Goal: Contribute content: Contribute content

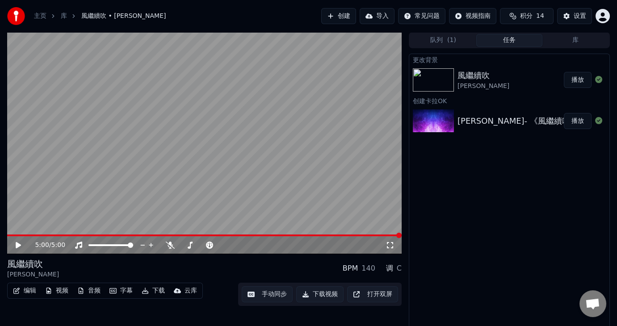
click at [119, 289] on button "字幕" at bounding box center [121, 291] width 30 height 13
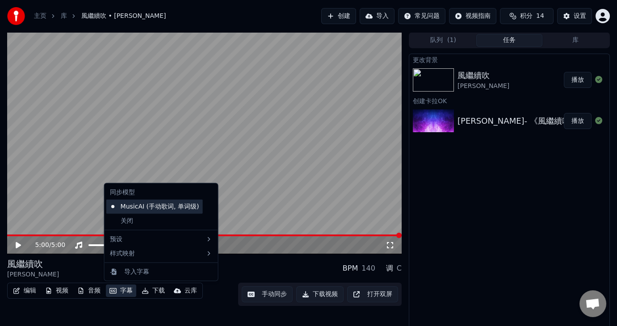
click at [176, 204] on div "MusicAI (手动歌词, 单词级)" at bounding box center [154, 207] width 97 height 14
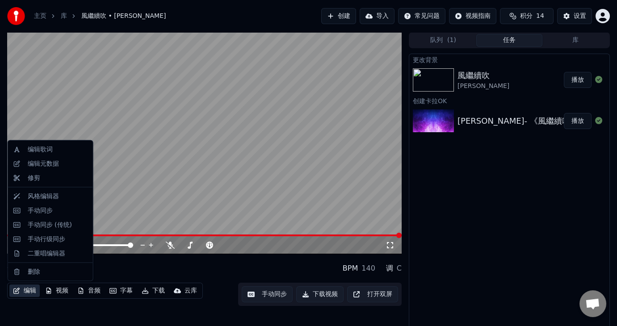
click at [25, 289] on button "编辑" at bounding box center [24, 291] width 30 height 13
click at [55, 153] on div "编辑歌词" at bounding box center [58, 149] width 60 height 9
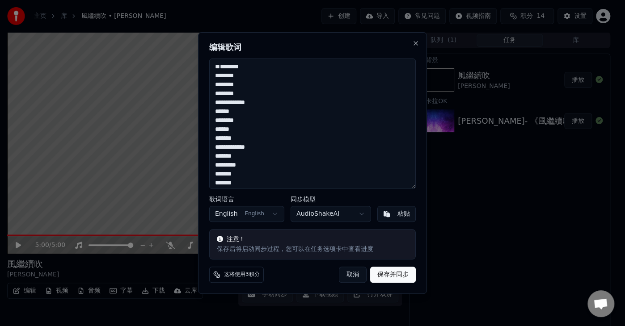
paste textarea "**********"
click at [280, 83] on textarea "**********" at bounding box center [312, 124] width 207 height 131
click at [262, 102] on textarea "**********" at bounding box center [312, 124] width 207 height 131
click at [269, 211] on body "**********" at bounding box center [308, 163] width 617 height 326
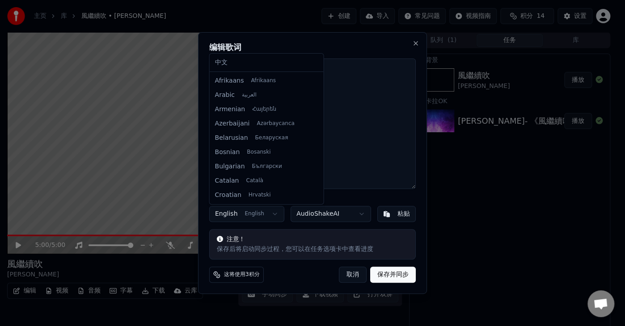
scroll to position [57, 0]
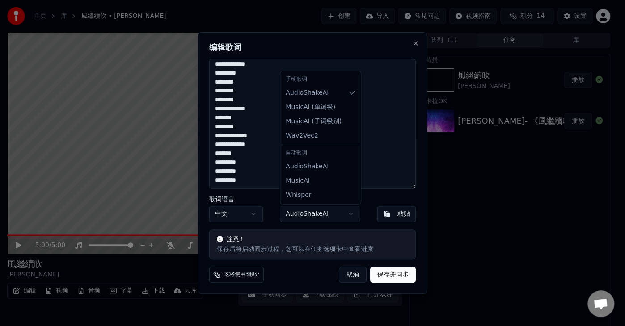
click at [351, 212] on body "**********" at bounding box center [308, 163] width 617 height 326
click at [351, 213] on body "**********" at bounding box center [308, 163] width 617 height 326
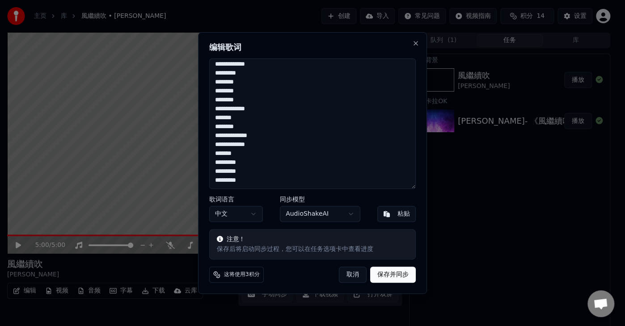
click at [351, 213] on body "**********" at bounding box center [308, 163] width 617 height 326
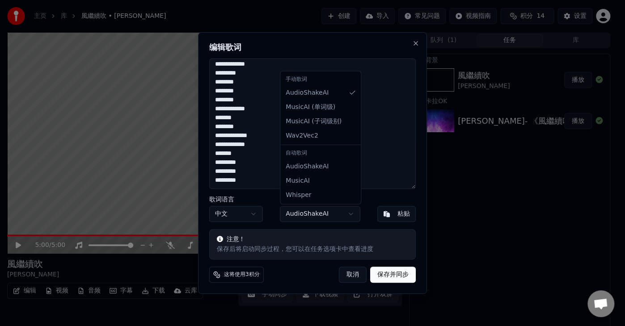
click at [397, 275] on body "**********" at bounding box center [308, 163] width 617 height 326
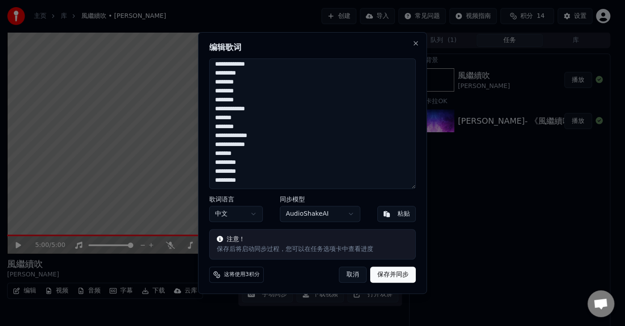
click at [385, 279] on button "保存并同步" at bounding box center [393, 275] width 46 height 16
type textarea "**********"
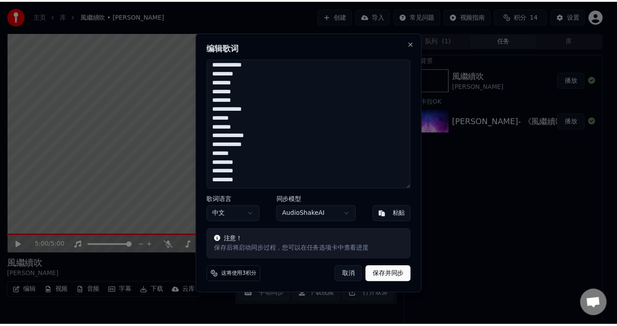
scroll to position [324, 0]
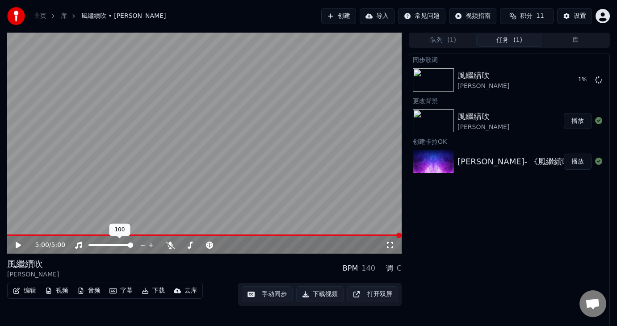
click at [123, 245] on span at bounding box center [111, 246] width 45 height 2
click at [171, 246] on icon at bounding box center [170, 245] width 9 height 7
click at [171, 246] on icon at bounding box center [170, 245] width 5 height 7
click at [172, 246] on icon at bounding box center [170, 245] width 9 height 7
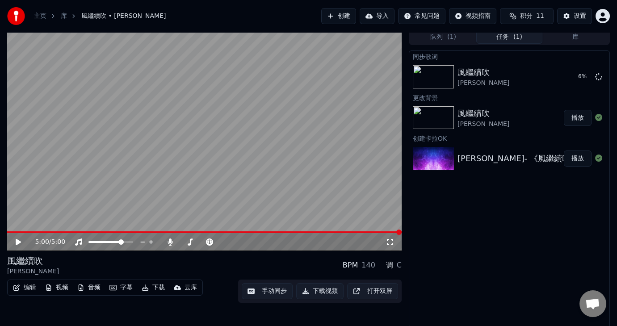
scroll to position [4, 0]
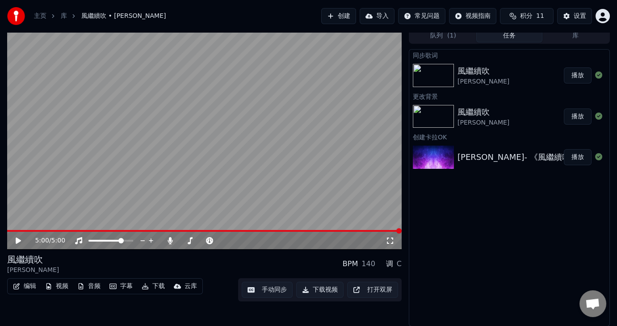
click at [579, 72] on button "播放" at bounding box center [578, 76] width 28 height 16
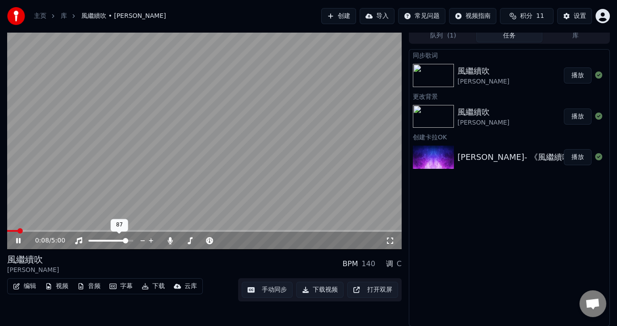
click at [127, 241] on span at bounding box center [111, 241] width 45 height 2
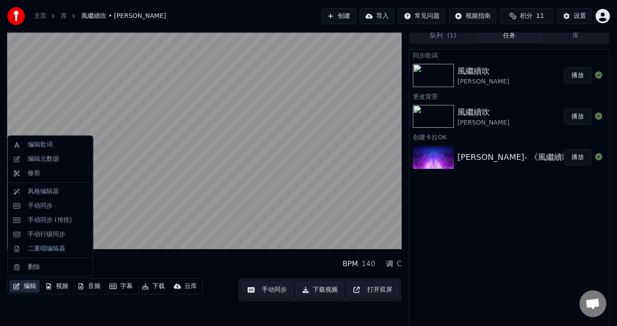
click at [23, 286] on button "编辑" at bounding box center [24, 286] width 30 height 13
click at [64, 207] on div "手动同步" at bounding box center [58, 206] width 60 height 9
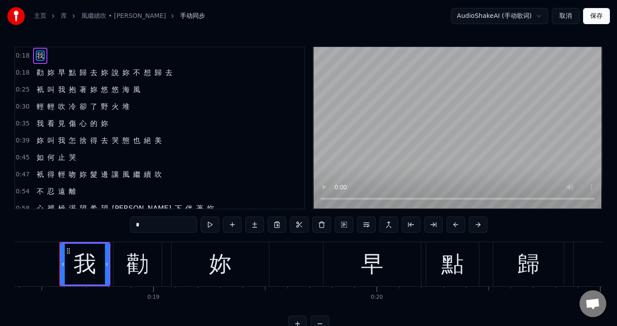
click at [38, 72] on span "勸" at bounding box center [40, 73] width 9 height 10
type input "*"
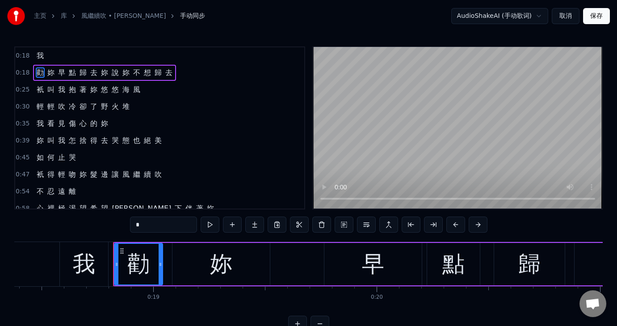
click at [43, 86] on div "衹 叫 我 抱 著 妳 悠 悠 海 風" at bounding box center [88, 90] width 111 height 16
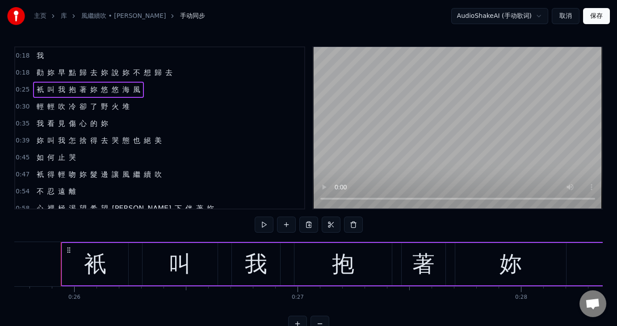
scroll to position [0, 5754]
click at [48, 101] on span "輕" at bounding box center [50, 106] width 9 height 10
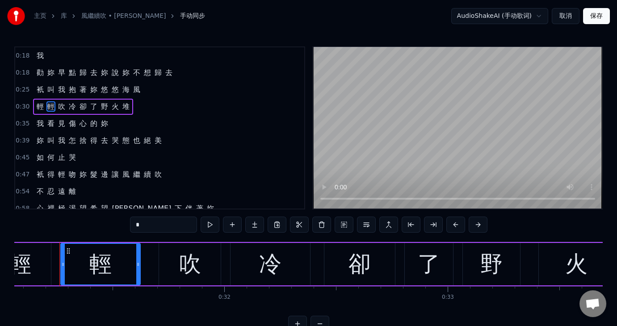
click at [53, 123] on div "我 看 見 傷 心 的 妳" at bounding box center [72, 124] width 79 height 16
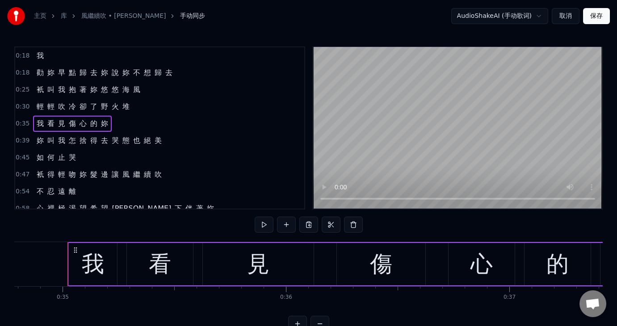
scroll to position [0, 7784]
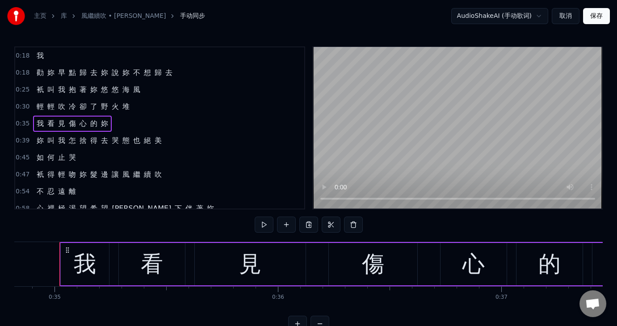
click at [79, 142] on span "捨" at bounding box center [83, 140] width 9 height 10
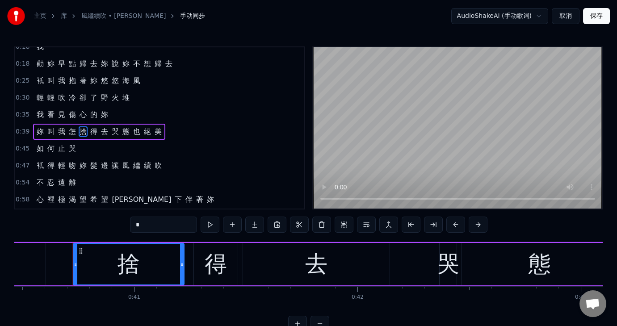
scroll to position [0, 9058]
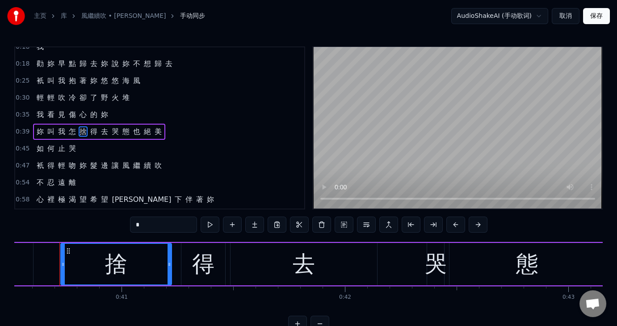
click at [59, 147] on span "止" at bounding box center [61, 149] width 9 height 10
type input "*"
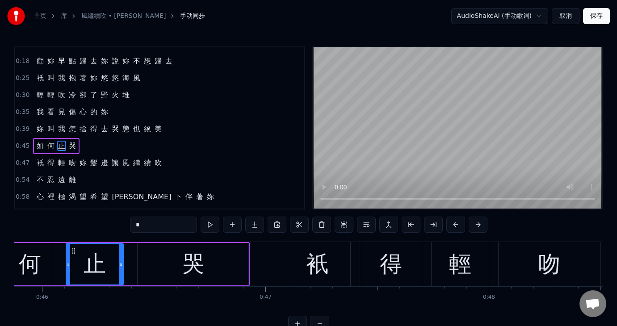
scroll to position [0, 10261]
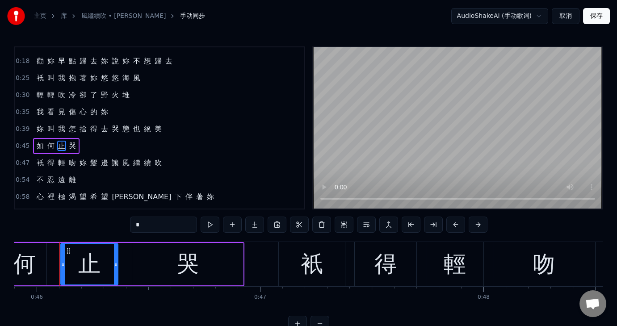
click at [39, 155] on div "衹 得 輕 吻 妳 髮 邊 讓 風 繼 續 吹" at bounding box center [99, 163] width 132 height 16
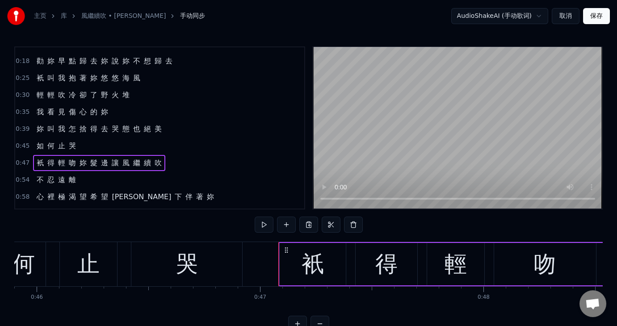
click at [39, 158] on span "衹" at bounding box center [40, 163] width 9 height 10
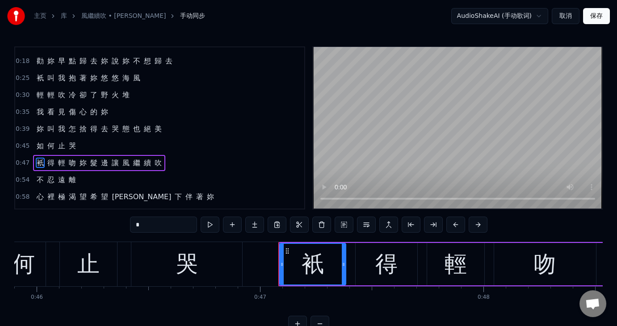
scroll to position [42, 0]
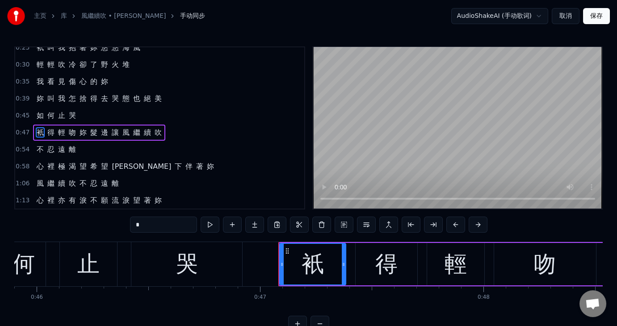
click at [37, 145] on span "不" at bounding box center [40, 149] width 9 height 10
type input "*"
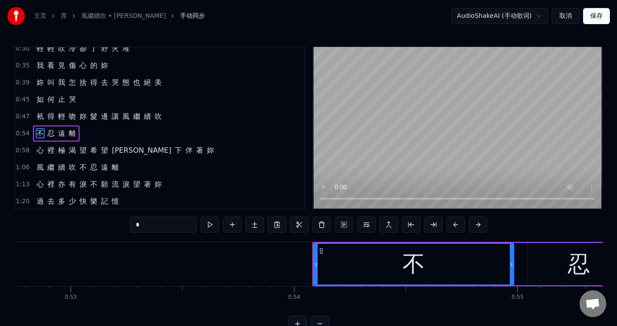
scroll to position [0, 12045]
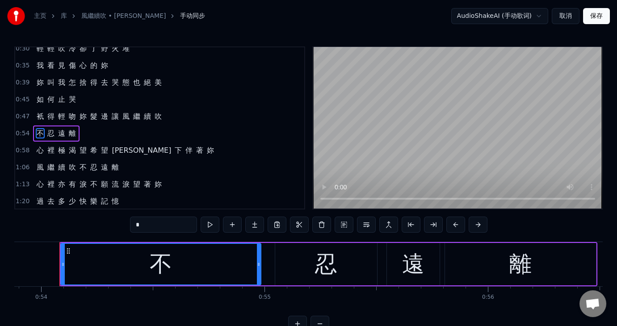
click at [85, 128] on div "0:54 不 忍 遠 離" at bounding box center [159, 133] width 289 height 17
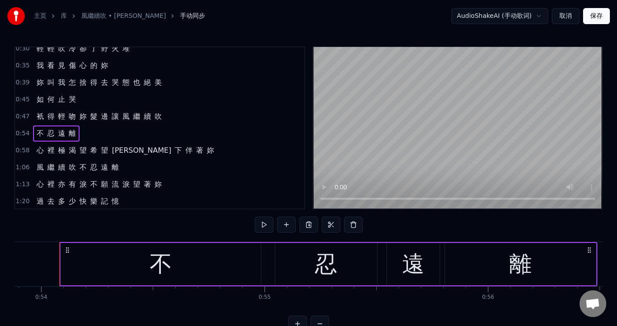
click at [38, 128] on span "不" at bounding box center [40, 133] width 9 height 10
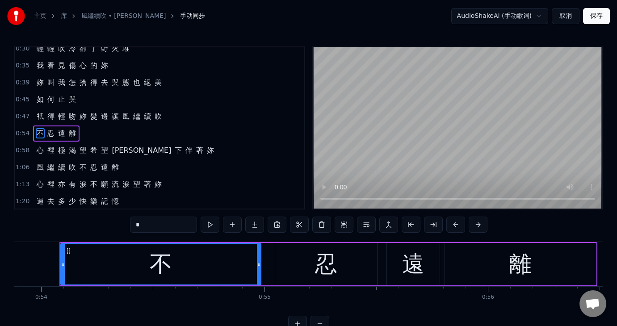
click at [41, 147] on span "心" at bounding box center [40, 150] width 9 height 10
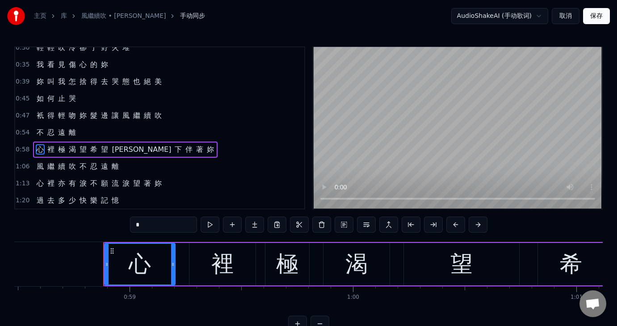
scroll to position [0, 13118]
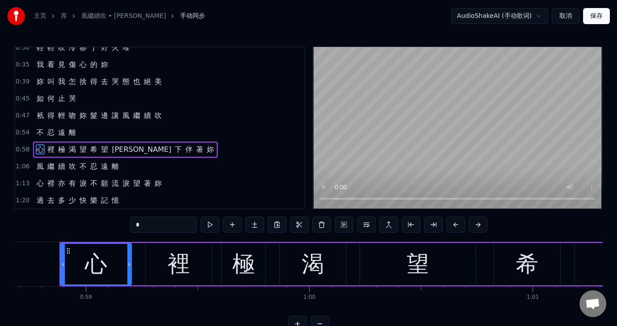
click at [42, 163] on span "風" at bounding box center [40, 166] width 9 height 11
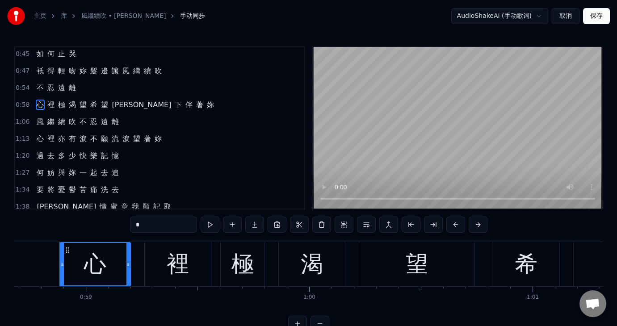
scroll to position [148, 0]
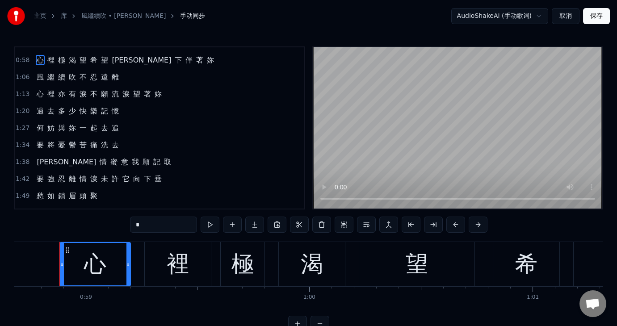
click at [57, 140] on span "憂" at bounding box center [61, 145] width 9 height 10
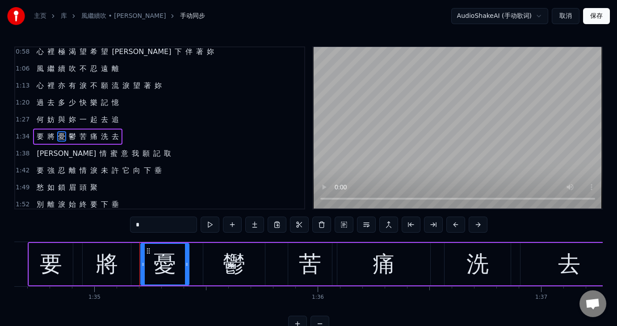
scroll to position [0, 21237]
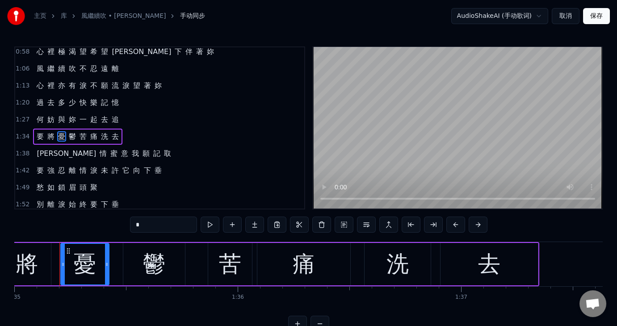
click at [110, 148] on span "蜜" at bounding box center [114, 153] width 9 height 10
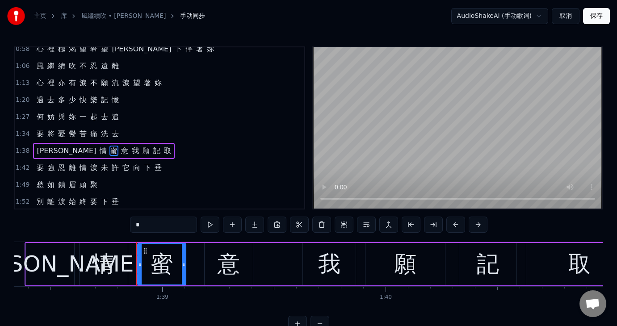
scroll to position [0, 22060]
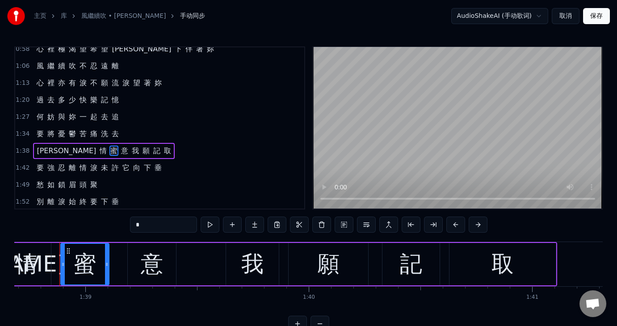
click at [57, 163] on span "忍" at bounding box center [61, 168] width 9 height 10
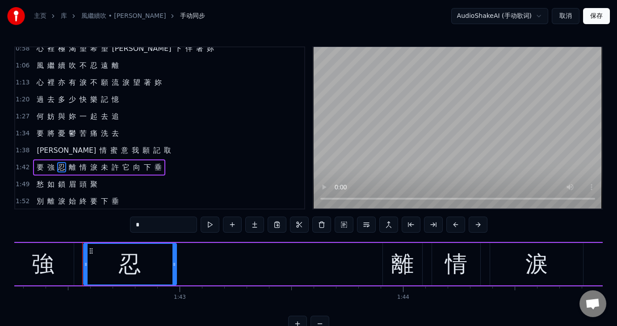
scroll to position [0, 22882]
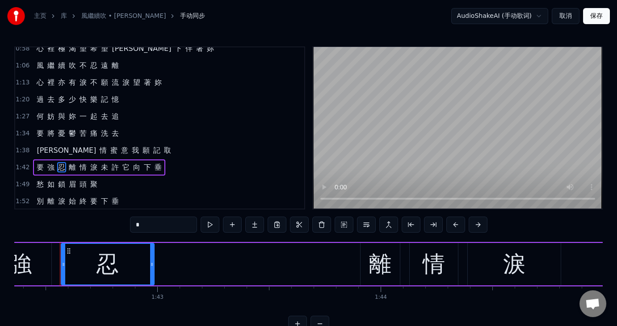
click at [110, 145] on span "蜜" at bounding box center [114, 150] width 9 height 10
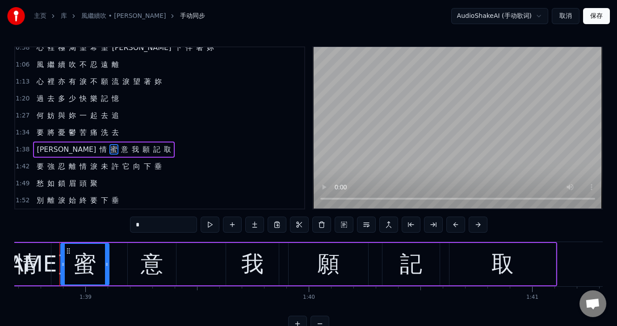
click at [57, 161] on span "忍" at bounding box center [61, 166] width 9 height 10
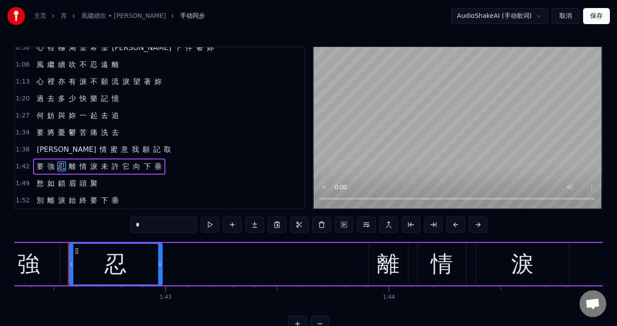
scroll to position [0, 22882]
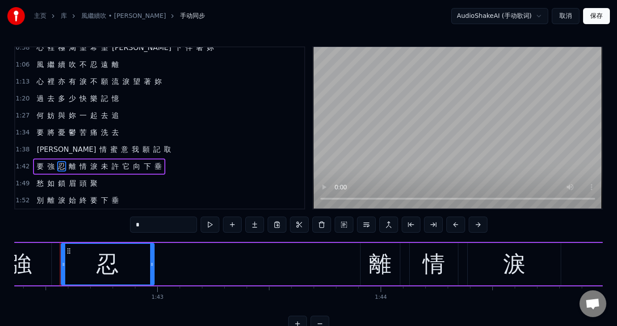
click at [57, 178] on span "鎖" at bounding box center [61, 183] width 9 height 10
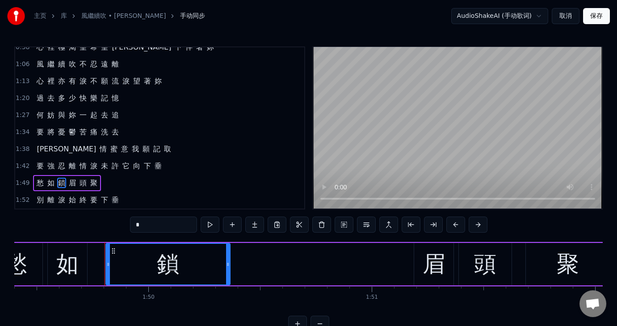
scroll to position [0, 24501]
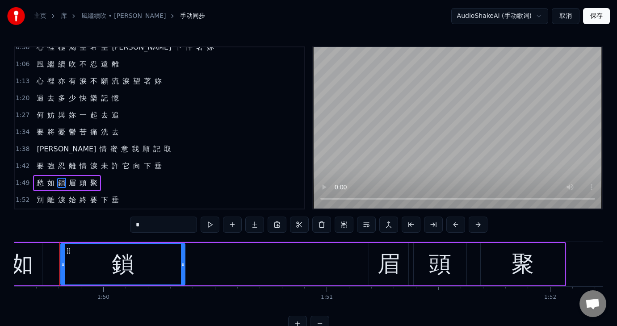
click at [68, 178] on span "眉" at bounding box center [72, 183] width 9 height 10
type input "*"
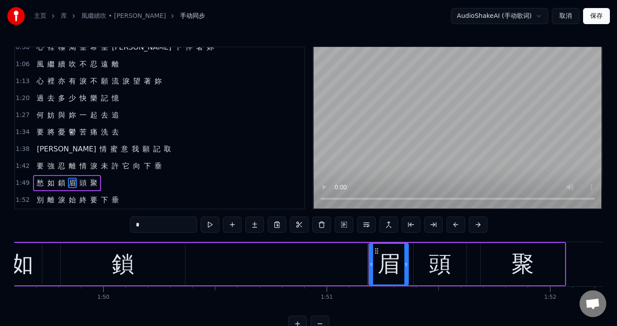
scroll to position [206, 0]
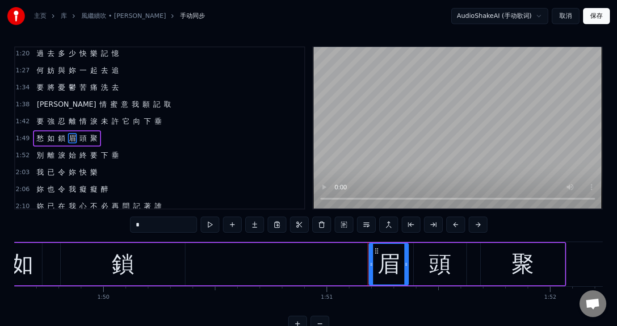
click at [33, 165] on div "我 已 令 妳 快 樂" at bounding box center [67, 173] width 68 height 16
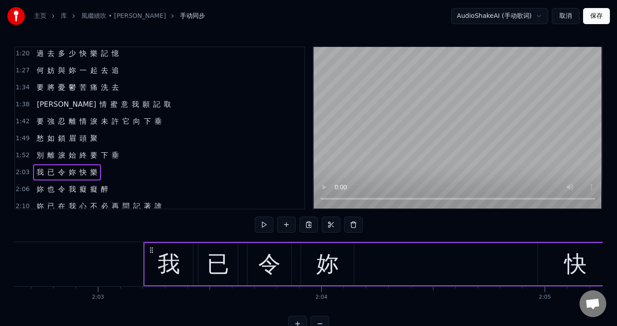
scroll to position [0, 27496]
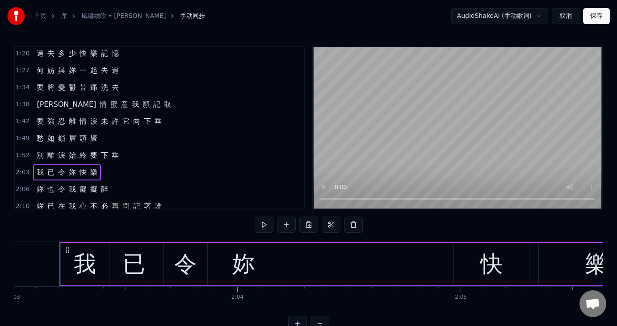
click at [16, 168] on span "2:03" at bounding box center [23, 172] width 14 height 9
click at [25, 185] on span "2:06" at bounding box center [23, 189] width 14 height 9
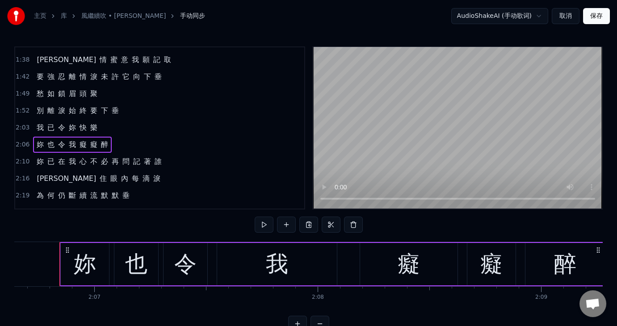
scroll to position [251, 0]
click at [38, 156] on span "妳" at bounding box center [40, 161] width 9 height 10
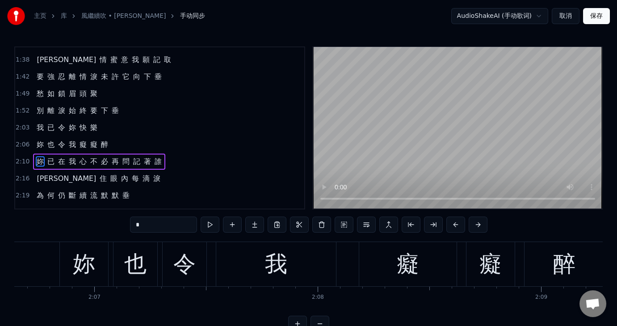
scroll to position [254, 0]
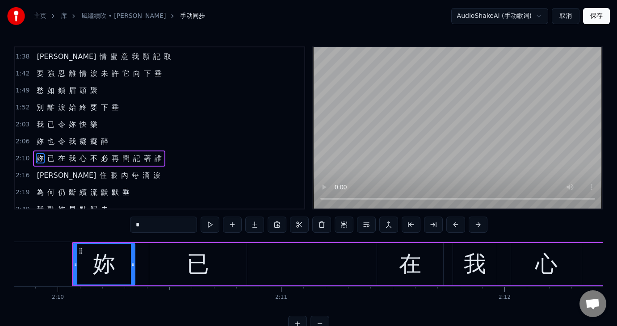
click at [39, 170] on span "[PERSON_NAME]" at bounding box center [66, 175] width 61 height 10
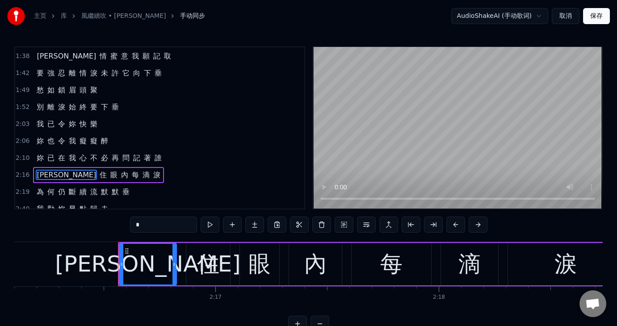
scroll to position [0, 30483]
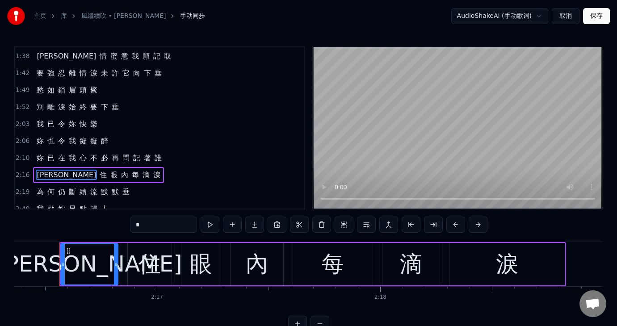
click at [37, 187] on span "為" at bounding box center [40, 192] width 9 height 10
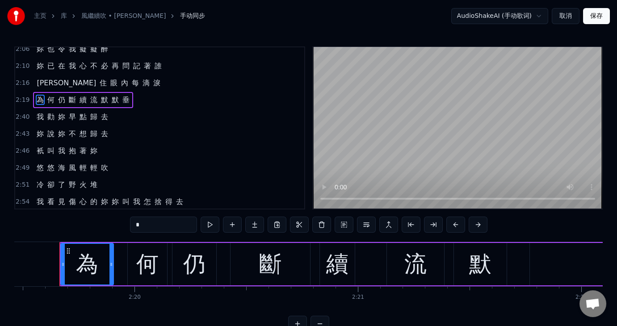
scroll to position [392, 0]
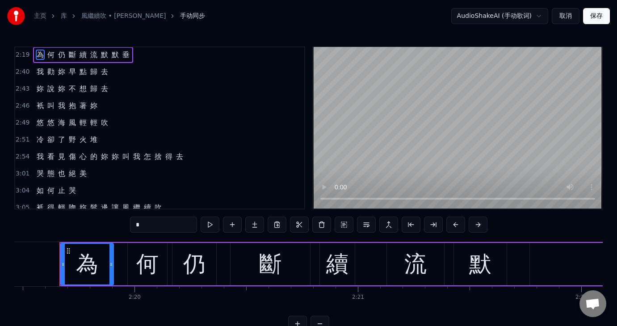
click at [38, 152] on span "我" at bounding box center [40, 157] width 9 height 10
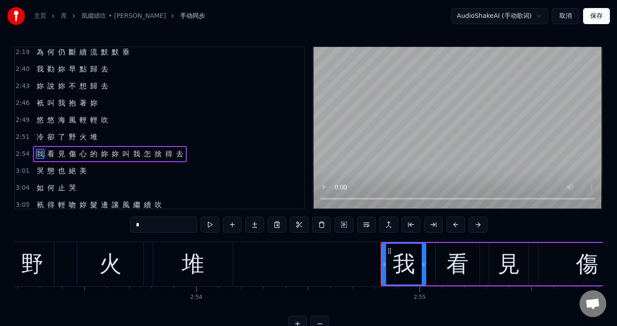
scroll to position [0, 39036]
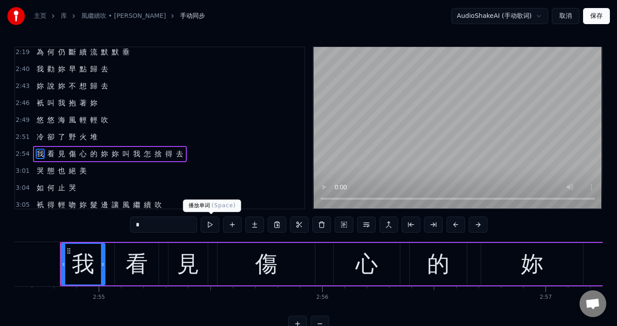
click at [210, 224] on button at bounding box center [210, 225] width 19 height 16
click at [211, 225] on button at bounding box center [210, 225] width 19 height 16
click at [210, 225] on button at bounding box center [210, 225] width 19 height 16
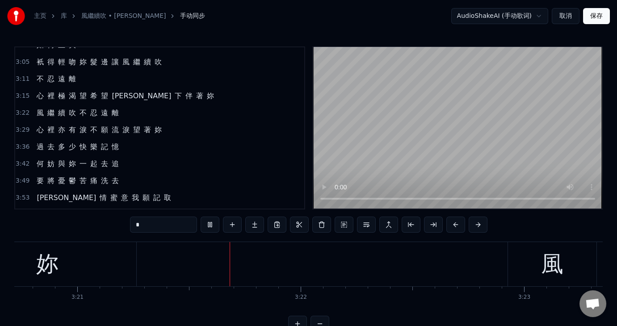
scroll to position [0, 44886]
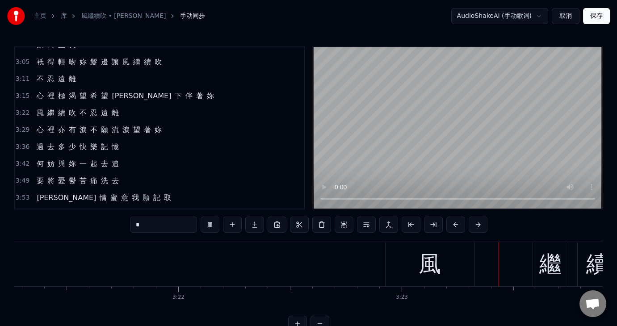
click at [111, 91] on span "[PERSON_NAME]" at bounding box center [141, 96] width 61 height 10
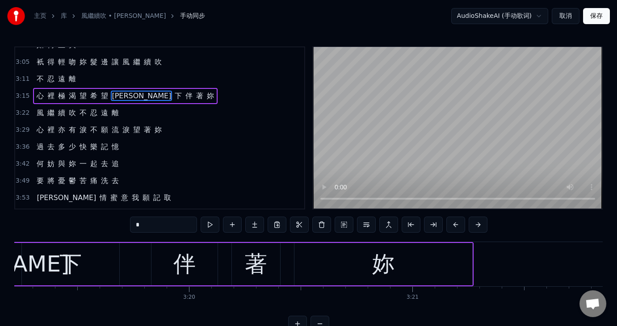
scroll to position [0, 44419]
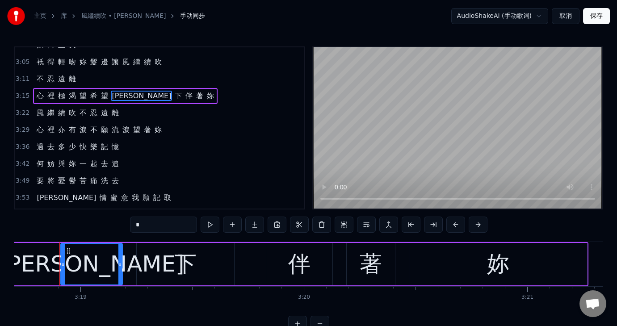
click at [50, 91] on span "裡" at bounding box center [50, 96] width 9 height 10
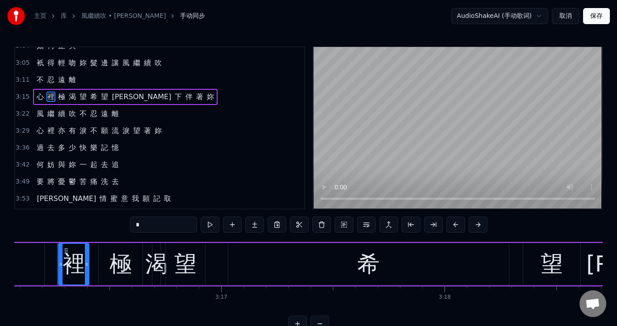
scroll to position [0, 43829]
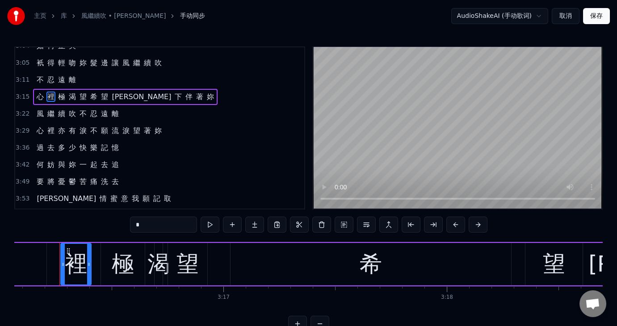
click at [68, 92] on span "渴" at bounding box center [72, 97] width 9 height 10
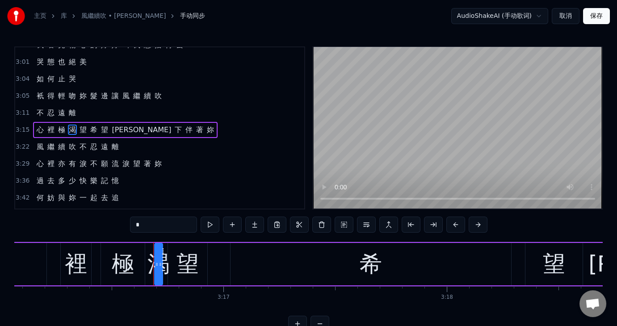
scroll to position [486, 0]
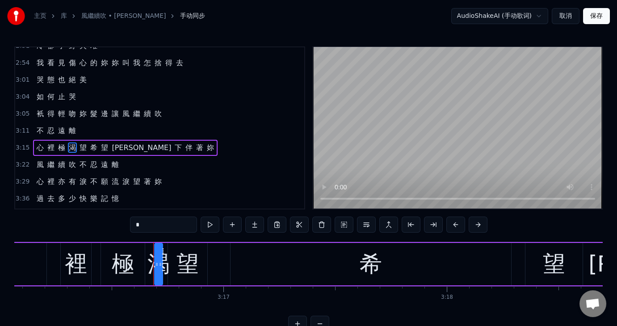
click at [315, 263] on div "希" at bounding box center [371, 264] width 281 height 42
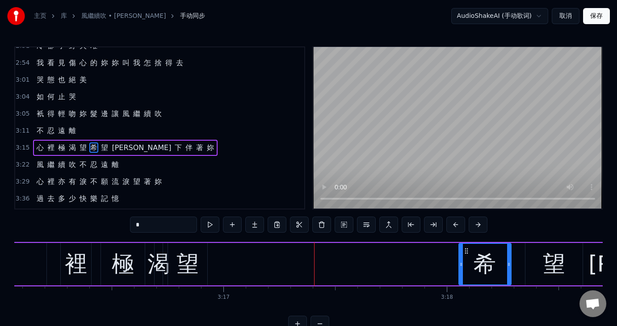
drag, startPoint x: 232, startPoint y: 266, endPoint x: 461, endPoint y: 271, distance: 228.5
click at [461, 271] on div at bounding box center [462, 264] width 4 height 41
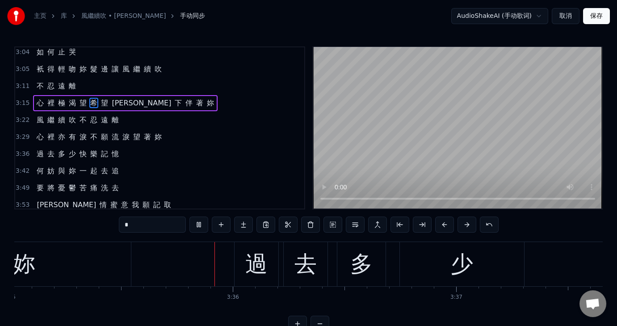
scroll to position [0, 48078]
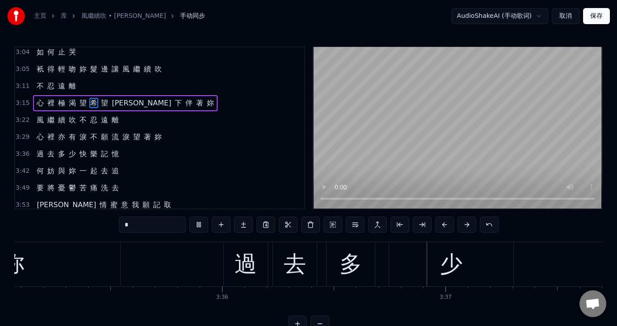
click at [36, 132] on span "心" at bounding box center [40, 137] width 9 height 10
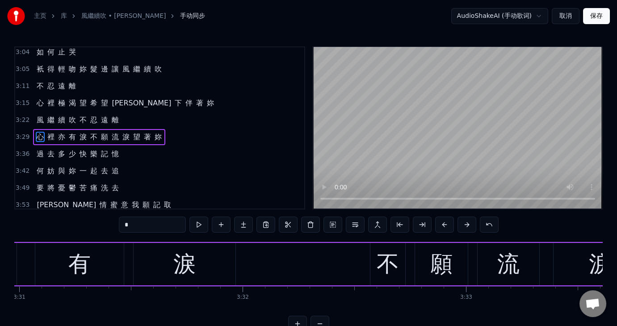
scroll to position [0, 46887]
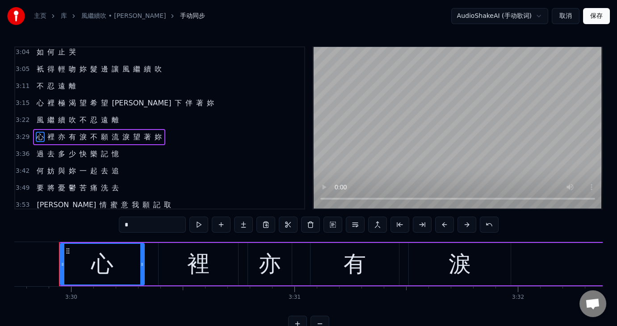
click at [38, 149] on span "過" at bounding box center [40, 154] width 9 height 10
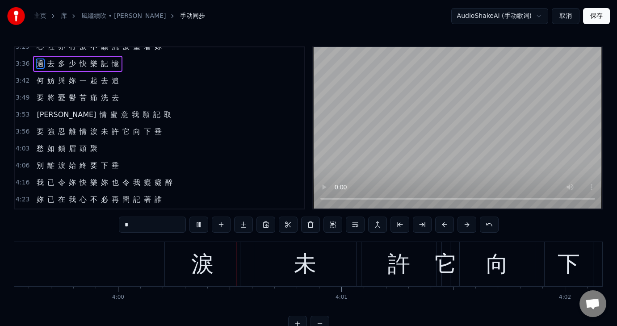
scroll to position [0, 53571]
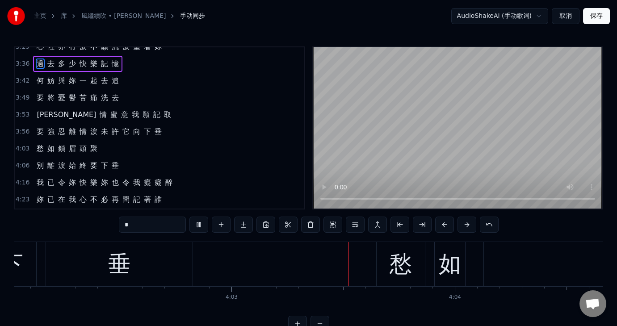
click at [79, 127] on span "情" at bounding box center [83, 132] width 9 height 10
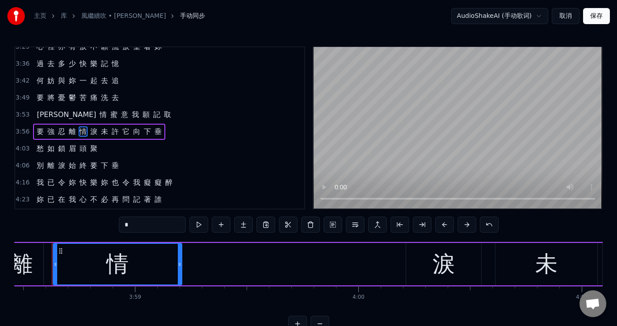
scroll to position [0, 53299]
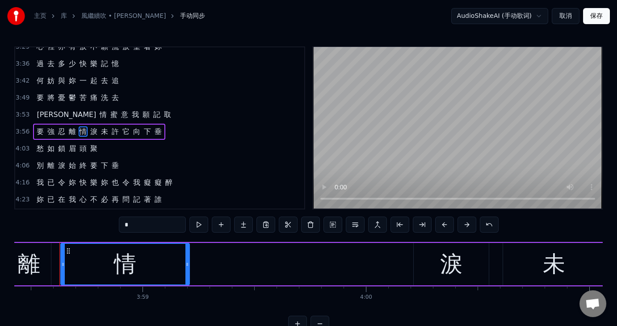
click at [433, 263] on div "淚" at bounding box center [451, 264] width 75 height 42
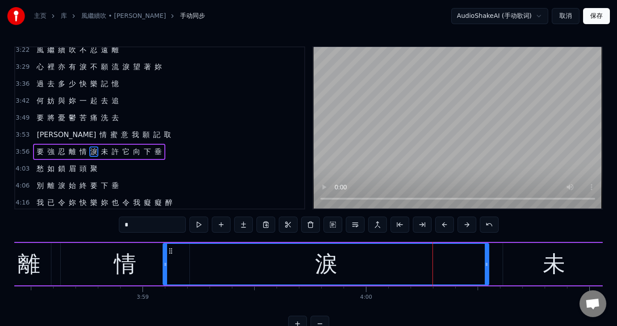
drag, startPoint x: 413, startPoint y: 266, endPoint x: 162, endPoint y: 277, distance: 251.1
click at [164, 277] on div at bounding box center [166, 264] width 4 height 41
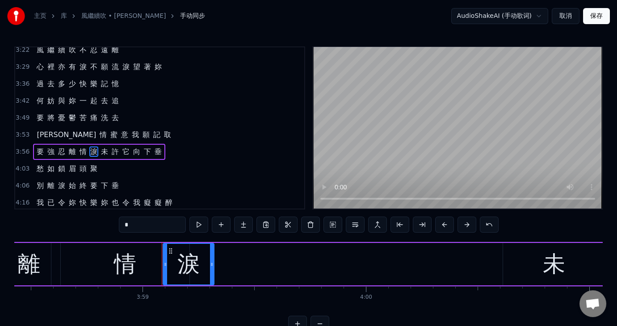
drag, startPoint x: 488, startPoint y: 265, endPoint x: 213, endPoint y: 267, distance: 275.0
click at [213, 267] on icon at bounding box center [212, 264] width 4 height 7
drag, startPoint x: 166, startPoint y: 263, endPoint x: 151, endPoint y: 272, distance: 17.0
click at [151, 272] on div at bounding box center [151, 264] width 4 height 41
click at [120, 272] on div "情" at bounding box center [125, 265] width 22 height 34
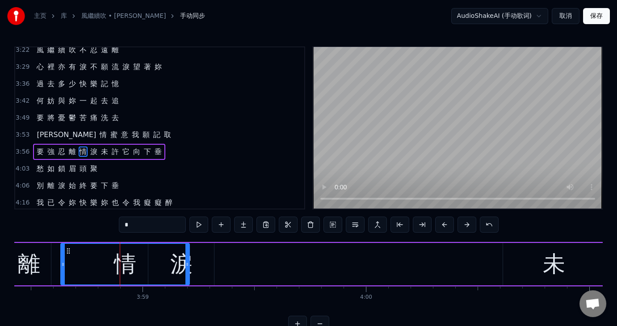
click at [88, 267] on div "情" at bounding box center [125, 264] width 128 height 41
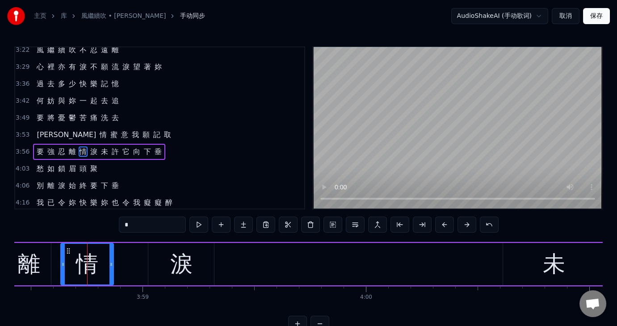
drag, startPoint x: 185, startPoint y: 262, endPoint x: 109, endPoint y: 266, distance: 76.1
click at [110, 266] on icon at bounding box center [112, 264] width 4 height 7
click at [181, 271] on div "淚" at bounding box center [181, 265] width 22 height 34
type input "*"
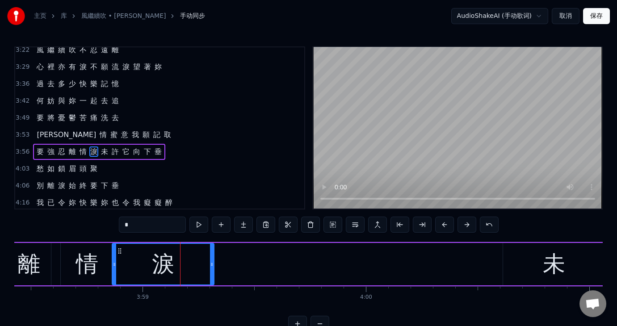
drag, startPoint x: 150, startPoint y: 262, endPoint x: 114, endPoint y: 263, distance: 36.2
click at [114, 263] on icon at bounding box center [115, 264] width 4 height 7
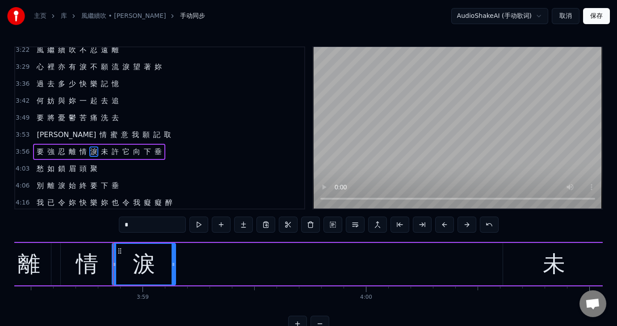
drag, startPoint x: 212, startPoint y: 265, endPoint x: 173, endPoint y: 267, distance: 38.5
click at [173, 267] on icon at bounding box center [174, 264] width 4 height 7
click at [260, 267] on div "要 強 忍 離 情 淚 未 許 它 向 下 垂" at bounding box center [308, 264] width 1383 height 44
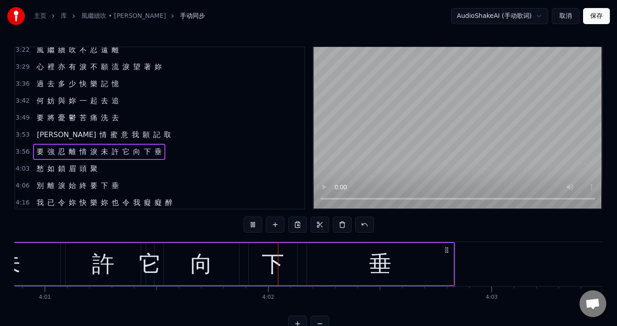
click at [37, 96] on span "何" at bounding box center [40, 101] width 9 height 10
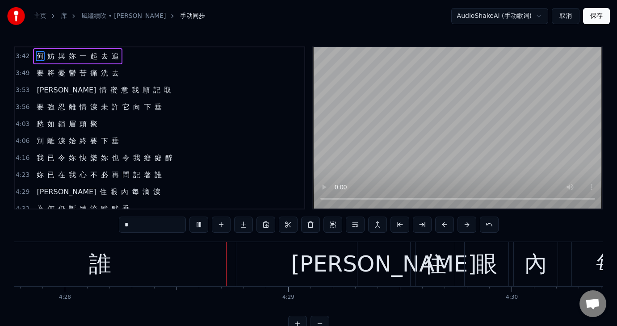
scroll to position [0, 59870]
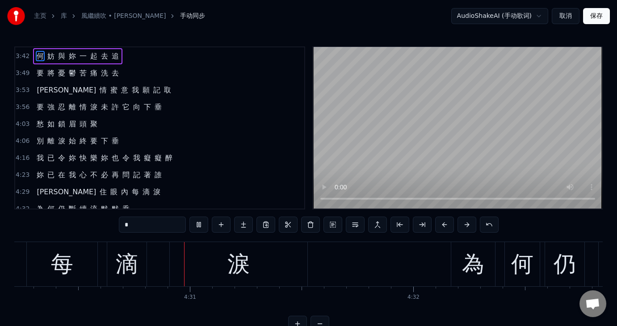
click at [68, 170] on span "我" at bounding box center [72, 175] width 9 height 10
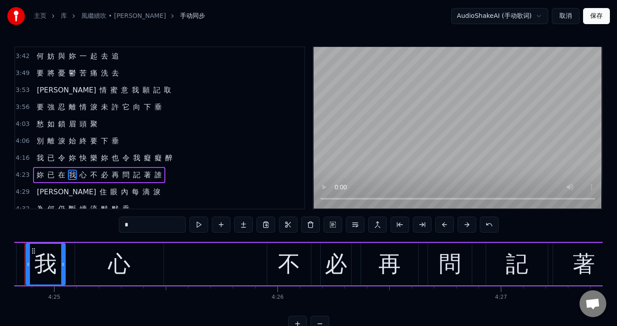
scroll to position [0, 59164]
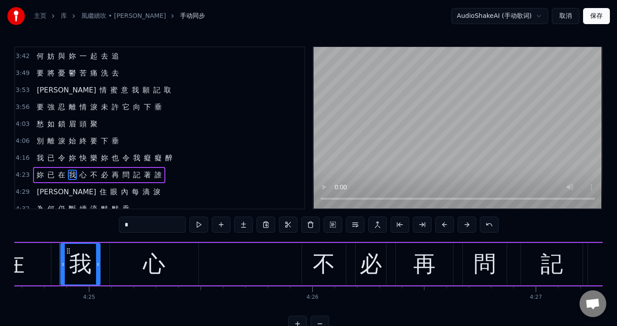
click at [326, 271] on div "不" at bounding box center [324, 265] width 22 height 34
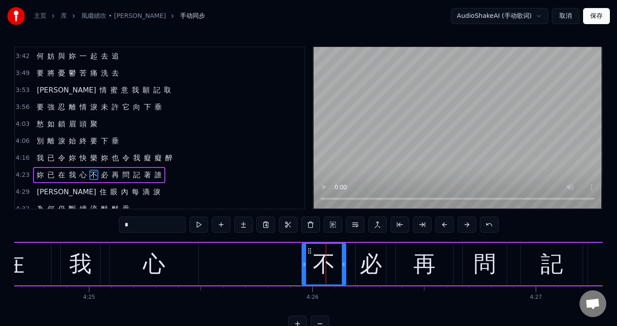
scroll to position [659, 0]
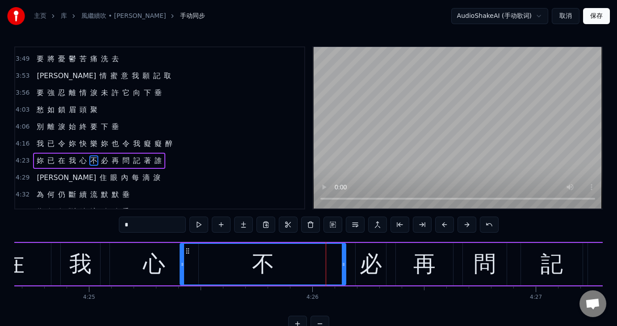
drag, startPoint x: 303, startPoint y: 266, endPoint x: 181, endPoint y: 267, distance: 122.1
click at [181, 267] on icon at bounding box center [183, 264] width 4 height 7
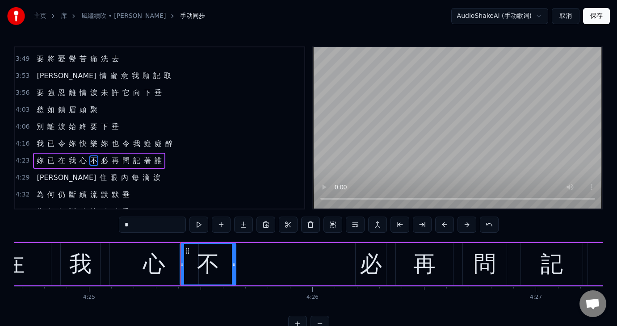
drag, startPoint x: 342, startPoint y: 262, endPoint x: 232, endPoint y: 262, distance: 110.0
click at [232, 262] on icon at bounding box center [234, 264] width 4 height 7
click at [57, 139] on span "令" at bounding box center [61, 144] width 9 height 11
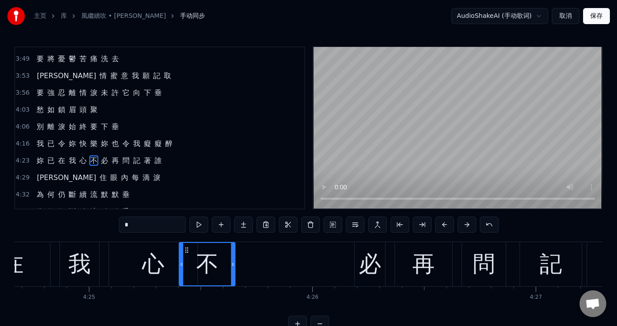
click at [57, 139] on span "令" at bounding box center [61, 144] width 9 height 10
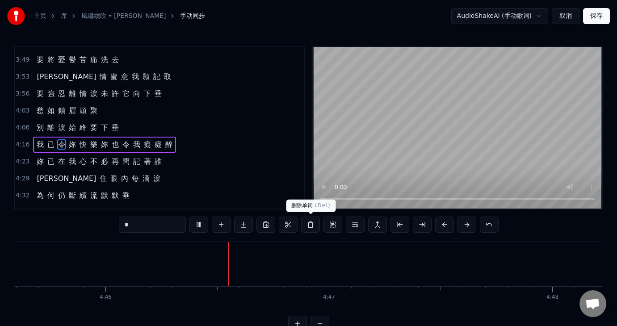
scroll to position [0, 63858]
click at [89, 224] on span "流" at bounding box center [93, 229] width 9 height 10
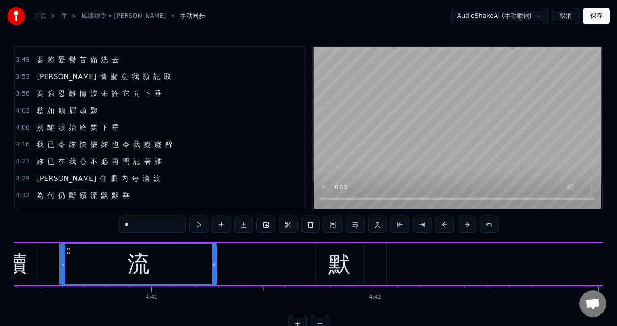
scroll to position [27, 0]
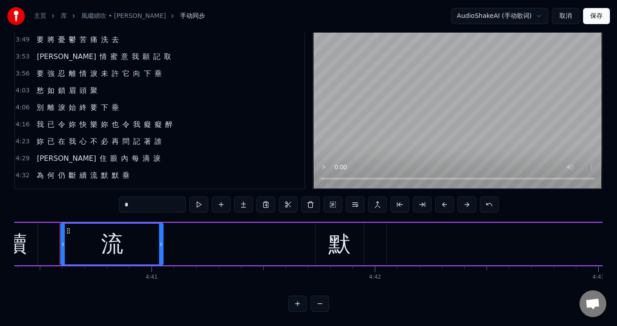
drag, startPoint x: 215, startPoint y: 237, endPoint x: 161, endPoint y: 240, distance: 53.3
click at [161, 241] on icon at bounding box center [161, 244] width 4 height 7
click at [316, 244] on div "默" at bounding box center [340, 244] width 48 height 42
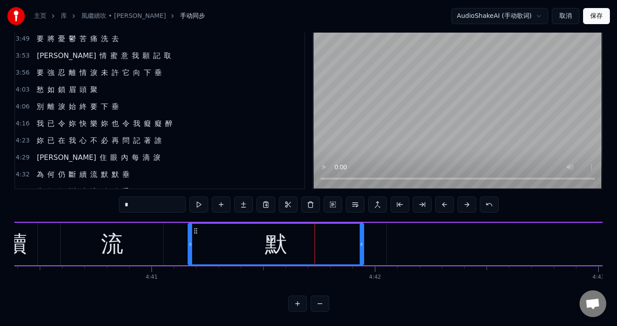
drag, startPoint x: 316, startPoint y: 236, endPoint x: 189, endPoint y: 242, distance: 127.6
click at [189, 242] on div at bounding box center [191, 244] width 4 height 41
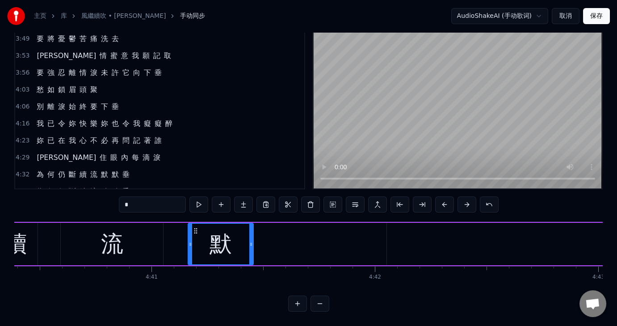
drag, startPoint x: 361, startPoint y: 235, endPoint x: 250, endPoint y: 241, distance: 110.6
click at [250, 241] on div at bounding box center [251, 244] width 4 height 41
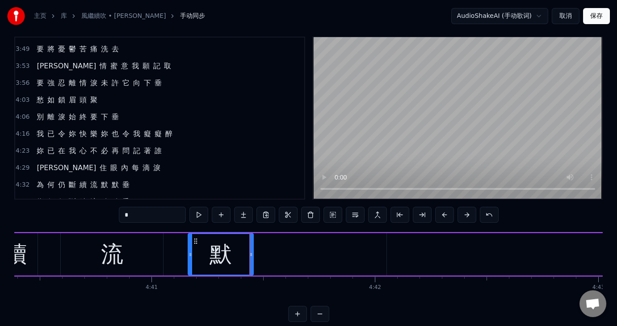
scroll to position [0, 0]
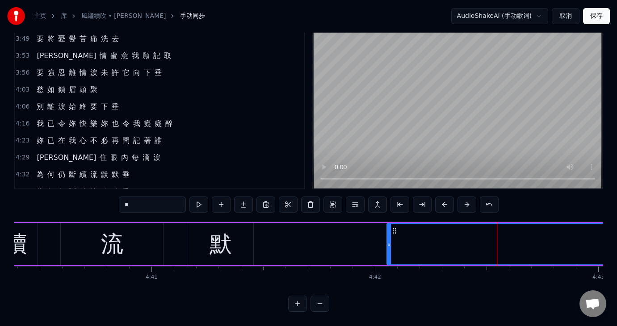
scroll to position [27, 0]
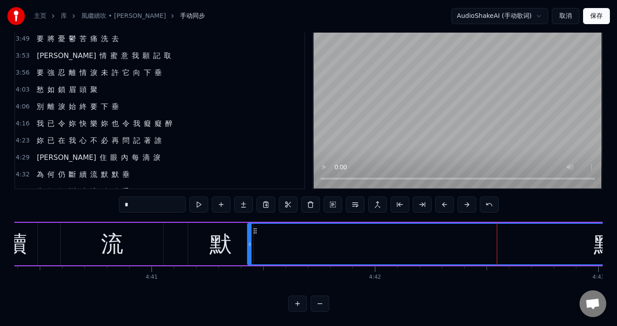
drag, startPoint x: 389, startPoint y: 239, endPoint x: 249, endPoint y: 234, distance: 139.6
click at [249, 241] on icon at bounding box center [250, 244] width 4 height 7
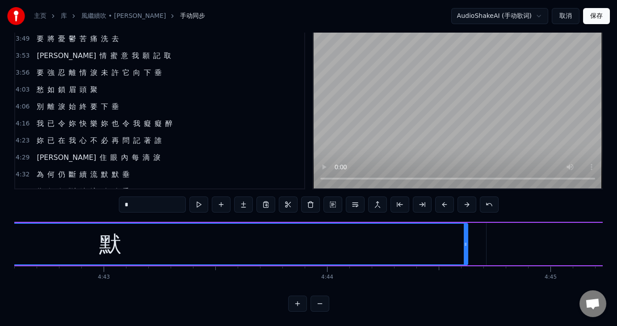
scroll to position [0, 63197]
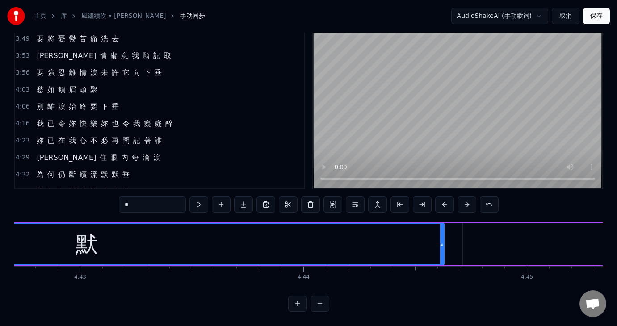
click at [442, 241] on icon at bounding box center [442, 244] width 4 height 7
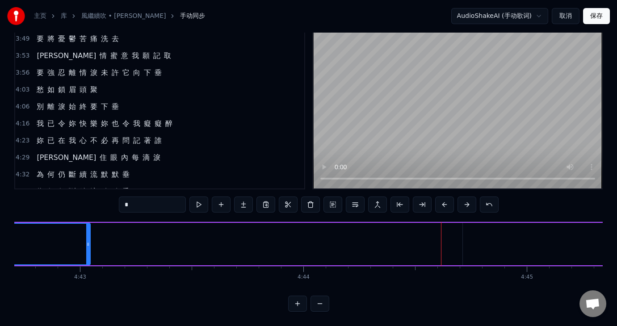
drag, startPoint x: 442, startPoint y: 236, endPoint x: 88, endPoint y: 235, distance: 354.1
click at [88, 241] on icon at bounding box center [88, 244] width 4 height 7
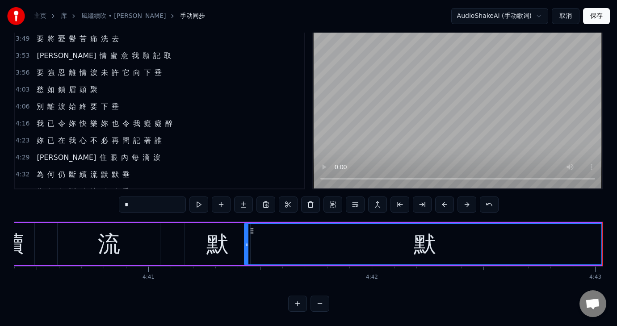
click at [579, 237] on div "默" at bounding box center [425, 244] width 360 height 41
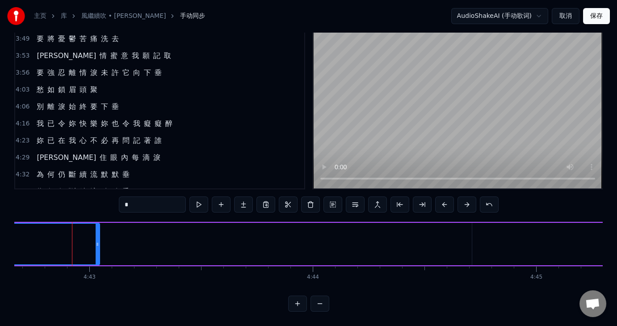
scroll to position [0, 63201]
drag, startPoint x: 84, startPoint y: 234, endPoint x: 46, endPoint y: 232, distance: 38.5
click at [46, 232] on div at bounding box center [46, 244] width 4 height 41
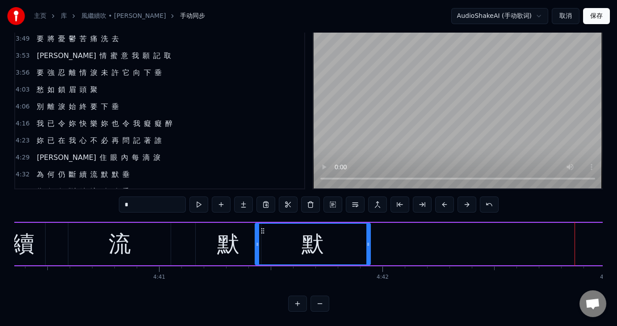
drag, startPoint x: 576, startPoint y: 236, endPoint x: 368, endPoint y: 245, distance: 207.6
click at [368, 245] on div at bounding box center [369, 244] width 4 height 41
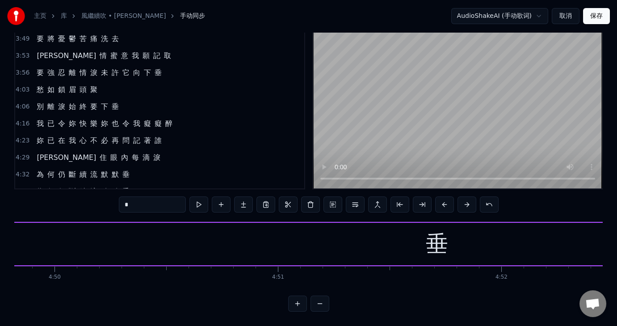
scroll to position [0, 64800]
click at [418, 241] on div "垂" at bounding box center [425, 245] width 22 height 34
type input "*"
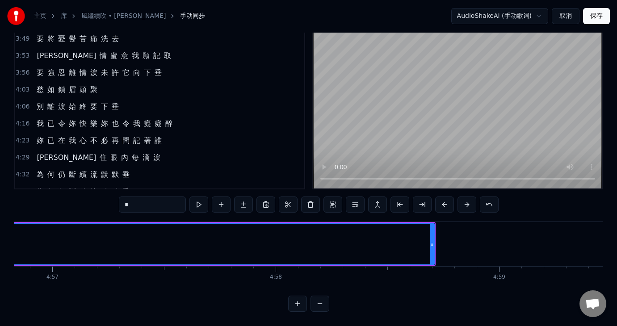
scroll to position [0, 66355]
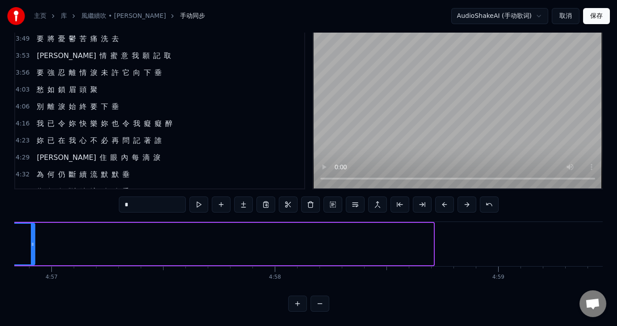
drag, startPoint x: 431, startPoint y: 235, endPoint x: 30, endPoint y: 224, distance: 401.2
click at [32, 224] on div at bounding box center [33, 244] width 4 height 41
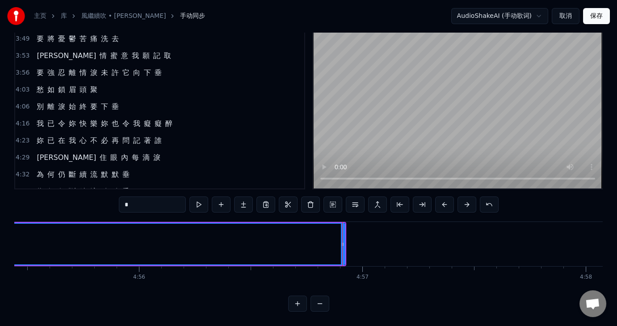
scroll to position [0, 66042]
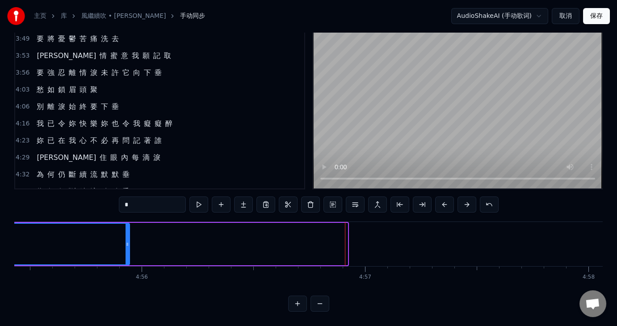
drag, startPoint x: 347, startPoint y: 234, endPoint x: 129, endPoint y: 237, distance: 218.2
click at [129, 241] on icon at bounding box center [128, 244] width 4 height 7
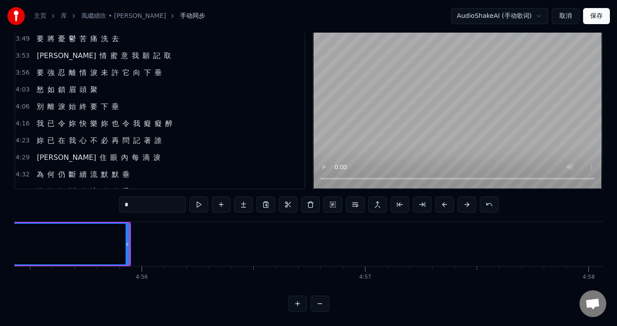
click at [16, 283] on div "主页 库 風繼續吹 • [PERSON_NAME] 手动同步 AudioShakeAI (手动歌词) 取消 保存 0:18 我 0:18 勸 妳 早 點 歸 …" at bounding box center [308, 146] width 617 height 332
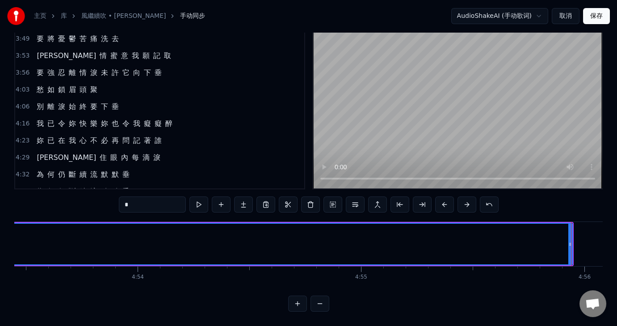
scroll to position [0, 65595]
drag, startPoint x: 577, startPoint y: 237, endPoint x: 481, endPoint y: 239, distance: 96.1
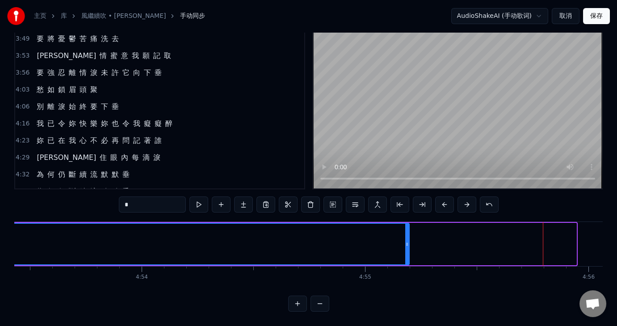
drag, startPoint x: 575, startPoint y: 235, endPoint x: 407, endPoint y: 240, distance: 167.3
click at [407, 241] on icon at bounding box center [408, 244] width 4 height 7
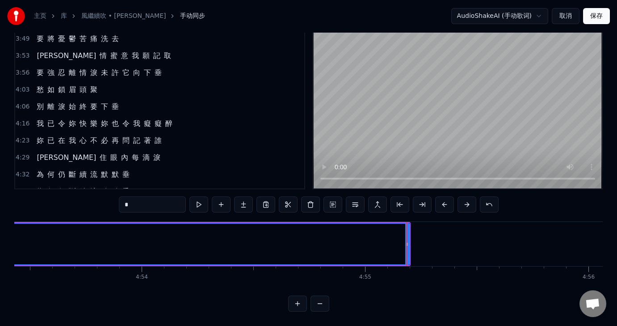
click at [101, 186] on span "默" at bounding box center [104, 191] width 9 height 10
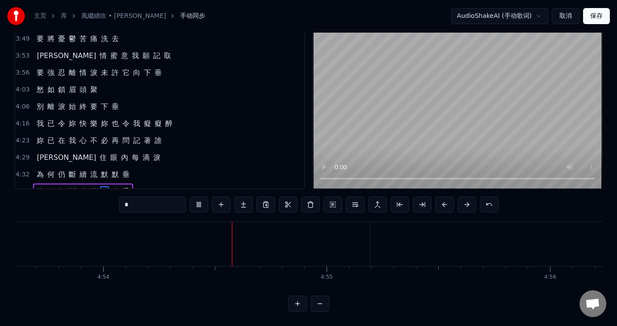
scroll to position [0, 65658]
click at [37, 203] on span "為" at bounding box center [40, 208] width 9 height 10
type input "*"
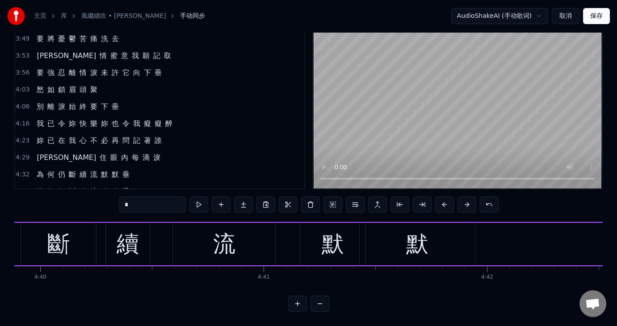
scroll to position [0, 62571]
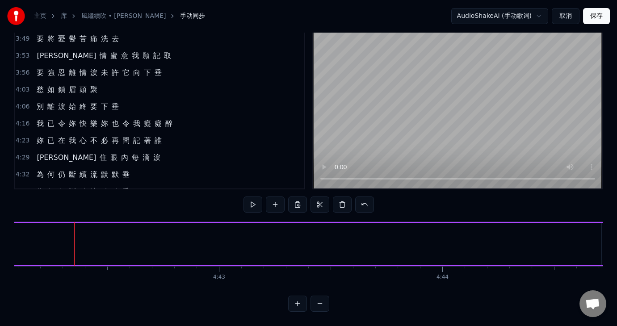
scroll to position [0, 63073]
click at [598, 288] on div "我 勸 妳 早 點 歸 去 妳 說 妳 不 想 歸 去 衹 叫 我 抱 著 妳 悠 悠 海 風 輕 輕 吹 冷 卻 了 野 火 堆 我 看 見 傷 心 的 妳…" at bounding box center [308, 255] width 589 height 67
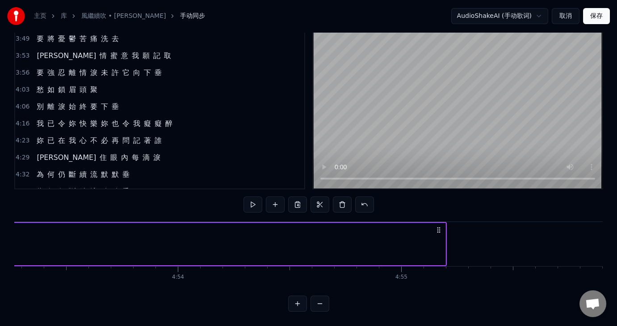
scroll to position [0, 65559]
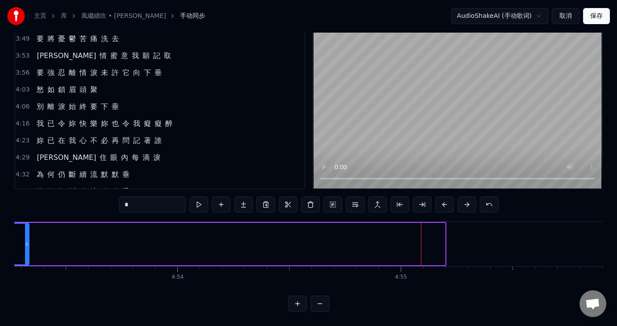
drag, startPoint x: 442, startPoint y: 237, endPoint x: 25, endPoint y: 217, distance: 416.7
click at [25, 224] on div at bounding box center [27, 244] width 4 height 41
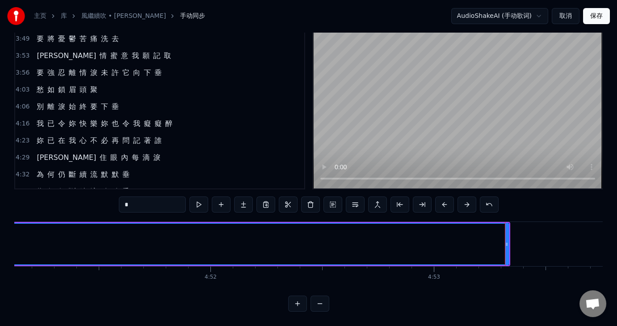
scroll to position [0, 65077]
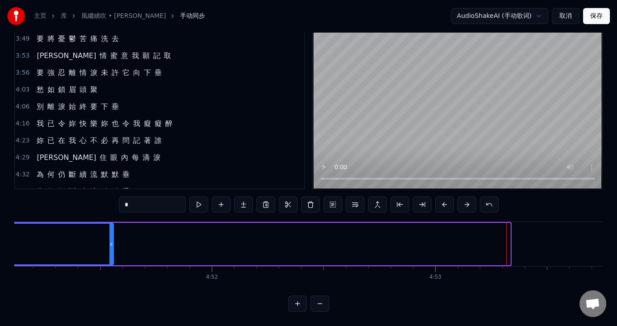
drag, startPoint x: 509, startPoint y: 236, endPoint x: 110, endPoint y: 246, distance: 398.5
click at [110, 246] on div at bounding box center [112, 244] width 4 height 41
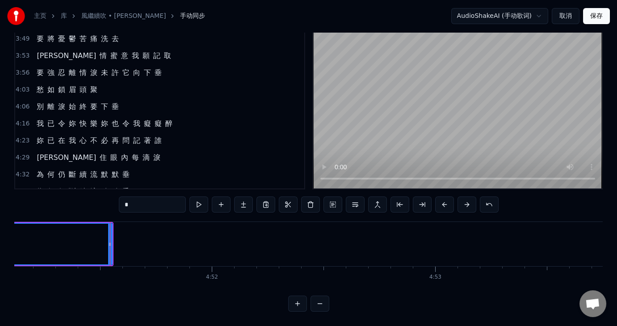
click at [84, 184] on div "為 何 仍 斷 續 流 默 默 垂" at bounding box center [83, 192] width 100 height 16
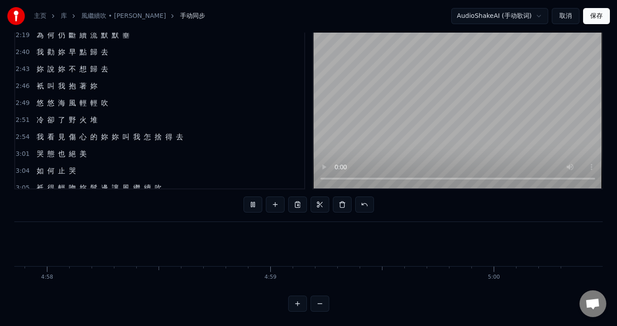
scroll to position [0, 66584]
click at [89, 98] on span "輕" at bounding box center [93, 103] width 9 height 10
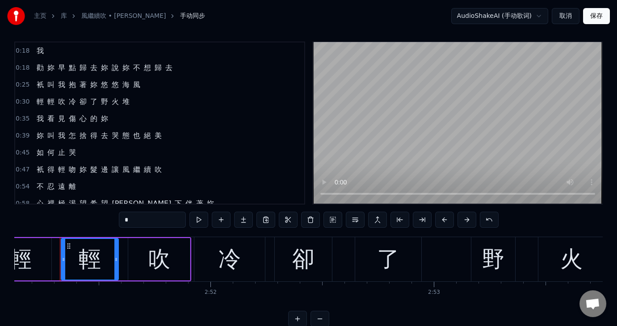
scroll to position [0, 0]
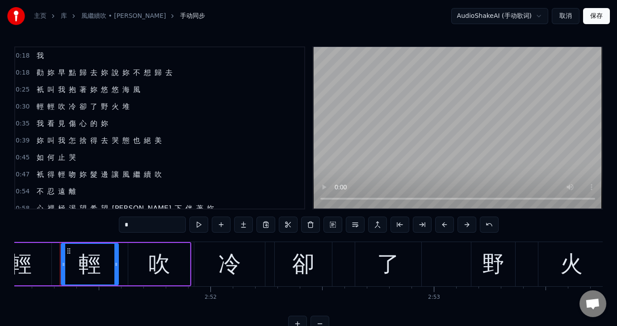
click at [37, 52] on span "我" at bounding box center [40, 56] width 9 height 10
type input "*"
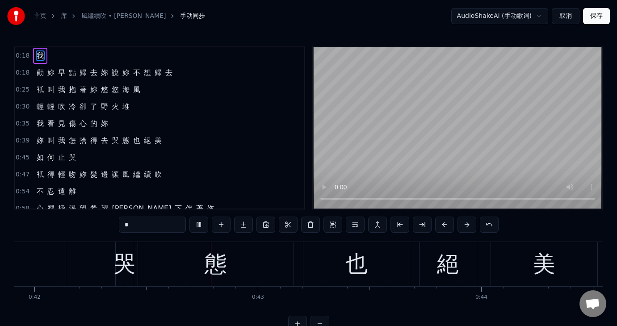
scroll to position [0, 9379]
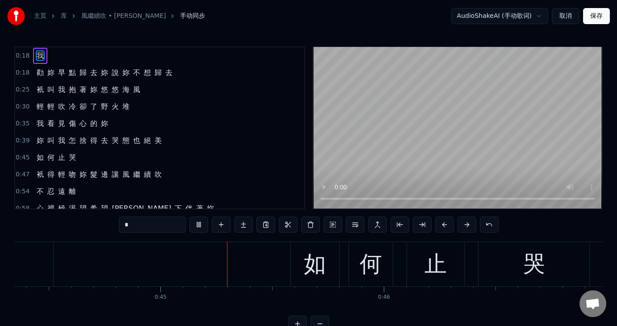
click at [100, 138] on span "去" at bounding box center [104, 140] width 9 height 10
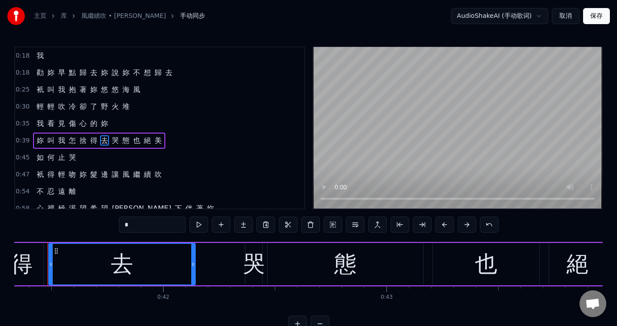
scroll to position [0, 9228]
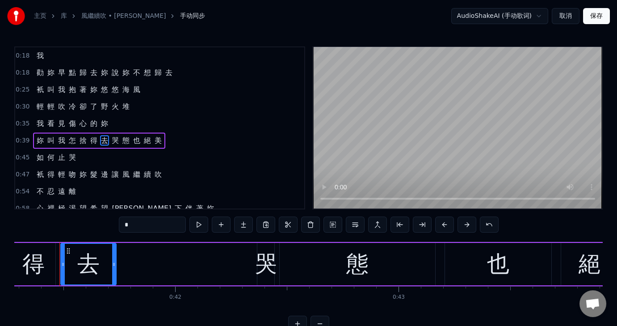
drag, startPoint x: 204, startPoint y: 266, endPoint x: 113, endPoint y: 267, distance: 91.2
click at [113, 267] on icon at bounding box center [114, 264] width 4 height 7
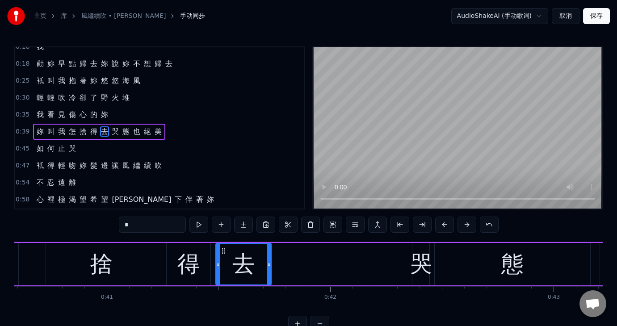
scroll to position [0, 9031]
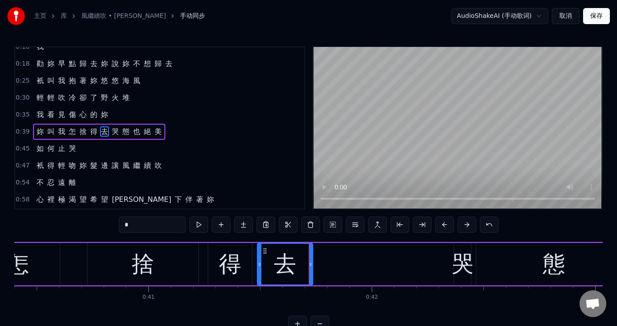
click at [233, 267] on div "得" at bounding box center [230, 265] width 22 height 34
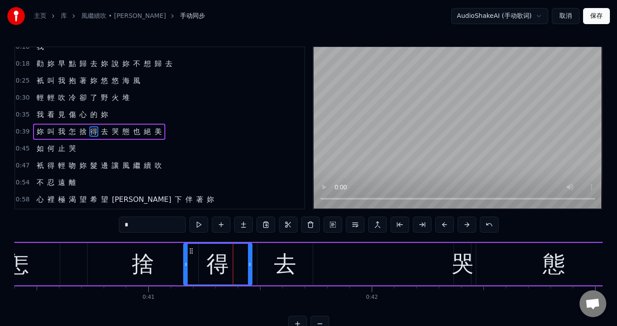
drag, startPoint x: 210, startPoint y: 262, endPoint x: 185, endPoint y: 265, distance: 24.7
click at [185, 265] on icon at bounding box center [186, 264] width 4 height 7
drag, startPoint x: 248, startPoint y: 265, endPoint x: 237, endPoint y: 266, distance: 11.2
click at [237, 266] on icon at bounding box center [239, 264] width 4 height 7
click at [280, 268] on div "去" at bounding box center [285, 265] width 22 height 34
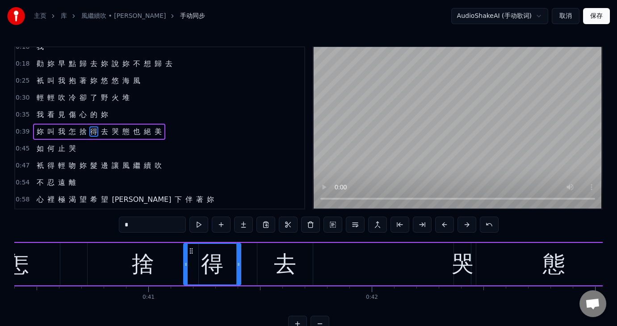
type input "*"
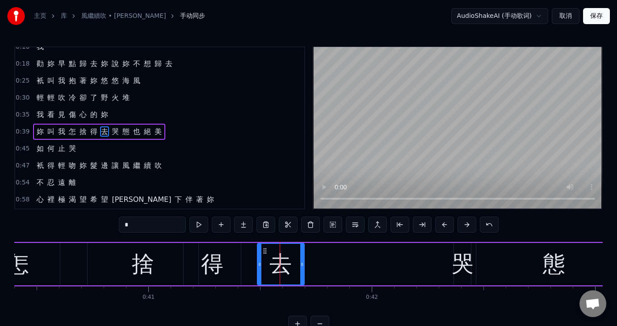
drag, startPoint x: 309, startPoint y: 262, endPoint x: 300, endPoint y: 262, distance: 8.5
click at [300, 262] on icon at bounding box center [302, 264] width 4 height 7
click at [389, 256] on div "妳 叫 我 怎 捨 得 去 哭 態 也 絕 美" at bounding box center [320, 264] width 1236 height 44
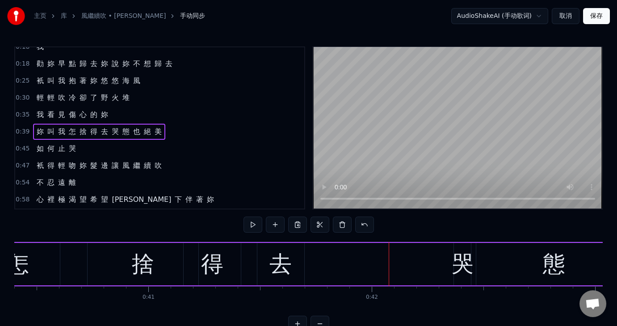
drag, startPoint x: 282, startPoint y: 262, endPoint x: 401, endPoint y: 266, distance: 119.0
click at [401, 266] on div "妳 叫 我 怎 捨 得 去 哭 態 也 絕 美" at bounding box center [320, 264] width 1236 height 44
click at [69, 94] on span "冷" at bounding box center [72, 98] width 9 height 10
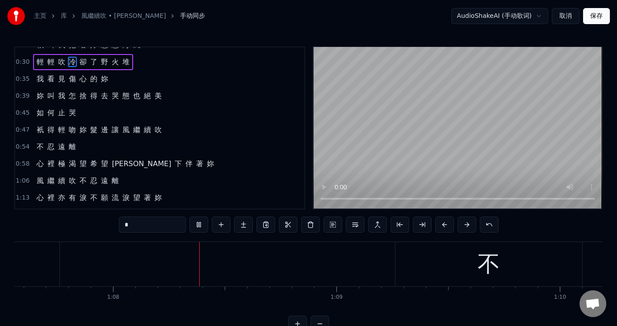
scroll to position [0, 15118]
click at [42, 160] on span "心" at bounding box center [40, 164] width 9 height 11
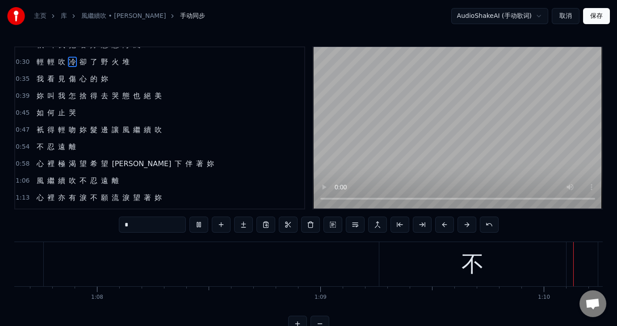
click at [42, 160] on span "心" at bounding box center [40, 164] width 9 height 11
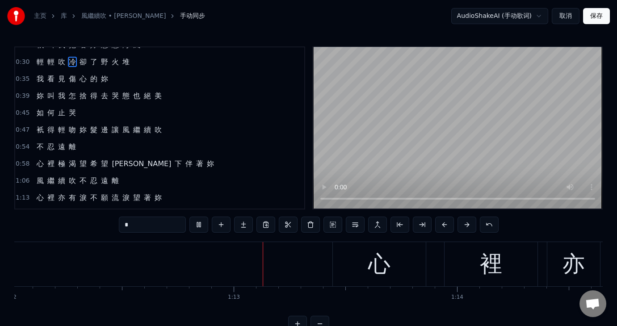
scroll to position [0, 16185]
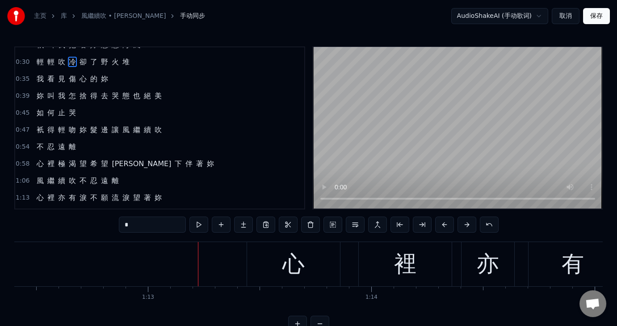
click at [36, 143] on span "不" at bounding box center [40, 147] width 9 height 10
type input "*"
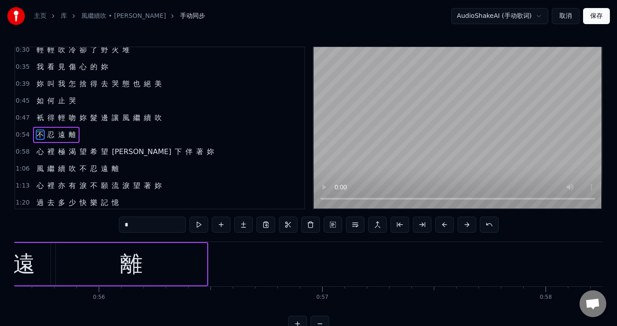
scroll to position [0, 12045]
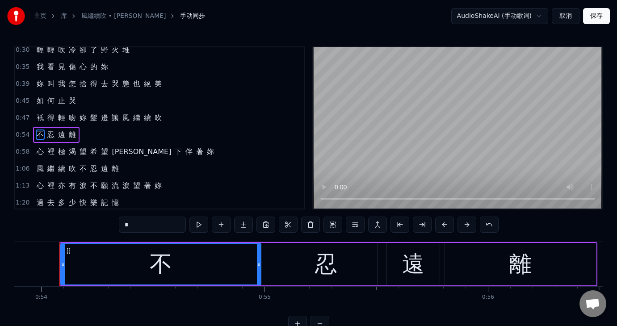
click at [42, 149] on span "心" at bounding box center [40, 152] width 9 height 11
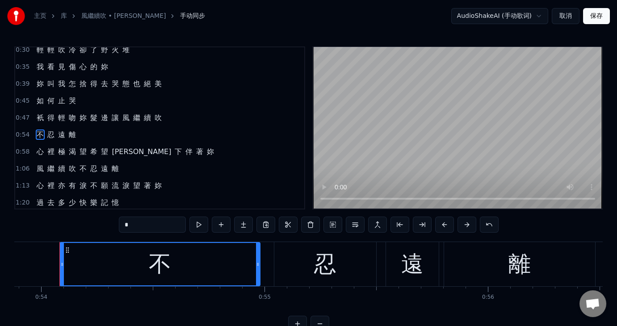
click at [53, 148] on div "心 裡 極 渴 望 希 望 留 下 伴 著 妳" at bounding box center [125, 152] width 185 height 16
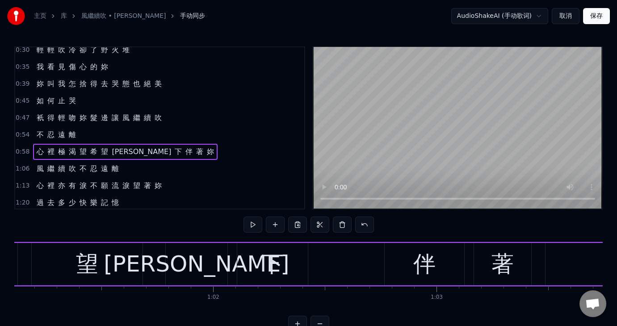
scroll to position [0, 13146]
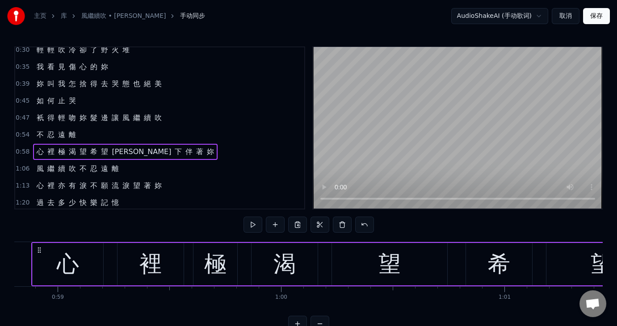
click at [494, 268] on div "希" at bounding box center [499, 265] width 22 height 34
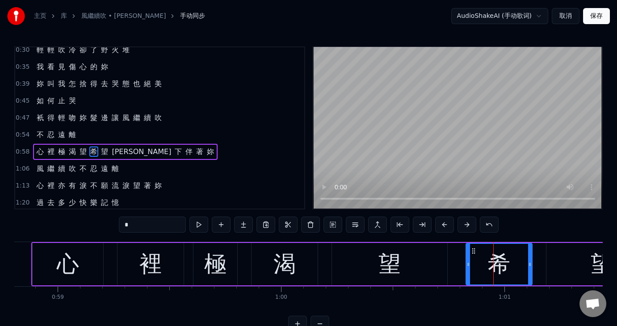
scroll to position [75, 0]
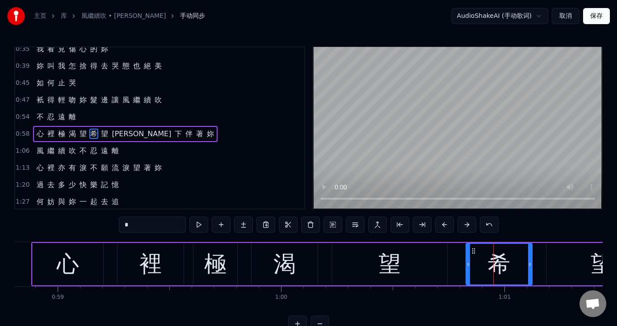
click at [364, 265] on div "望" at bounding box center [389, 264] width 115 height 42
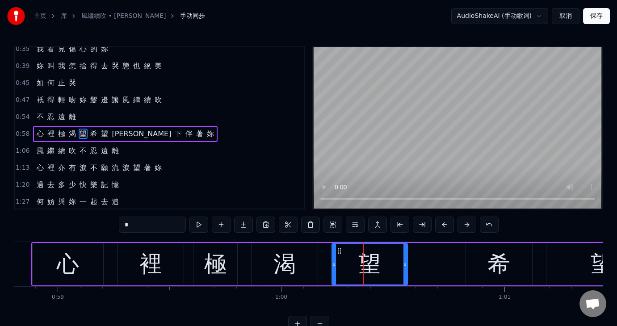
drag, startPoint x: 444, startPoint y: 263, endPoint x: 404, endPoint y: 267, distance: 40.9
click at [404, 267] on icon at bounding box center [406, 264] width 4 height 7
click at [466, 268] on div "希" at bounding box center [499, 264] width 67 height 42
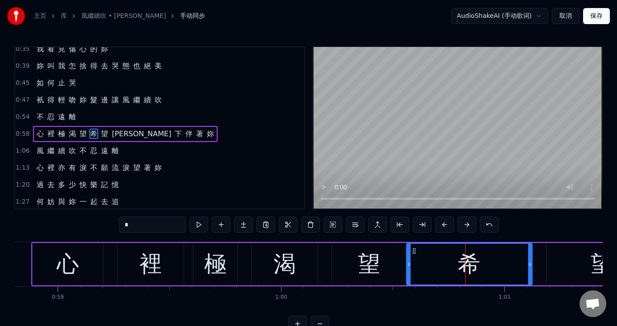
drag, startPoint x: 467, startPoint y: 262, endPoint x: 407, endPoint y: 258, distance: 59.6
click at [407, 258] on div at bounding box center [409, 264] width 4 height 41
click at [474, 261] on div "希" at bounding box center [469, 265] width 22 height 34
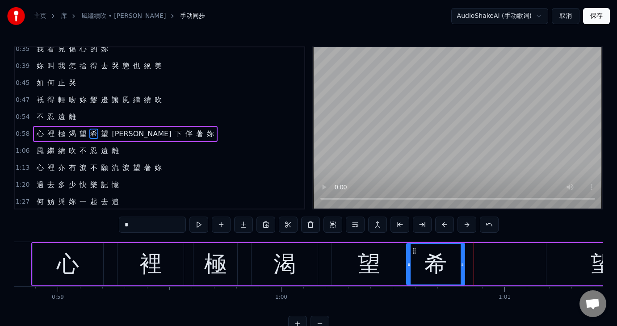
drag, startPoint x: 530, startPoint y: 263, endPoint x: 463, endPoint y: 261, distance: 67.5
click at [463, 261] on icon at bounding box center [463, 264] width 4 height 7
drag, startPoint x: 407, startPoint y: 262, endPoint x: 397, endPoint y: 262, distance: 10.3
click at [397, 262] on icon at bounding box center [399, 264] width 4 height 7
click at [371, 267] on div "望" at bounding box center [369, 265] width 22 height 34
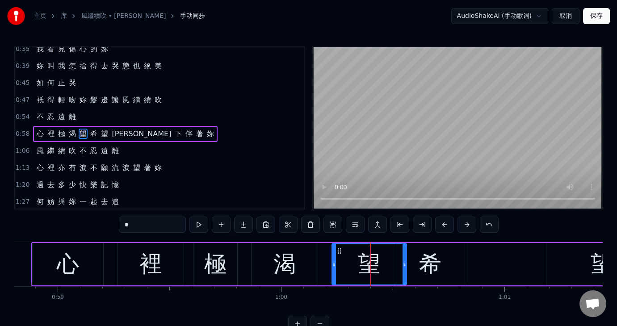
click at [425, 262] on div "希" at bounding box center [430, 265] width 22 height 34
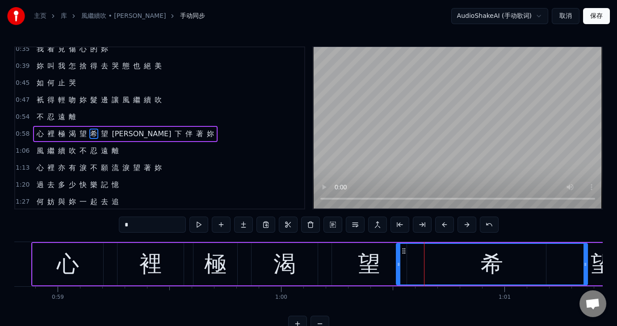
drag, startPoint x: 462, startPoint y: 263, endPoint x: 585, endPoint y: 279, distance: 124.0
click at [585, 279] on div at bounding box center [586, 264] width 4 height 41
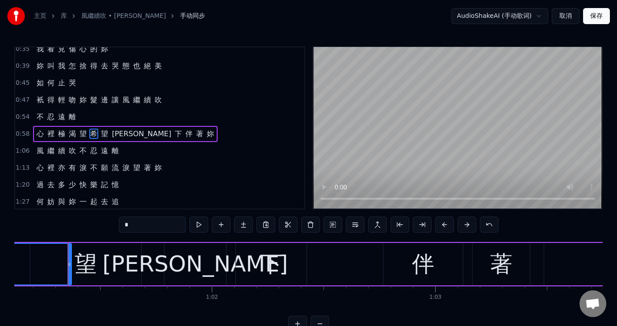
scroll to position [0, 13670]
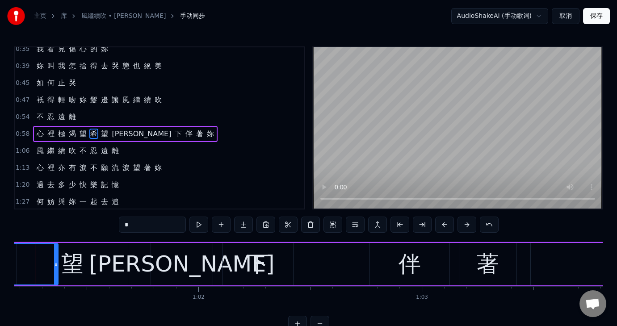
scroll to position [0, 13467]
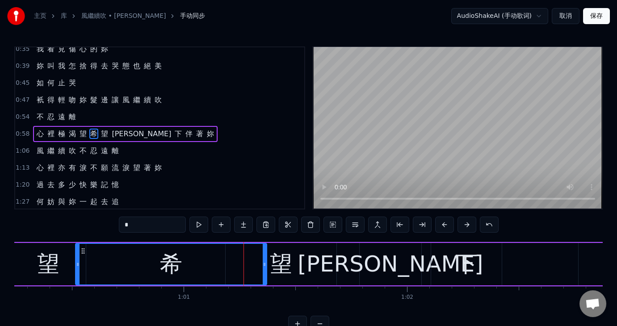
click at [173, 261] on div "希" at bounding box center [171, 265] width 22 height 34
click at [292, 268] on div "望" at bounding box center [281, 265] width 22 height 34
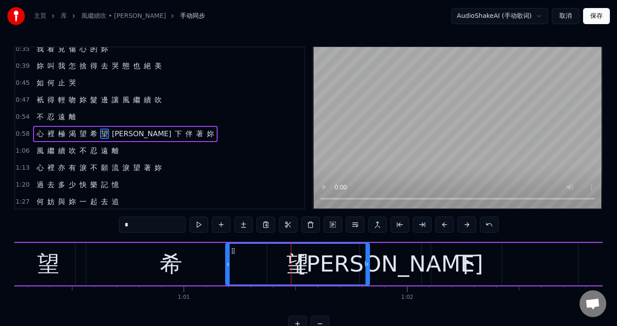
drag, startPoint x: 335, startPoint y: 265, endPoint x: 368, endPoint y: 263, distance: 33.1
click at [368, 263] on icon at bounding box center [368, 264] width 4 height 7
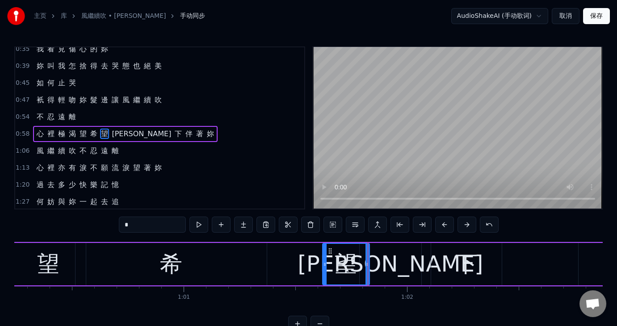
drag, startPoint x: 226, startPoint y: 262, endPoint x: 323, endPoint y: 275, distance: 97.8
click at [323, 275] on div at bounding box center [325, 264] width 4 height 41
click at [169, 265] on div "希" at bounding box center [171, 265] width 22 height 34
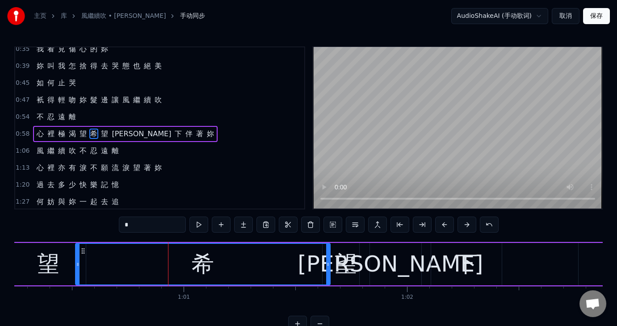
drag, startPoint x: 263, startPoint y: 263, endPoint x: 326, endPoint y: 267, distance: 63.6
click at [326, 267] on icon at bounding box center [328, 264] width 4 height 7
click at [146, 270] on div "希" at bounding box center [203, 264] width 254 height 41
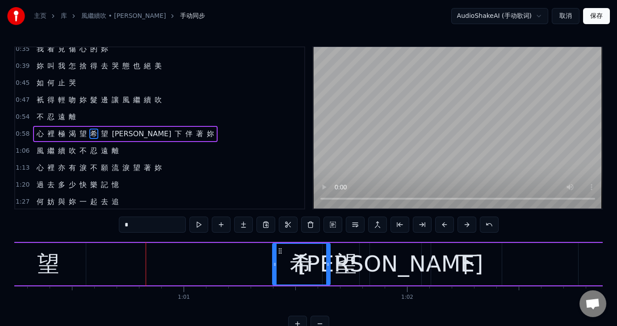
drag, startPoint x: 77, startPoint y: 265, endPoint x: 274, endPoint y: 284, distance: 198.1
click at [274, 284] on div at bounding box center [275, 264] width 4 height 41
click at [350, 271] on div "望" at bounding box center [346, 265] width 22 height 34
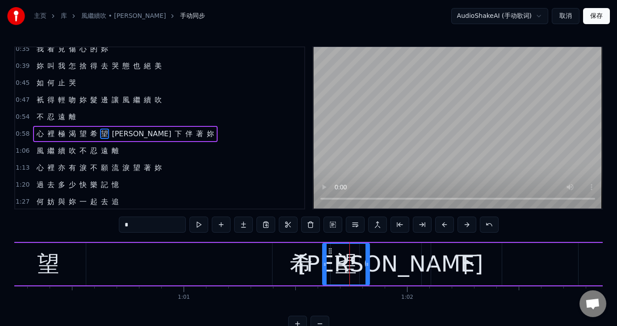
click at [80, 97] on span "妳" at bounding box center [83, 100] width 9 height 10
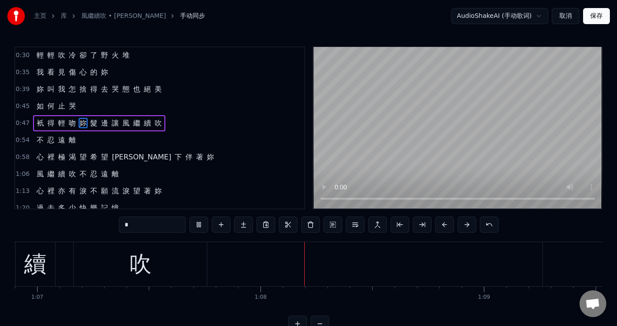
scroll to position [0, 15075]
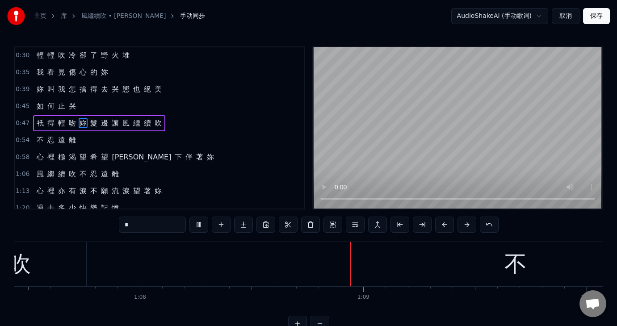
click at [48, 101] on span "何" at bounding box center [50, 106] width 9 height 10
type input "*"
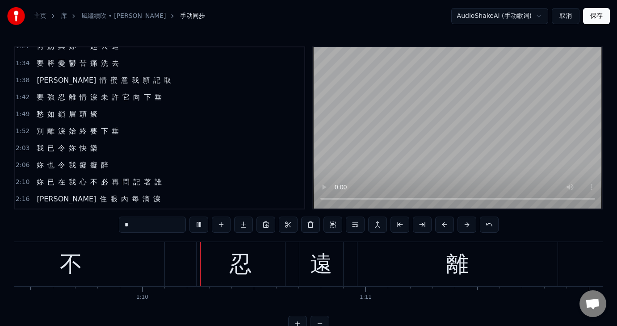
scroll to position [0, 15530]
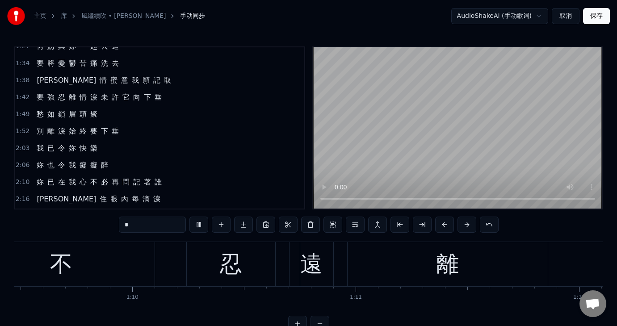
click at [595, 15] on button "保存" at bounding box center [596, 16] width 27 height 16
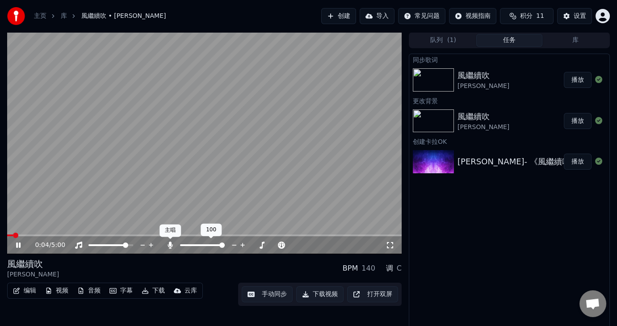
click at [170, 246] on icon at bounding box center [170, 245] width 5 height 7
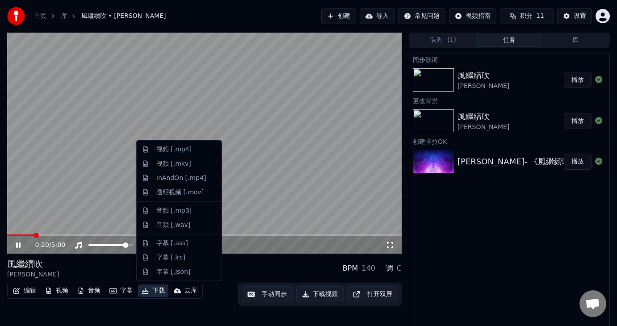
click at [157, 288] on button "下载" at bounding box center [153, 291] width 30 height 13
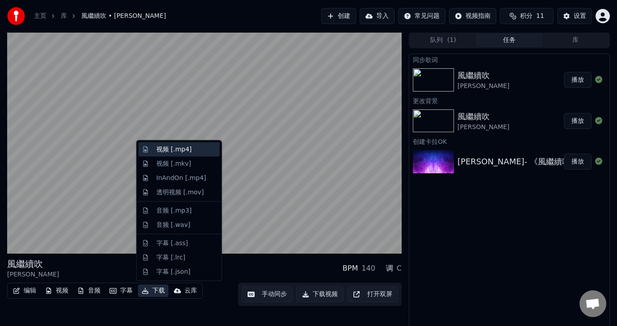
click at [207, 149] on div "视频 [.mp4]" at bounding box center [186, 149] width 60 height 9
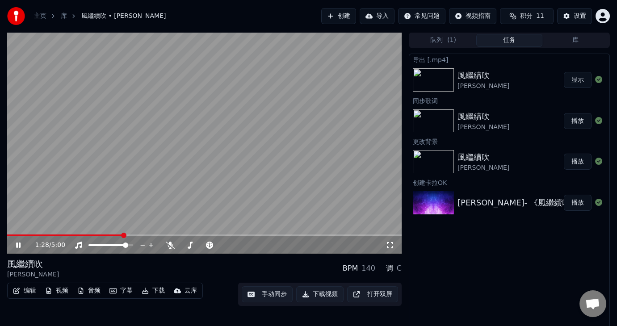
click at [580, 79] on button "显示" at bounding box center [578, 80] width 28 height 16
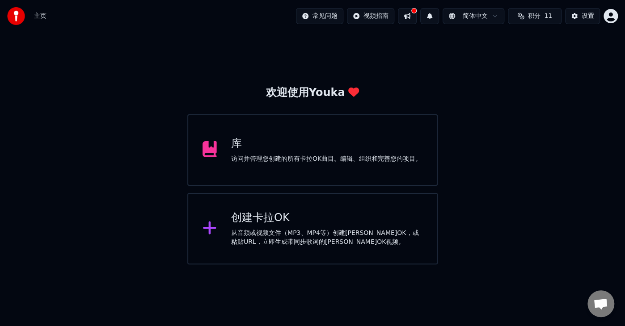
click at [267, 152] on div "库 访问并管理您创建的所有卡拉OK曲目。编辑、组织和完善您的项目。" at bounding box center [326, 150] width 190 height 27
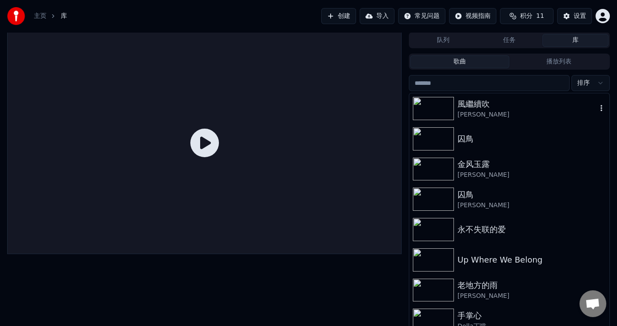
click at [519, 112] on div "[PERSON_NAME]" at bounding box center [527, 114] width 139 height 9
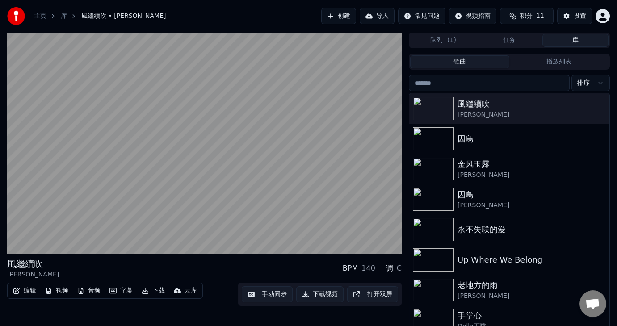
click at [27, 289] on button "编辑" at bounding box center [24, 291] width 30 height 13
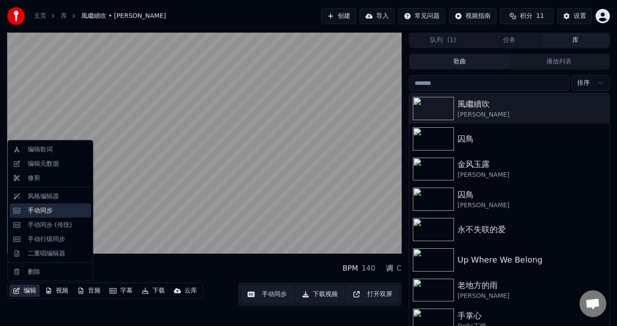
click at [62, 213] on div "手动同步" at bounding box center [58, 210] width 60 height 9
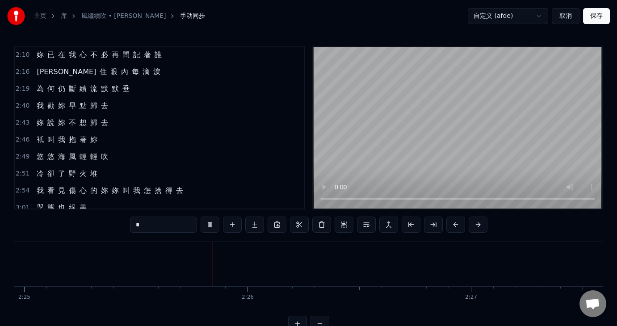
scroll to position [0, 32414]
click at [33, 64] on div "留 住 眼 內 每 滴 淚" at bounding box center [98, 72] width 131 height 16
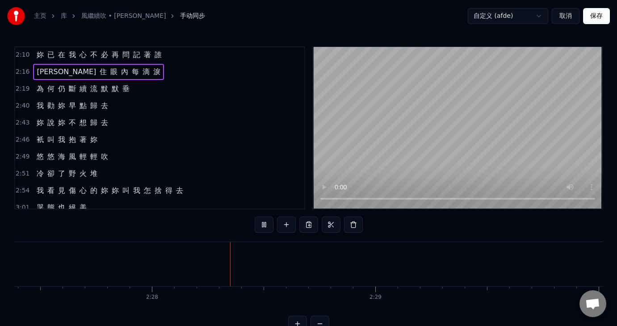
scroll to position [0, 32959]
click at [41, 67] on span "[PERSON_NAME]" at bounding box center [66, 72] width 61 height 10
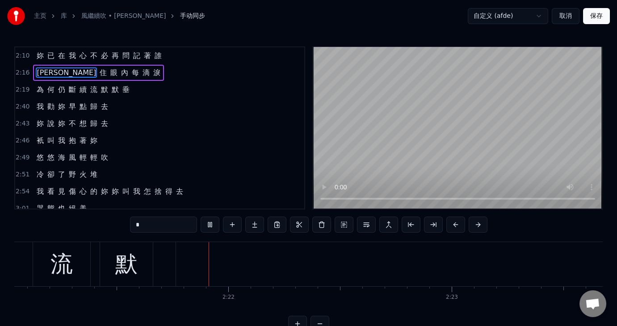
scroll to position [0, 31539]
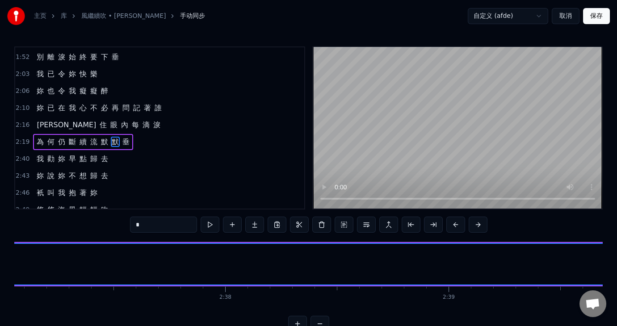
scroll to position [0, 35624]
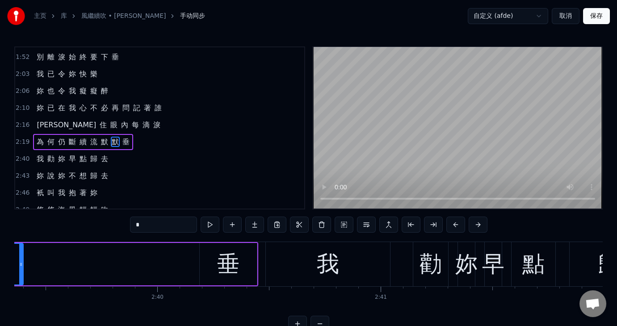
drag, startPoint x: 192, startPoint y: 263, endPoint x: 21, endPoint y: 258, distance: 171.3
click at [21, 258] on div at bounding box center [21, 264] width 4 height 41
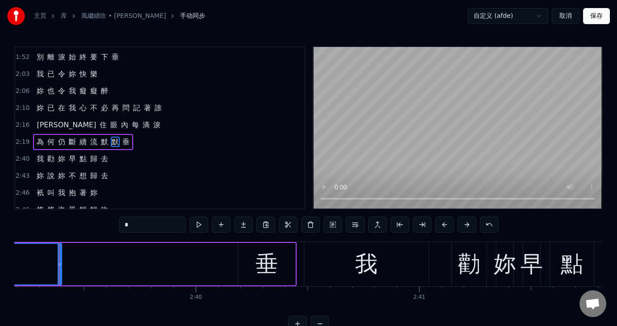
scroll to position [0, 35585]
click at [266, 262] on div "垂" at bounding box center [267, 265] width 22 height 34
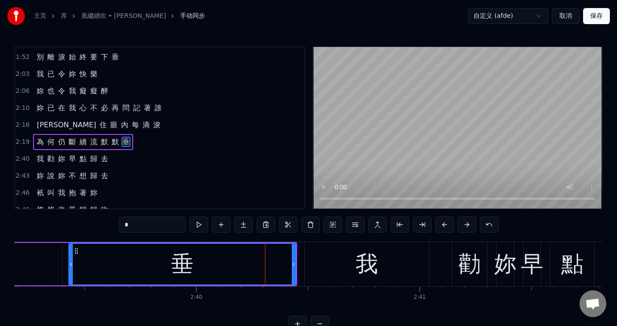
drag, startPoint x: 238, startPoint y: 262, endPoint x: 68, endPoint y: 263, distance: 169.9
click at [69, 263] on icon at bounding box center [71, 264] width 4 height 7
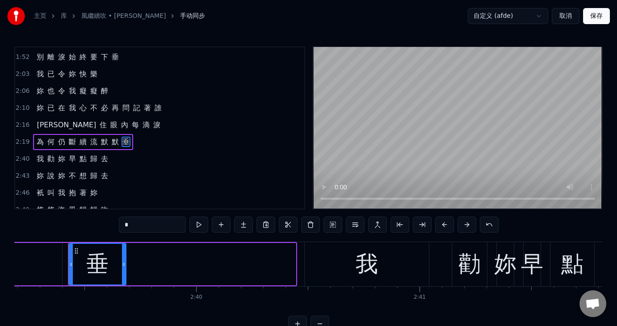
drag, startPoint x: 292, startPoint y: 262, endPoint x: 122, endPoint y: 258, distance: 170.0
click at [122, 258] on div at bounding box center [124, 264] width 4 height 41
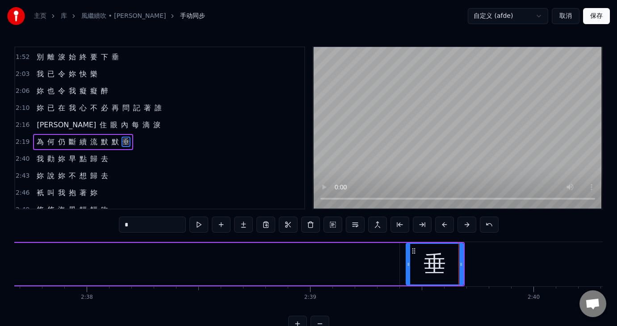
scroll to position [0, 35246]
click at [410, 263] on circle at bounding box center [410, 263] width 0 height 0
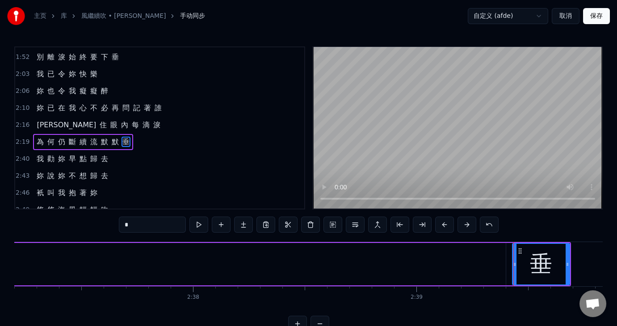
scroll to position [0, 35138]
type input "*"
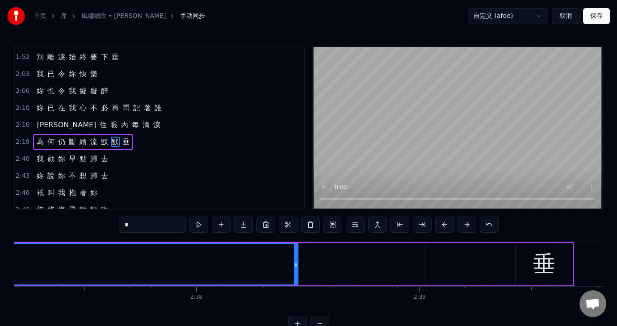
drag, startPoint x: 507, startPoint y: 265, endPoint x: 296, endPoint y: 279, distance: 211.5
click at [296, 279] on div at bounding box center [296, 264] width 4 height 41
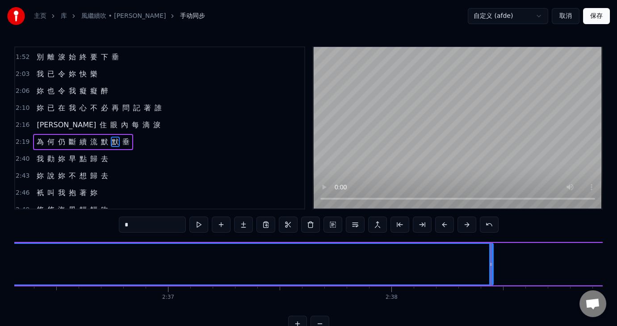
scroll to position [0, 34941]
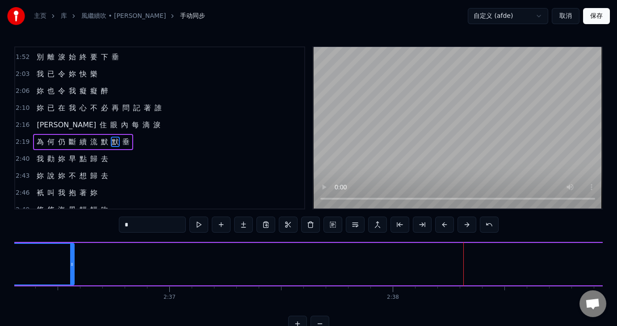
drag, startPoint x: 494, startPoint y: 265, endPoint x: 73, endPoint y: 277, distance: 420.9
click at [73, 277] on div at bounding box center [72, 264] width 4 height 41
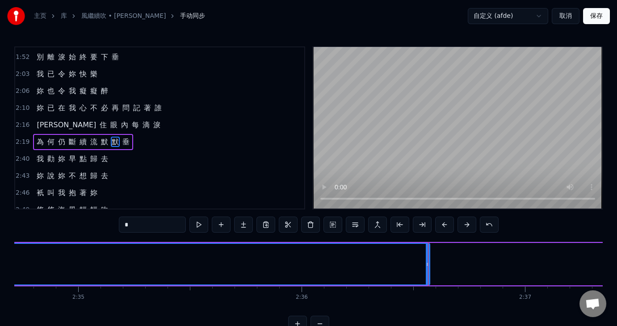
scroll to position [0, 34584]
click at [430, 263] on div at bounding box center [430, 264] width 0 height 44
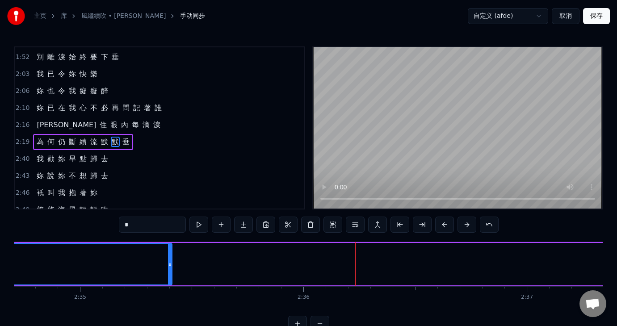
drag, startPoint x: 430, startPoint y: 263, endPoint x: 170, endPoint y: 278, distance: 260.2
click at [170, 278] on div at bounding box center [170, 264] width 4 height 41
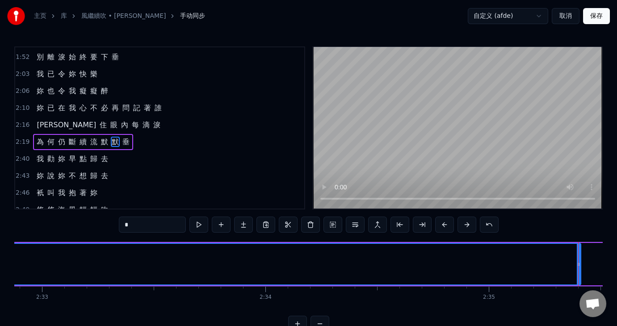
scroll to position [0, 34173]
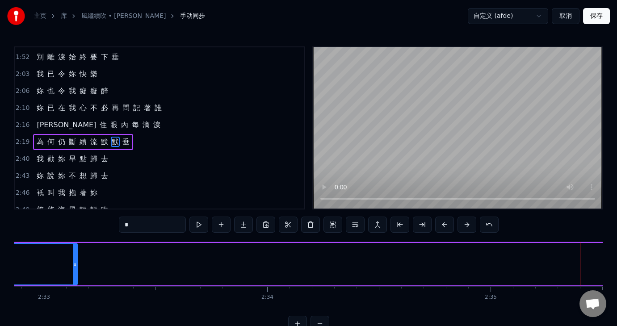
drag, startPoint x: 581, startPoint y: 264, endPoint x: 76, endPoint y: 287, distance: 506.2
click at [76, 287] on div "我 勸 妳 早 點 歸 去 妳 說 妳 不 想 歸 去 衹 叫 我 抱 著 妳 悠 悠 海 風 輕 輕 吹 冷 卻 了 野 火 堆 我 看 見 傷 心 的 妳…" at bounding box center [308, 275] width 589 height 67
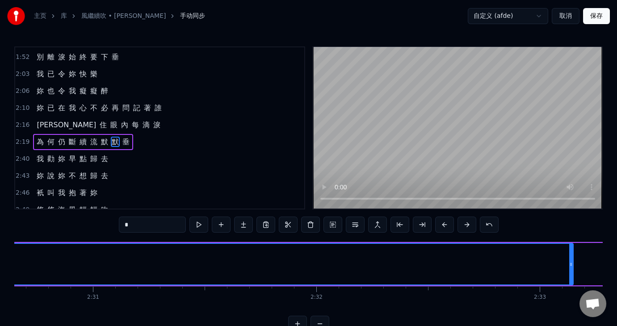
scroll to position [0, 33672]
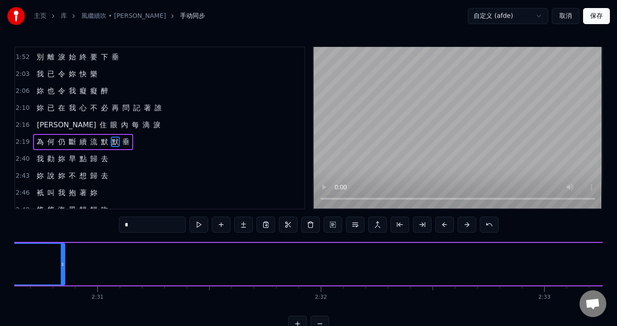
drag, startPoint x: 575, startPoint y: 264, endPoint x: 61, endPoint y: 291, distance: 514.8
click at [61, 291] on div "我 勸 妳 早 點 歸 去 妳 說 妳 不 想 歸 去 衹 叫 我 抱 著 妳 悠 悠 海 風 輕 輕 吹 冷 卻 了 野 火 堆 我 看 見 傷 心 的 妳…" at bounding box center [308, 275] width 589 height 67
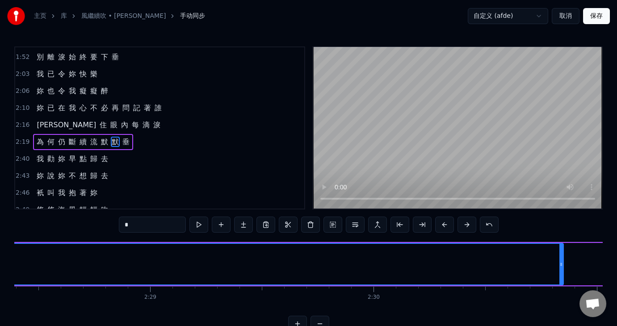
scroll to position [0, 33171]
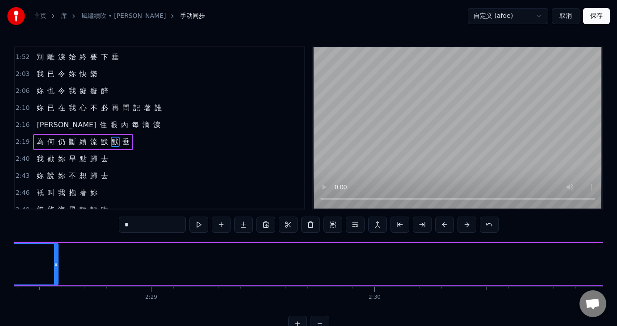
drag, startPoint x: 561, startPoint y: 264, endPoint x: 55, endPoint y: 284, distance: 506.9
click at [55, 284] on div at bounding box center [56, 264] width 4 height 41
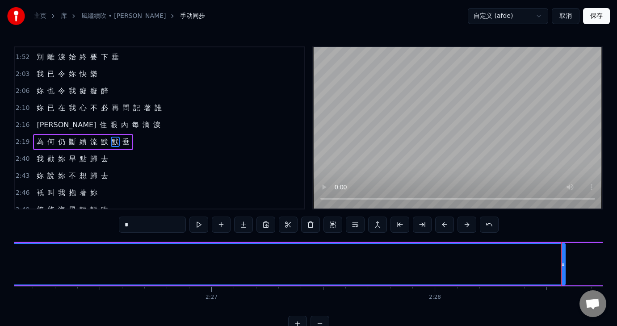
scroll to position [0, 32647]
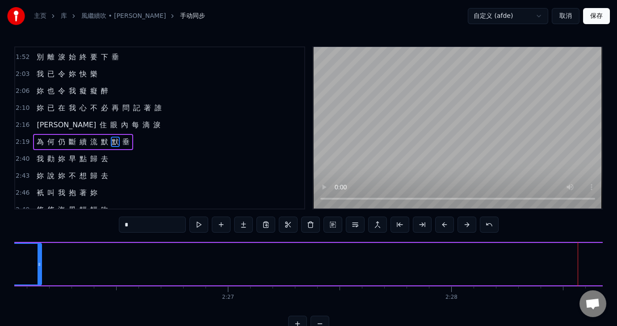
drag, startPoint x: 580, startPoint y: 266, endPoint x: 39, endPoint y: 270, distance: 540.5
click at [39, 270] on div at bounding box center [40, 264] width 4 height 41
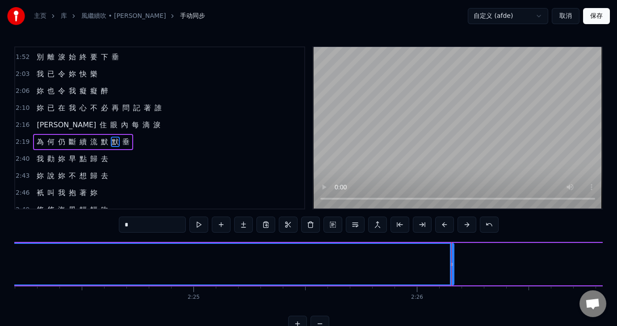
scroll to position [0, 32228]
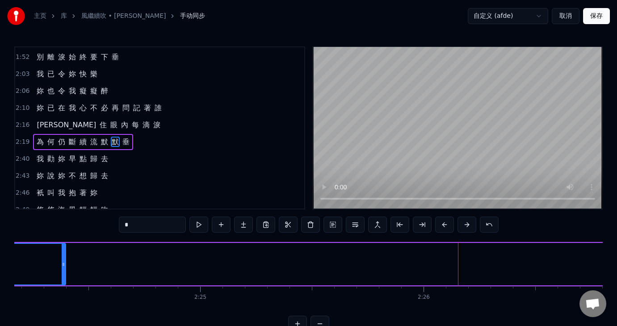
drag, startPoint x: 457, startPoint y: 263, endPoint x: 62, endPoint y: 282, distance: 395.7
click at [62, 282] on div at bounding box center [64, 264] width 4 height 41
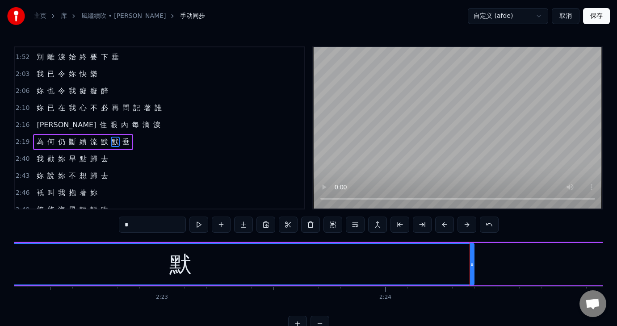
scroll to position [0, 31817]
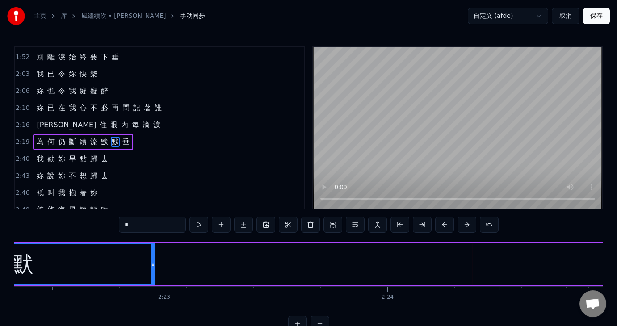
drag, startPoint x: 475, startPoint y: 263, endPoint x: 154, endPoint y: 294, distance: 323.0
click at [154, 294] on div "我 勸 妳 早 點 歸 去 妳 說 妳 不 想 歸 去 衹 叫 我 抱 著 妳 悠 悠 海 風 輕 輕 吹 冷 卻 了 野 火 堆 我 看 見 傷 心 的 妳…" at bounding box center [308, 275] width 589 height 67
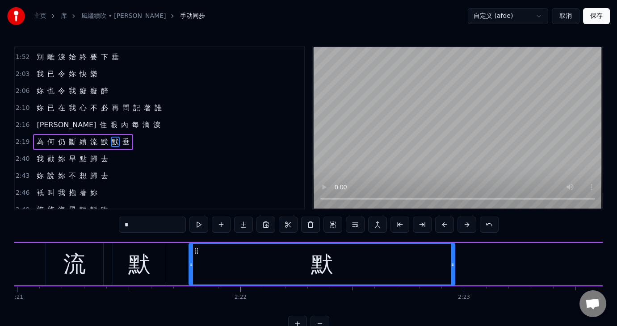
scroll to position [0, 31513]
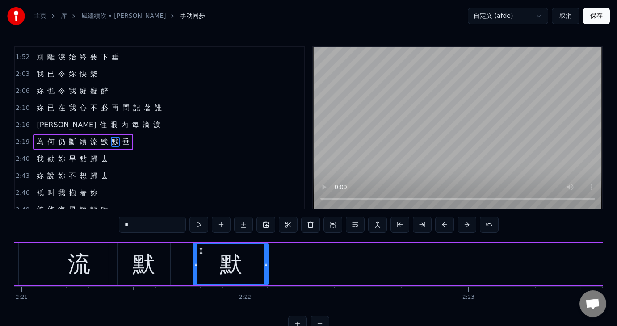
drag, startPoint x: 457, startPoint y: 262, endPoint x: 266, endPoint y: 271, distance: 191.6
click at [266, 271] on div at bounding box center [266, 264] width 4 height 41
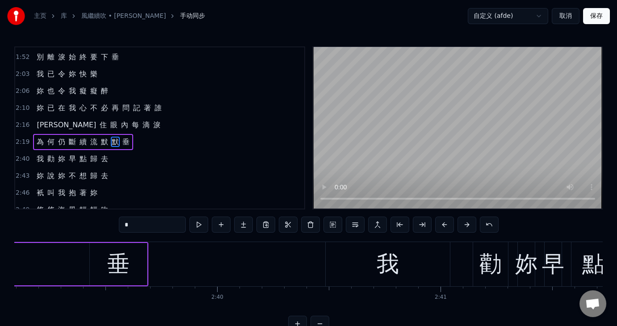
scroll to position [0, 35147]
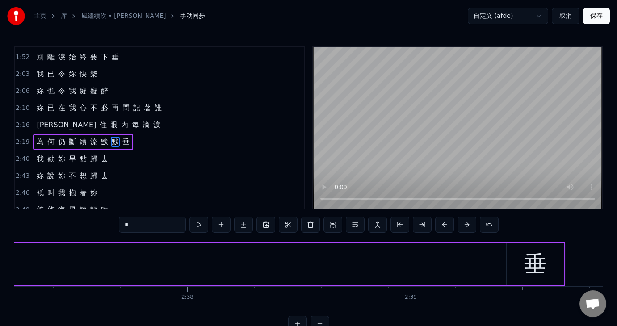
click at [546, 268] on div "垂" at bounding box center [535, 265] width 22 height 34
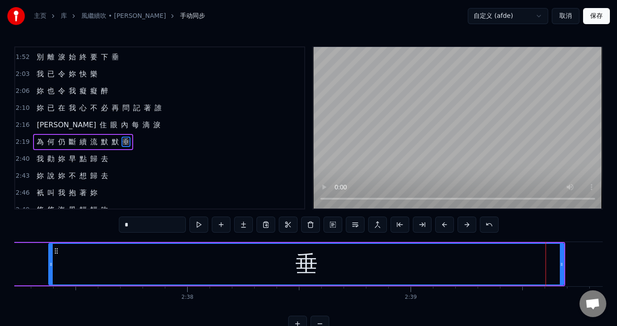
drag, startPoint x: 510, startPoint y: 263, endPoint x: 50, endPoint y: 285, distance: 461.0
click at [49, 284] on div at bounding box center [51, 264] width 4 height 41
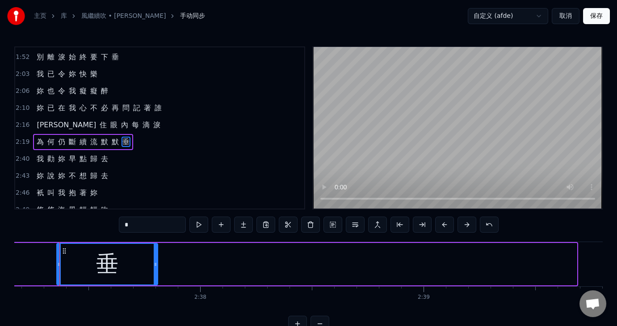
drag, startPoint x: 574, startPoint y: 264, endPoint x: 155, endPoint y: 257, distance: 419.4
click at [155, 257] on div at bounding box center [156, 264] width 4 height 41
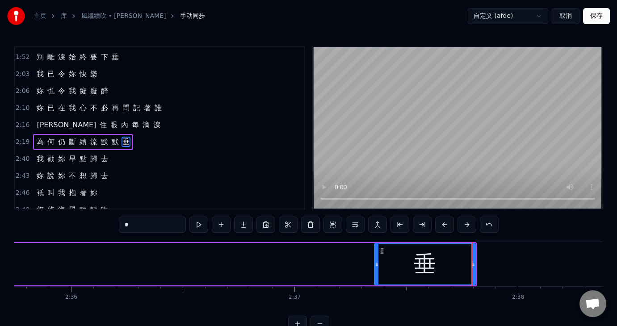
scroll to position [0, 34813]
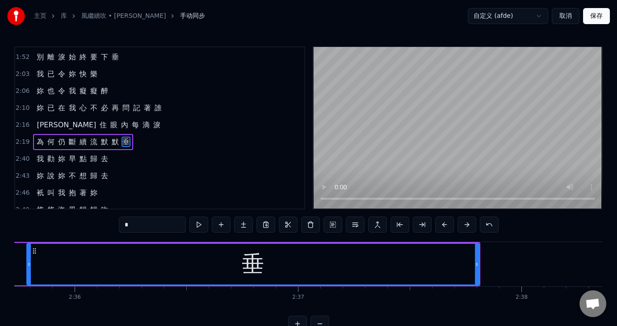
drag, startPoint x: 378, startPoint y: 261, endPoint x: 27, endPoint y: 270, distance: 351.5
click at [27, 270] on div at bounding box center [29, 264] width 4 height 41
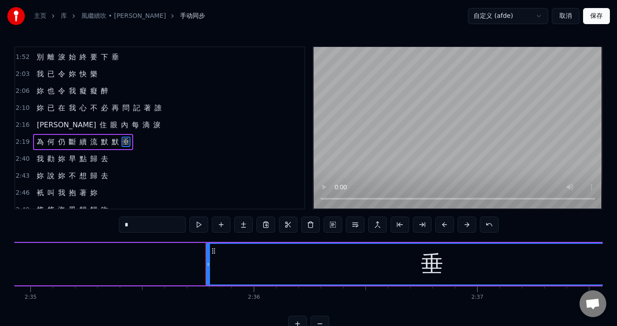
scroll to position [0, 34618]
click at [15, 308] on div "我 勸 妳 早 點 歸 去 妳 說 妳 不 想 歸 去 衹 叫 我 抱 著 妳 悠 悠 海 風 輕 輕 吹 冷 卻 了 野 火 堆 我 看 見 傷 心 的 妳…" at bounding box center [308, 275] width 589 height 67
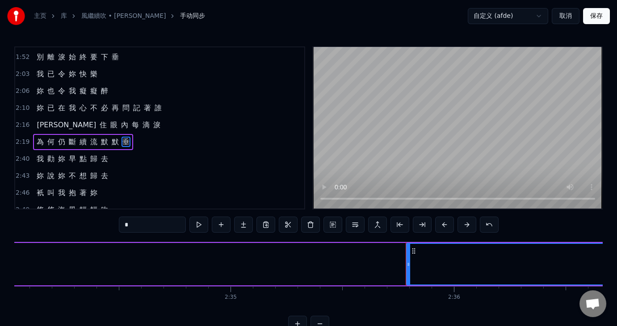
scroll to position [0, 34422]
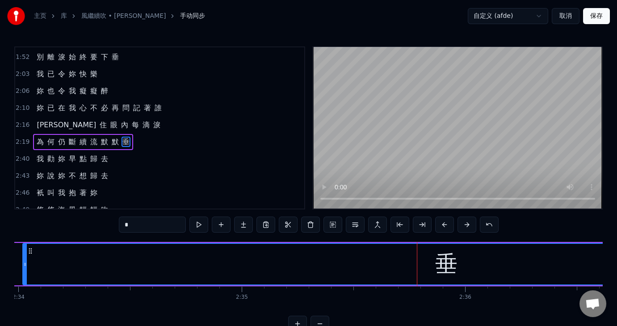
drag, startPoint x: 420, startPoint y: 263, endPoint x: 25, endPoint y: 287, distance: 395.5
click at [25, 287] on div "我 勸 妳 早 點 歸 去 妳 說 妳 不 想 歸 去 衹 叫 我 抱 著 妳 悠 悠 海 風 輕 輕 吹 冷 卻 了 野 火 堆 我 看 見 傷 心 的 妳…" at bounding box center [308, 275] width 589 height 67
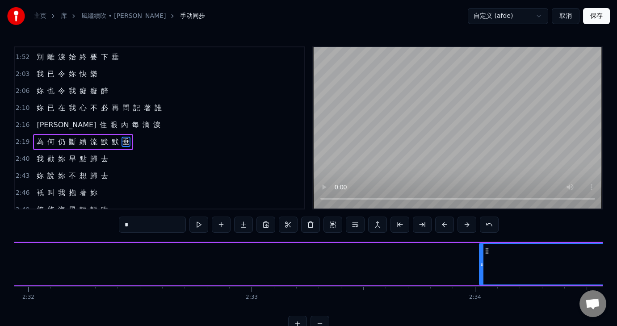
scroll to position [0, 33957]
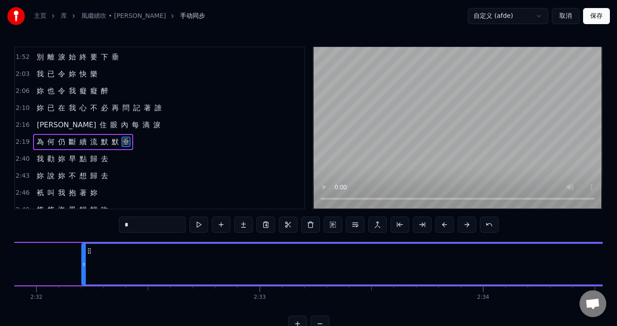
drag, startPoint x: 491, startPoint y: 266, endPoint x: 85, endPoint y: 287, distance: 406.5
click at [85, 287] on div "我 勸 妳 早 點 歸 去 妳 說 妳 不 想 歸 去 衹 叫 我 抱 著 妳 悠 悠 海 風 輕 輕 吹 冷 卻 了 野 火 堆 我 看 見 傷 心 的 妳…" at bounding box center [308, 275] width 589 height 67
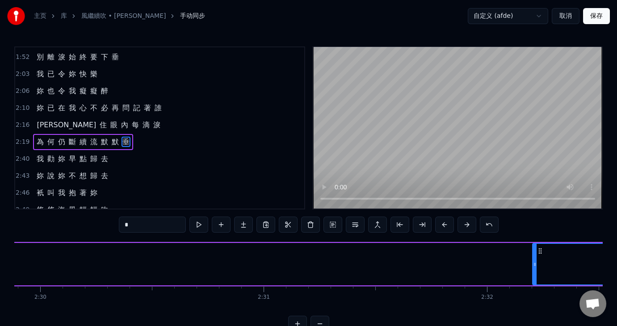
scroll to position [0, 33492]
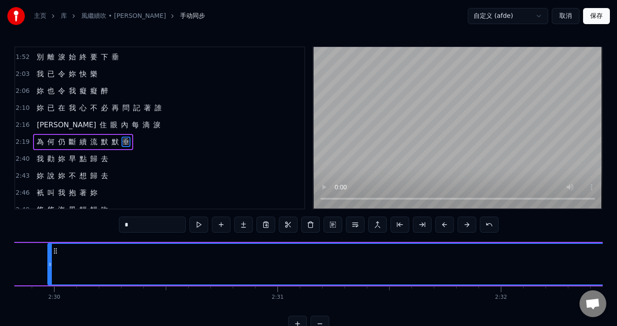
drag, startPoint x: 547, startPoint y: 262, endPoint x: 48, endPoint y: 285, distance: 499.5
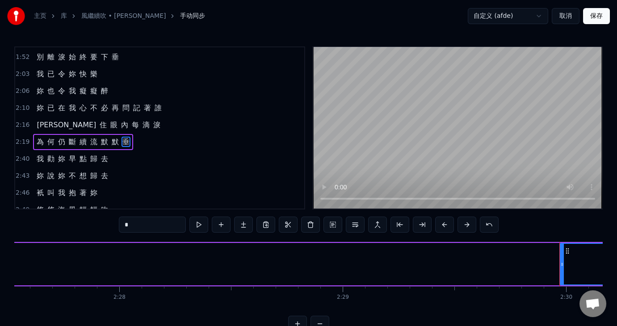
scroll to position [0, 32979]
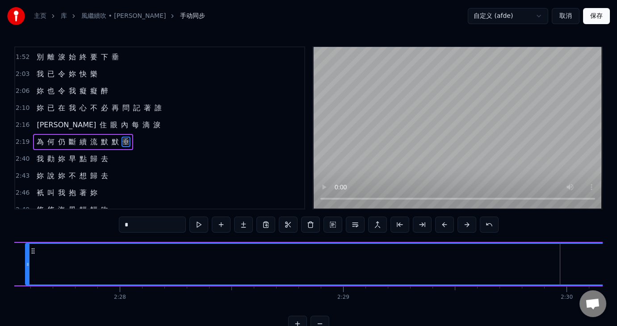
drag, startPoint x: 561, startPoint y: 263, endPoint x: 28, endPoint y: 283, distance: 533.3
click at [26, 283] on div at bounding box center [28, 264] width 4 height 41
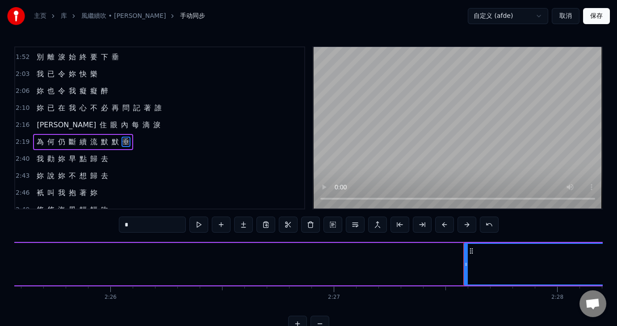
scroll to position [0, 32534]
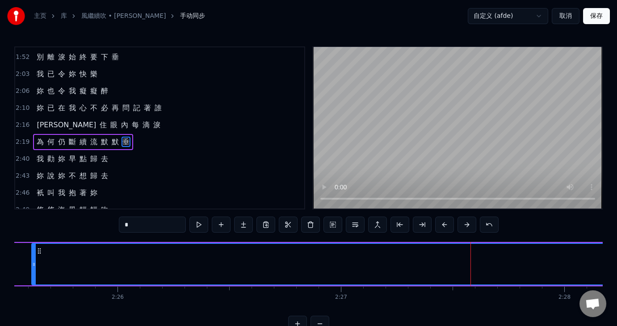
drag, startPoint x: 473, startPoint y: 268, endPoint x: 34, endPoint y: 273, distance: 439.5
click at [34, 273] on div at bounding box center [34, 264] width 4 height 41
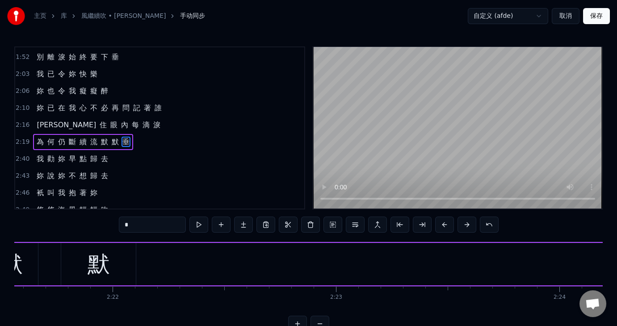
scroll to position [0, 32160]
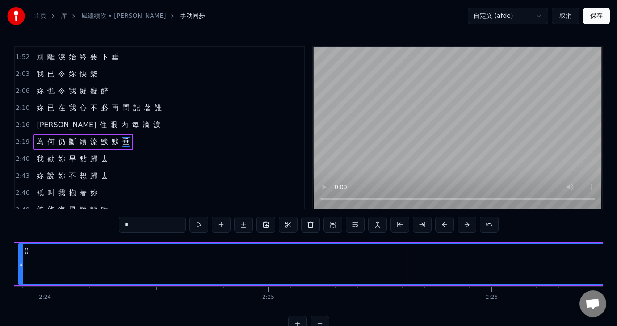
drag, startPoint x: 408, startPoint y: 264, endPoint x: 21, endPoint y: 263, distance: 387.2
click at [21, 263] on icon at bounding box center [21, 264] width 4 height 7
drag, startPoint x: 11, startPoint y: 310, endPoint x: 20, endPoint y: 307, distance: 9.2
click at [20, 307] on div "主页 库 風繼續吹 • 李克勤 手动同步 自定义 (afde) 取消 保存 0:18 我 0:18 勸 妳 早 點 歸 去 妳 說 妳 不 想 歸 去 0:2…" at bounding box center [308, 166] width 617 height 332
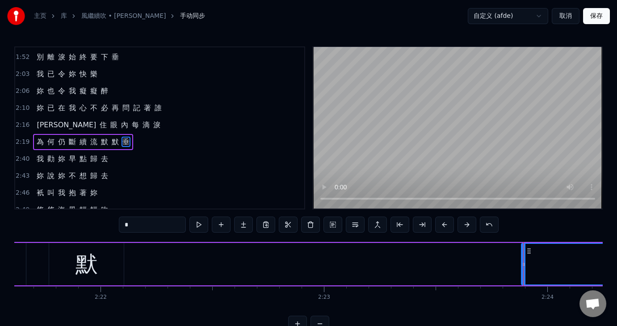
scroll to position [0, 31656]
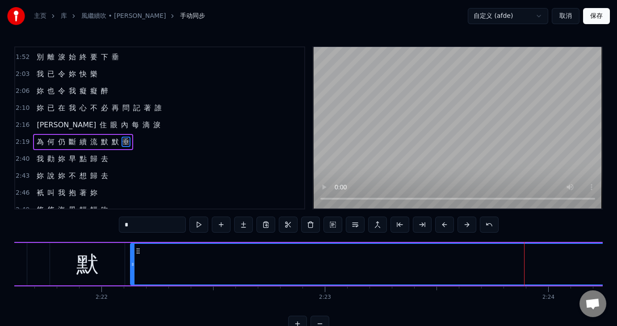
drag, startPoint x: 492, startPoint y: 268, endPoint x: 131, endPoint y: 283, distance: 361.5
click at [131, 283] on div at bounding box center [133, 264] width 4 height 41
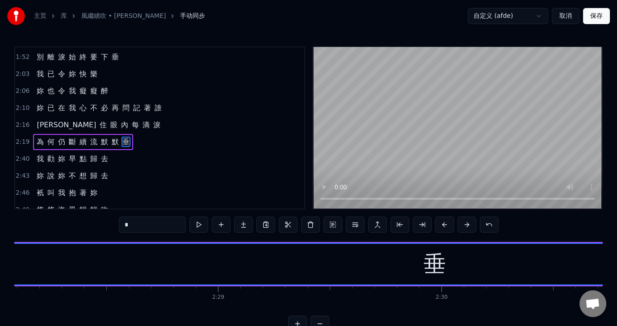
scroll to position [0, 33396]
click at [175, 263] on div "垂" at bounding box center [143, 264] width 3504 height 41
click at [143, 273] on div "垂" at bounding box center [143, 265] width 22 height 34
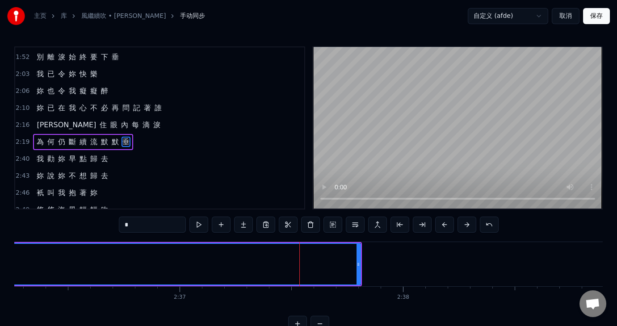
scroll to position [0, 34915]
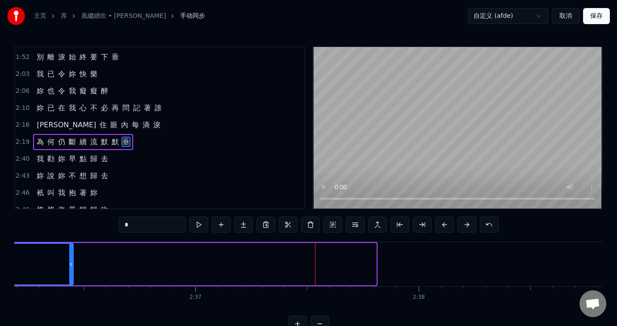
drag, startPoint x: 374, startPoint y: 265, endPoint x: 69, endPoint y: 288, distance: 305.4
click at [69, 288] on div "我 勸 妳 早 點 歸 去 妳 說 妳 不 想 歸 去 衹 叫 我 抱 著 妳 悠 悠 海 風 輕 輕 吹 冷 卻 了 野 火 堆 我 看 見 傷 心 的 妳…" at bounding box center [308, 275] width 589 height 67
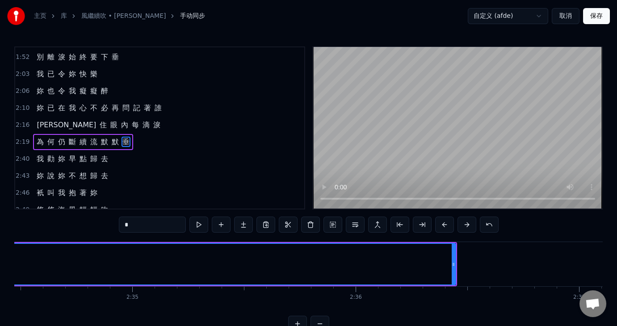
scroll to position [0, 34522]
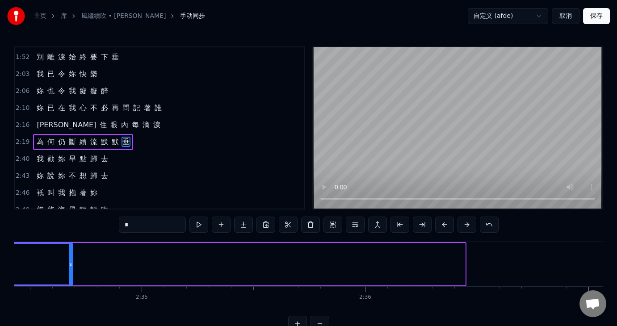
drag, startPoint x: 462, startPoint y: 262, endPoint x: 69, endPoint y: 300, distance: 394.5
click at [69, 300] on div "我 勸 妳 早 點 歸 去 妳 說 妳 不 想 歸 去 衹 叫 我 抱 著 妳 悠 悠 海 風 輕 輕 吹 冷 卻 了 野 火 堆 我 看 見 傷 心 的 妳…" at bounding box center [308, 275] width 589 height 67
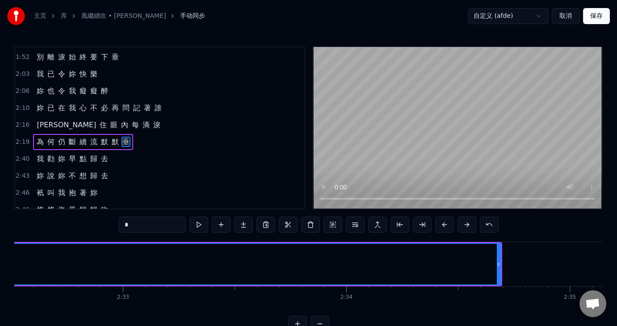
scroll to position [0, 34093]
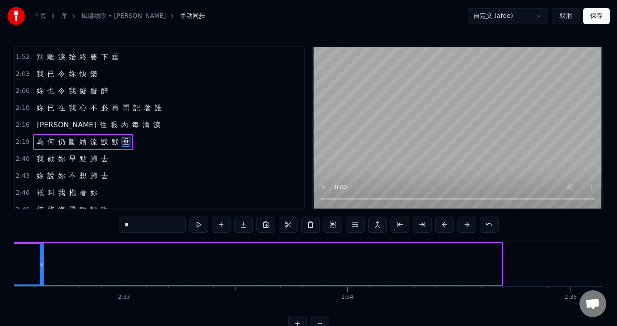
drag, startPoint x: 500, startPoint y: 264, endPoint x: 42, endPoint y: 296, distance: 459.4
click at [42, 296] on div "我 勸 妳 早 點 歸 去 妳 說 妳 不 想 歸 去 衹 叫 我 抱 著 妳 悠 悠 海 風 輕 輕 吹 冷 卻 了 野 火 堆 我 看 見 傷 心 的 妳…" at bounding box center [308, 275] width 589 height 67
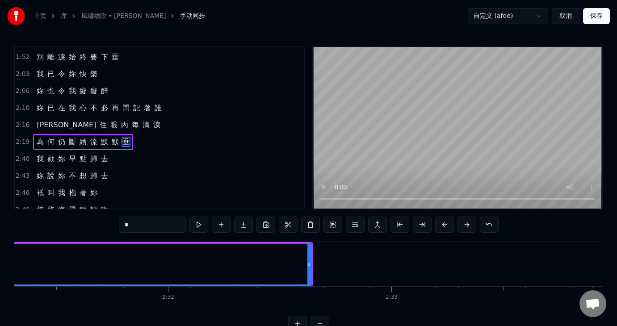
scroll to position [0, 33824]
drag, startPoint x: 13, startPoint y: 312, endPoint x: 20, endPoint y: 312, distance: 6.3
click at [20, 312] on div "主页 库 風繼續吹 • 李克勤 手动同步 自定义 (afde) 取消 保存 0:18 我 0:18 勸 妳 早 點 歸 去 妳 說 妳 不 想 歸 去 0:2…" at bounding box center [308, 166] width 617 height 332
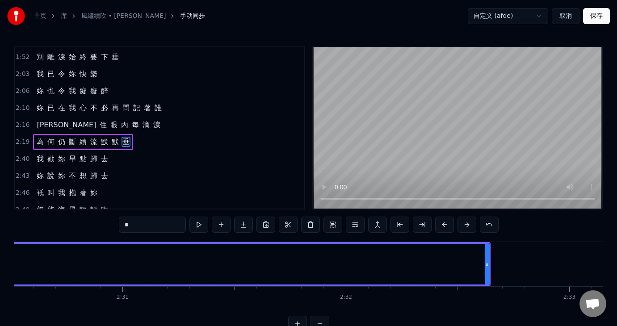
scroll to position [0, 33646]
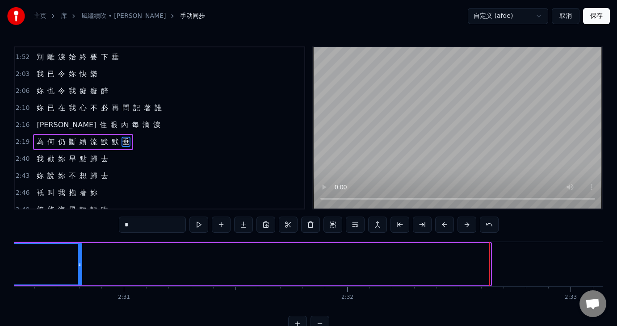
drag, startPoint x: 488, startPoint y: 265, endPoint x: 77, endPoint y: 296, distance: 412.5
click at [78, 294] on div "我 勸 妳 早 點 歸 去 妳 說 妳 不 想 歸 去 衹 叫 我 抱 著 妳 悠 悠 海 風 輕 輕 吹 冷 卻 了 野 火 堆 我 看 見 傷 心 的 妳…" at bounding box center [308, 275] width 589 height 67
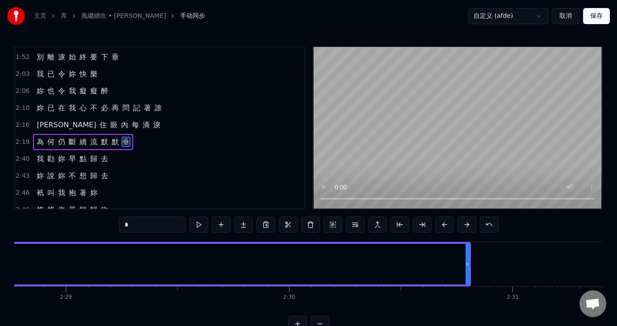
scroll to position [0, 33252]
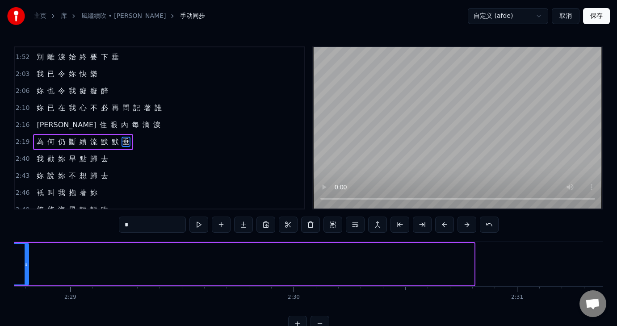
drag, startPoint x: 470, startPoint y: 266, endPoint x: 25, endPoint y: 280, distance: 446.0
click at [25, 280] on div at bounding box center [27, 264] width 4 height 41
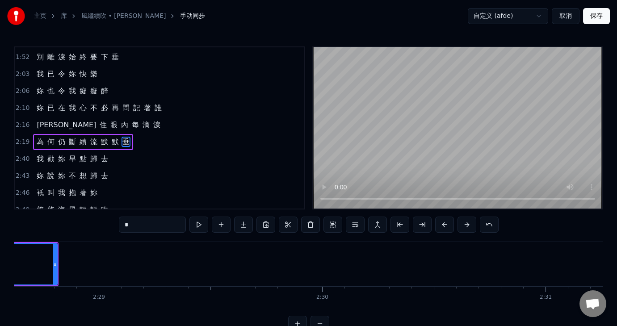
scroll to position [0, 33217]
click at [15, 312] on div "主页 库 風繼續吹 • 李克勤 手动同步 自定义 (afde) 取消 保存 0:18 我 0:18 勸 妳 早 點 歸 去 妳 說 妳 不 想 歸 去 0:2…" at bounding box center [308, 166] width 617 height 332
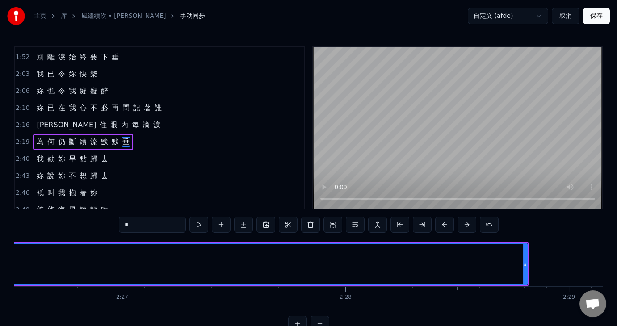
scroll to position [0, 32752]
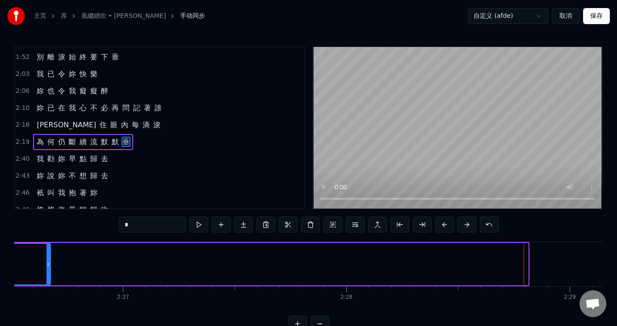
drag, startPoint x: 528, startPoint y: 262, endPoint x: 51, endPoint y: 291, distance: 477.9
click at [51, 291] on div "我 勸 妳 早 點 歸 去 妳 說 妳 不 想 歸 去 衹 叫 我 抱 著 妳 悠 悠 海 風 輕 輕 吹 冷 卻 了 野 火 堆 我 看 見 傷 心 的 妳…" at bounding box center [308, 275] width 589 height 67
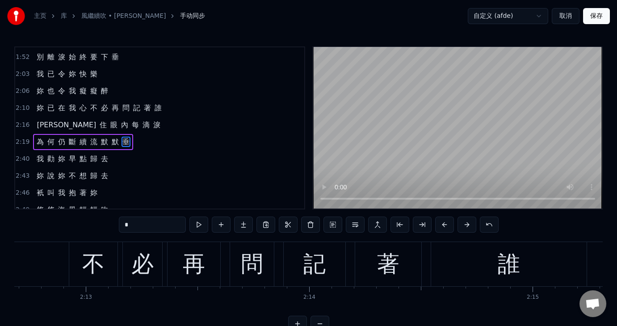
scroll to position [0, 30175]
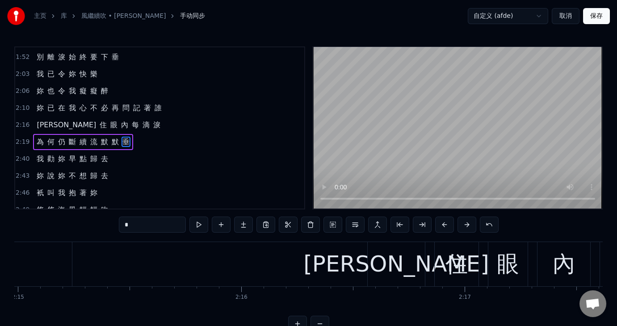
click at [72, 154] on span "早" at bounding box center [72, 159] width 9 height 10
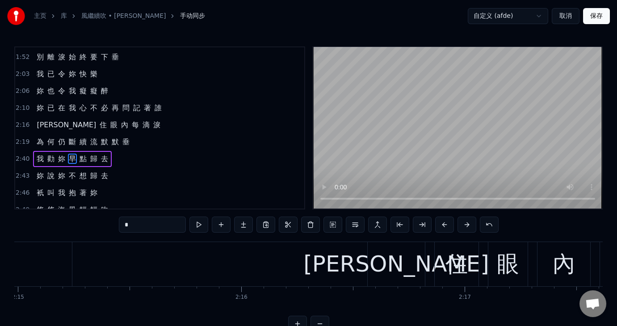
scroll to position [308, 0]
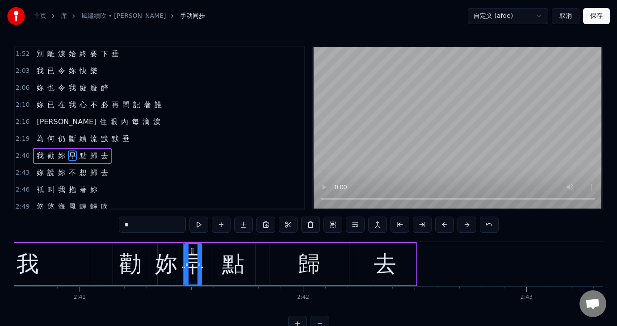
click at [48, 134] on span "何" at bounding box center [50, 139] width 9 height 10
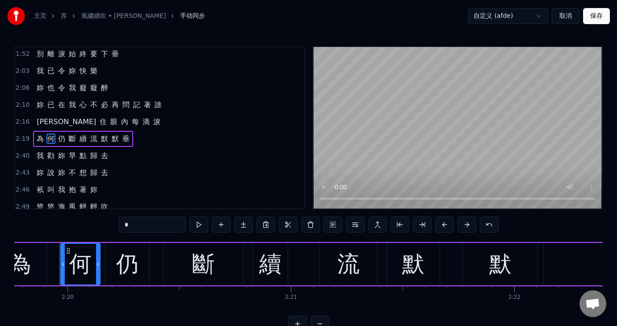
scroll to position [0, 30728]
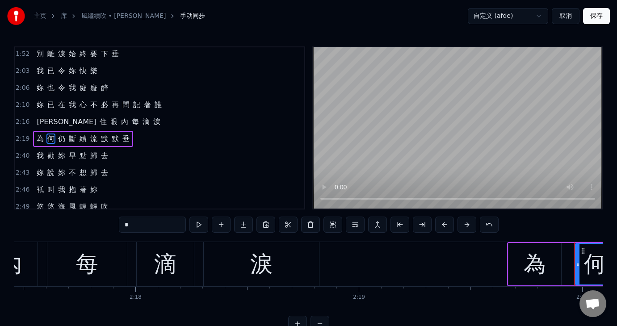
drag, startPoint x: 598, startPoint y: 300, endPoint x: 621, endPoint y: 221, distance: 82.7
click at [617, 221] on html "主页 库 風繼續吹 • 李克勤 手动同步 自定义 (afde) 取消 保存 0:18 我 0:18 勸 妳 早 點 歸 去 妳 說 妳 不 想 歸 去 0:2…" at bounding box center [308, 173] width 617 height 346
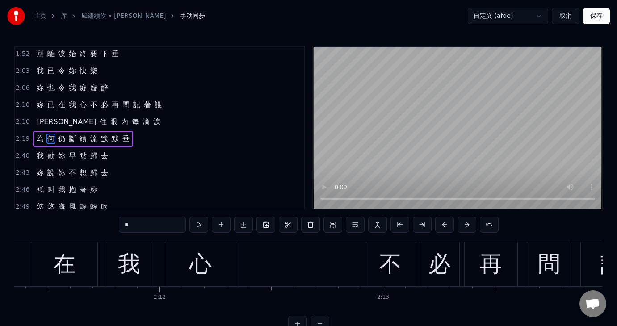
scroll to position [0, 29354]
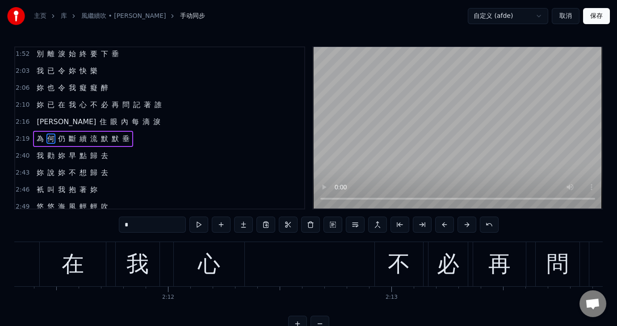
click at [48, 134] on span "何" at bounding box center [50, 139] width 9 height 10
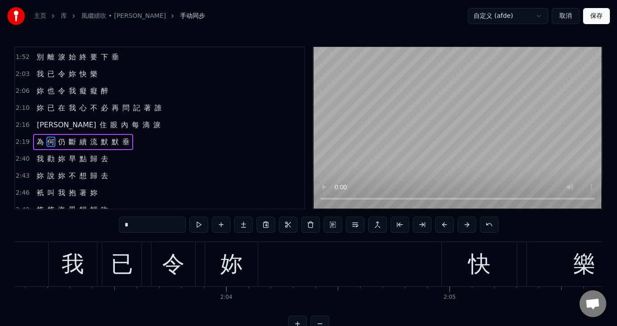
scroll to position [0, 27494]
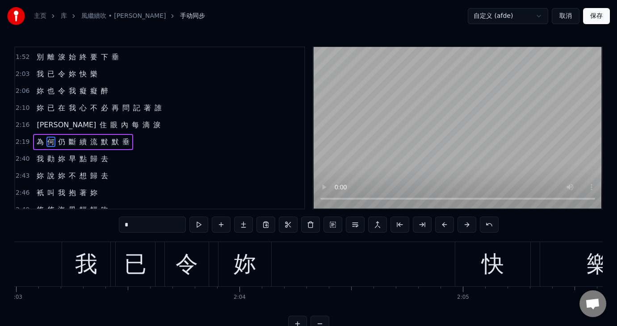
click at [110, 120] on span "眼" at bounding box center [114, 125] width 9 height 10
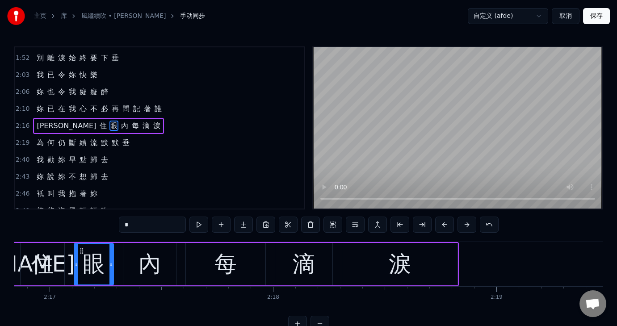
scroll to position [0, 30604]
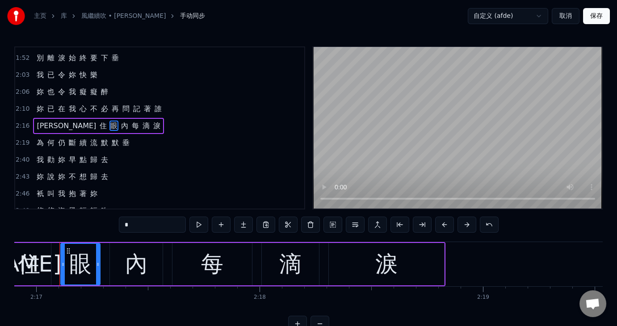
click at [37, 138] on span "為" at bounding box center [40, 143] width 9 height 10
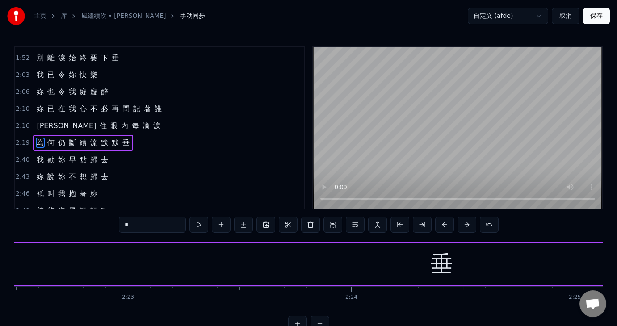
scroll to position [0, 31978]
click at [299, 272] on div "垂" at bounding box center [316, 264] width 1017 height 42
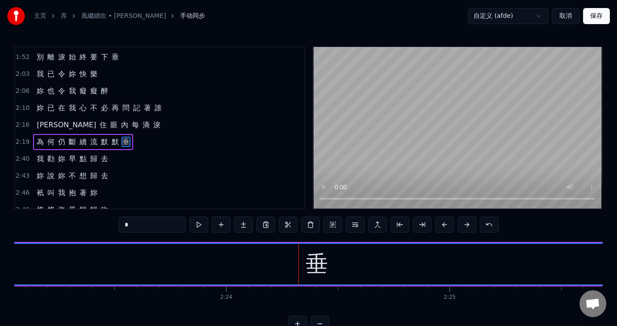
click at [334, 267] on div "垂" at bounding box center [317, 264] width 1016 height 41
click at [315, 266] on div "垂" at bounding box center [317, 265] width 22 height 34
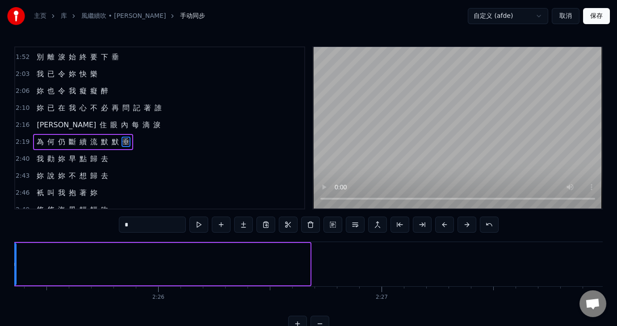
drag, startPoint x: 309, startPoint y: 265, endPoint x: 15, endPoint y: 277, distance: 294.4
click at [15, 277] on div at bounding box center [14, 264] width 4 height 41
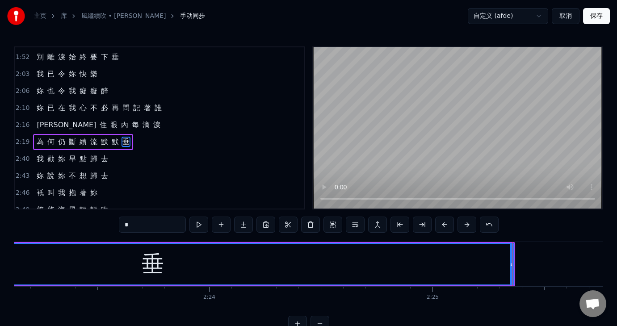
scroll to position [0, 31984]
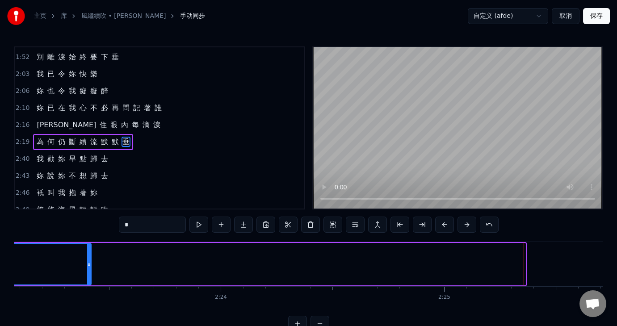
drag, startPoint x: 525, startPoint y: 266, endPoint x: 90, endPoint y: 284, distance: 435.0
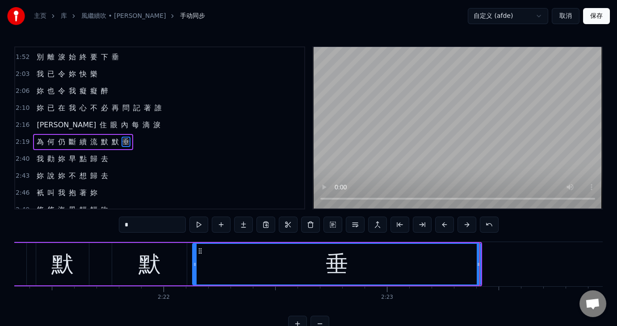
scroll to position [0, 31572]
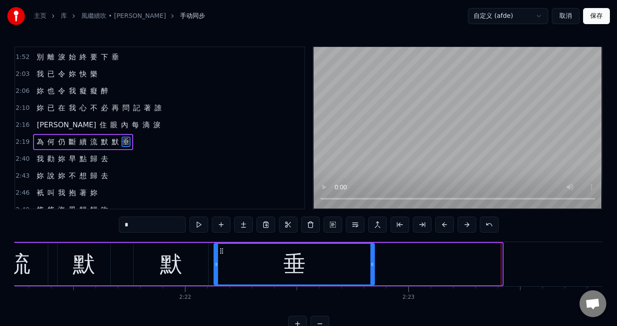
drag, startPoint x: 499, startPoint y: 264, endPoint x: 372, endPoint y: 275, distance: 127.5
click at [372, 275] on div at bounding box center [373, 264] width 4 height 41
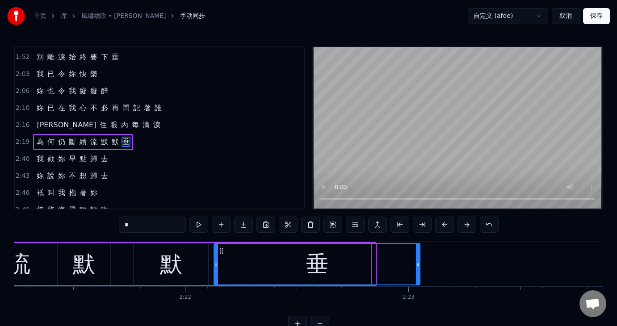
drag, startPoint x: 373, startPoint y: 263, endPoint x: 418, endPoint y: 268, distance: 45.0
click at [418, 268] on div at bounding box center [418, 264] width 4 height 41
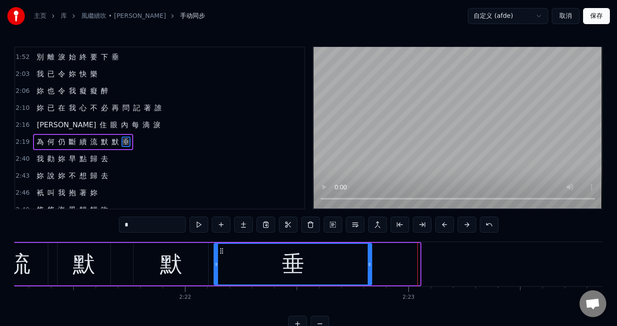
drag, startPoint x: 419, startPoint y: 266, endPoint x: 371, endPoint y: 273, distance: 48.9
click at [371, 273] on div at bounding box center [370, 264] width 4 height 41
click at [110, 120] on span "眼" at bounding box center [114, 125] width 9 height 10
type input "*"
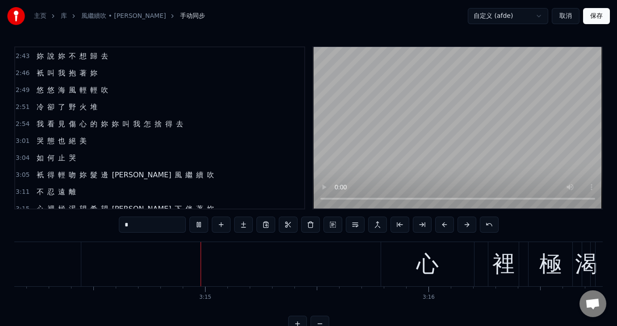
scroll to position [471, 0]
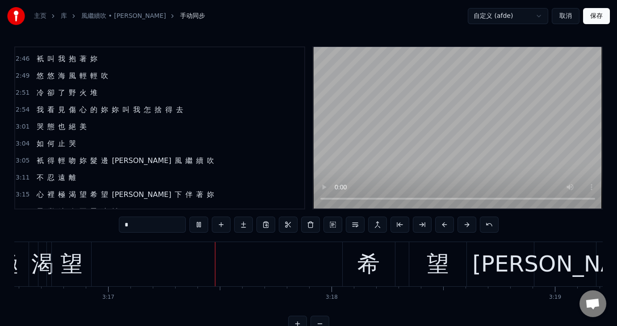
click at [53, 153] on div "衹 得 輕 吻 妳 髮 邊 讓 風 繼 續 吹" at bounding box center [125, 161] width 185 height 16
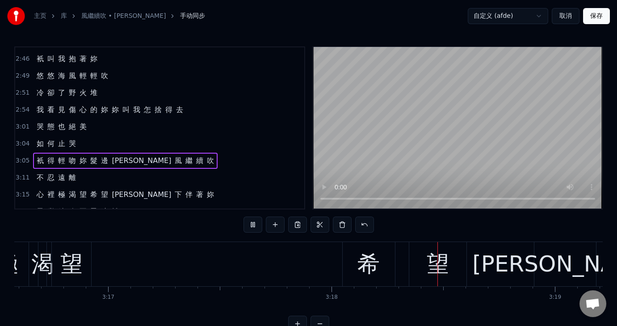
click at [39, 139] on span "如" at bounding box center [40, 144] width 9 height 10
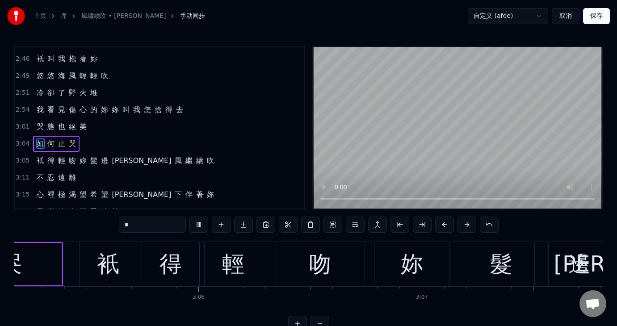
click at [39, 156] on span "衹" at bounding box center [40, 161] width 9 height 10
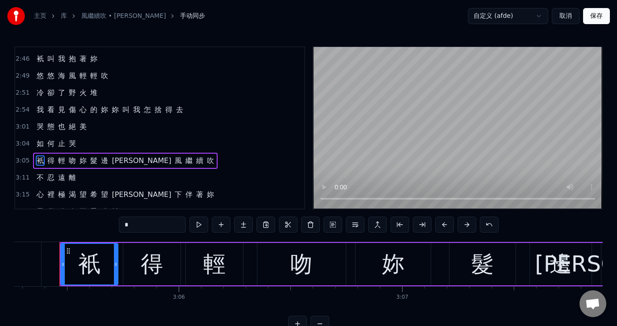
click at [568, 265] on div "邊" at bounding box center [561, 265] width 22 height 34
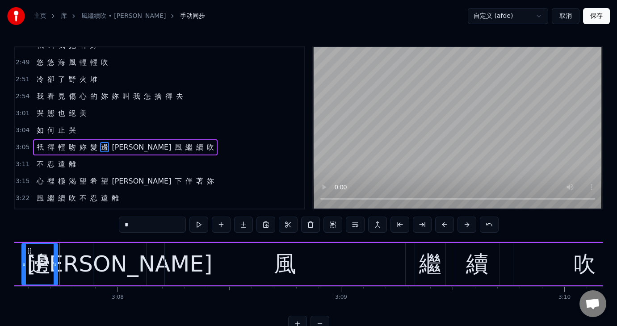
drag, startPoint x: 81, startPoint y: 263, endPoint x: 55, endPoint y: 263, distance: 25.9
click at [55, 263] on icon at bounding box center [56, 264] width 4 height 7
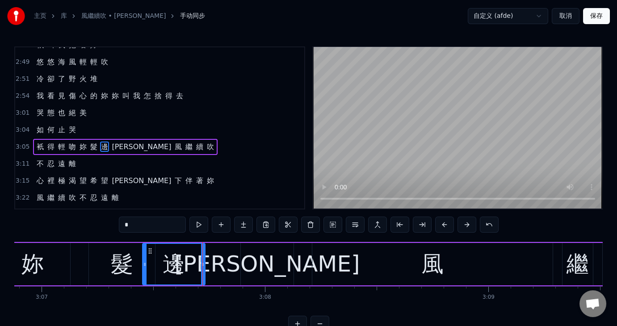
drag, startPoint x: 170, startPoint y: 262, endPoint x: 144, endPoint y: 266, distance: 26.3
click at [144, 266] on icon at bounding box center [145, 264] width 4 height 7
drag, startPoint x: 202, startPoint y: 265, endPoint x: 192, endPoint y: 266, distance: 9.9
click at [192, 266] on icon at bounding box center [193, 264] width 4 height 7
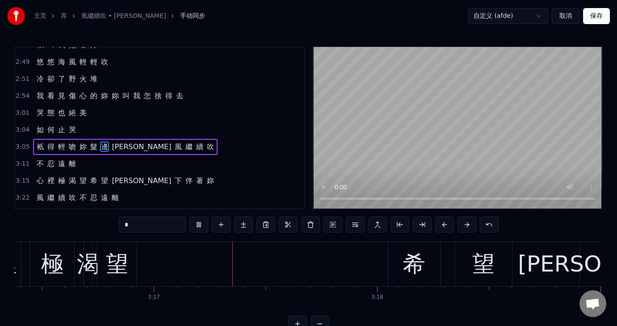
scroll to position [0, 43915]
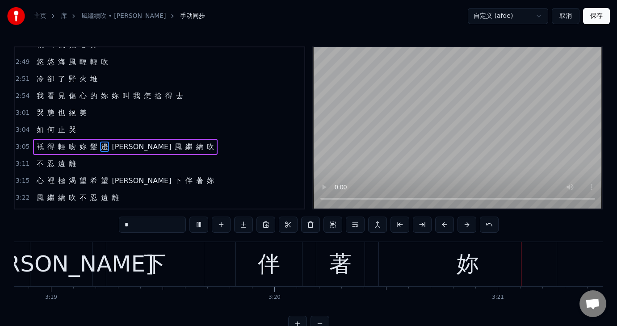
click at [79, 91] on span "心" at bounding box center [83, 96] width 9 height 10
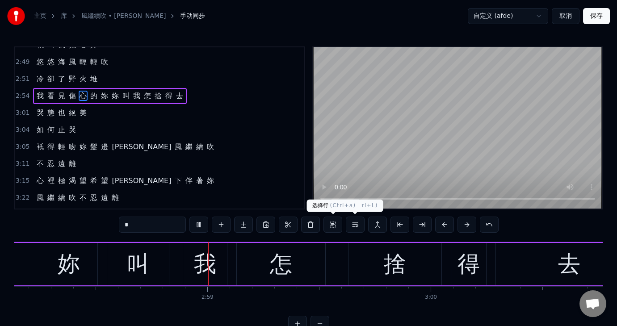
scroll to position [0, 39828]
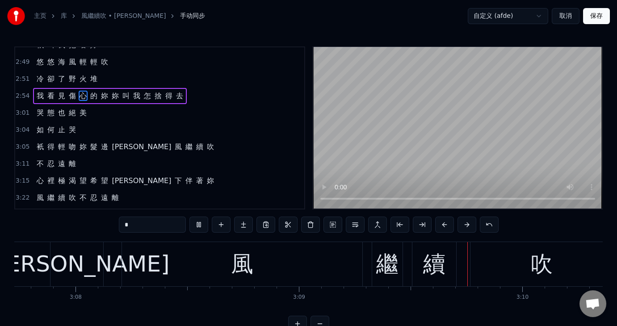
click at [100, 142] on span "邊" at bounding box center [104, 147] width 9 height 10
type input "*"
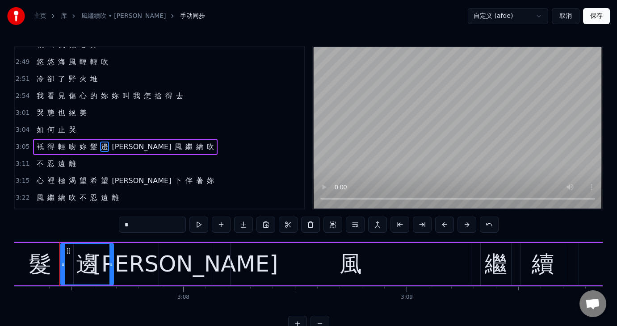
click at [33, 139] on div "衹 得 輕 吻 妳 髮 邊 讓 風 繼 續 吹" at bounding box center [125, 147] width 185 height 16
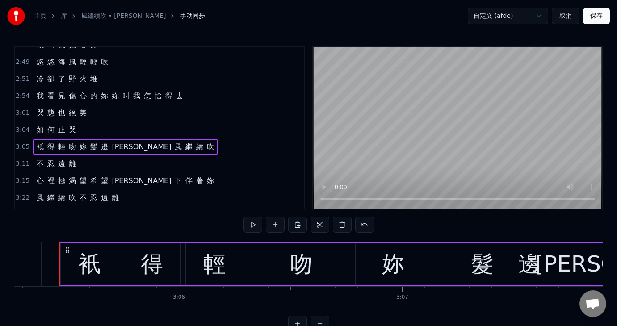
click at [37, 125] on span "如" at bounding box center [40, 130] width 9 height 10
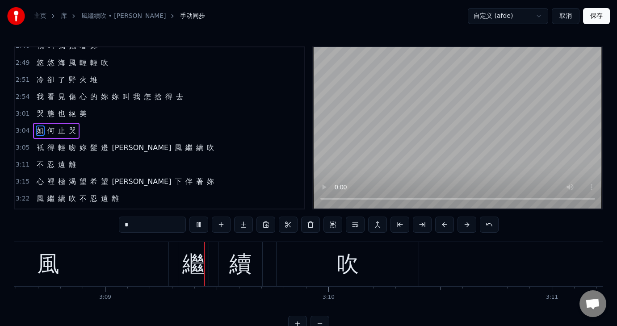
scroll to position [0, 42169]
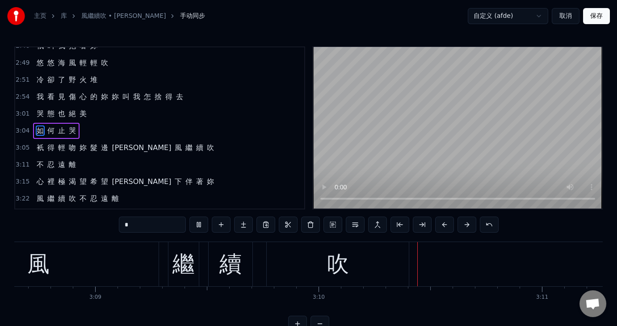
click at [37, 143] on span "衹" at bounding box center [40, 148] width 9 height 10
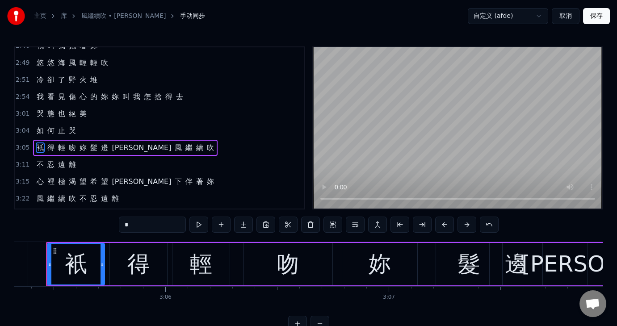
scroll to position [0, 41415]
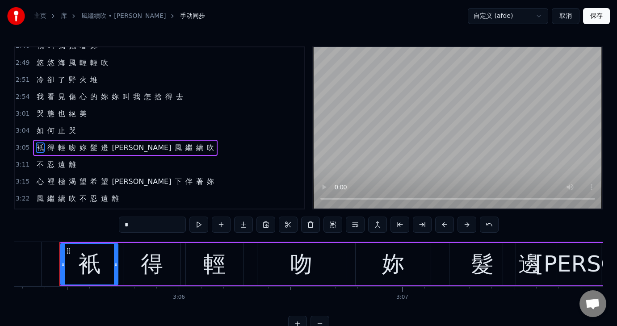
click at [402, 268] on div "妳" at bounding box center [393, 265] width 22 height 34
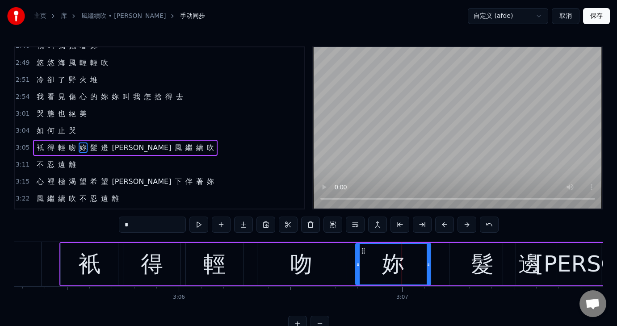
scroll to position [452, 0]
click at [478, 266] on div "髮" at bounding box center [483, 265] width 22 height 34
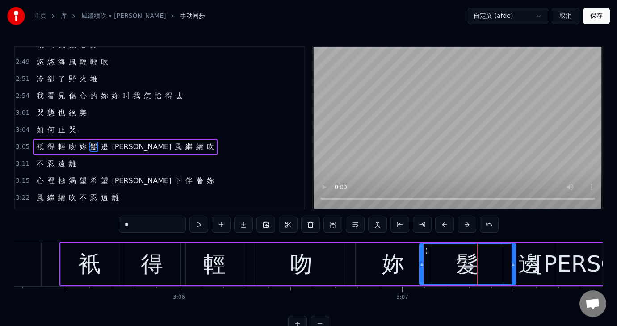
drag, startPoint x: 449, startPoint y: 265, endPoint x: 416, endPoint y: 266, distance: 33.5
click at [420, 266] on icon at bounding box center [422, 264] width 4 height 7
click at [363, 265] on div "妳" at bounding box center [393, 264] width 75 height 42
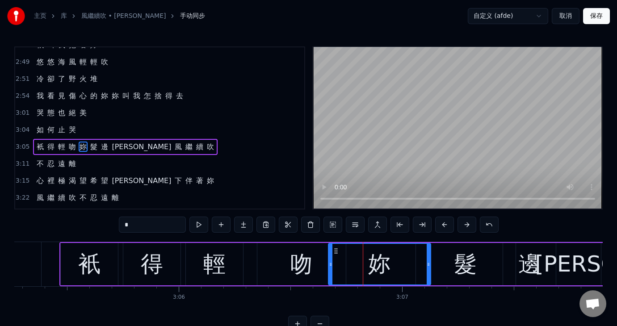
drag, startPoint x: 356, startPoint y: 261, endPoint x: 329, endPoint y: 263, distance: 27.4
click at [329, 263] on icon at bounding box center [331, 264] width 4 height 7
drag, startPoint x: 427, startPoint y: 263, endPoint x: 390, endPoint y: 264, distance: 37.1
click at [390, 264] on icon at bounding box center [392, 264] width 4 height 7
click at [448, 265] on div "髮" at bounding box center [466, 264] width 100 height 42
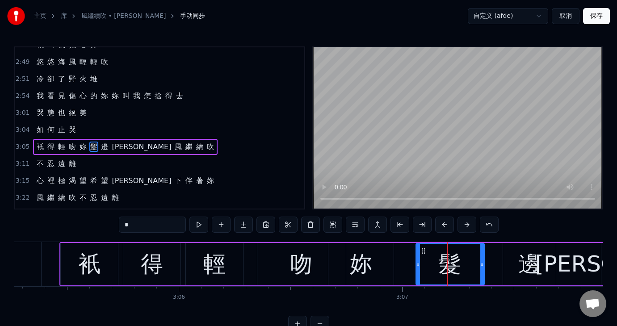
drag, startPoint x: 514, startPoint y: 262, endPoint x: 483, endPoint y: 266, distance: 31.5
click at [483, 266] on icon at bounding box center [483, 264] width 4 height 7
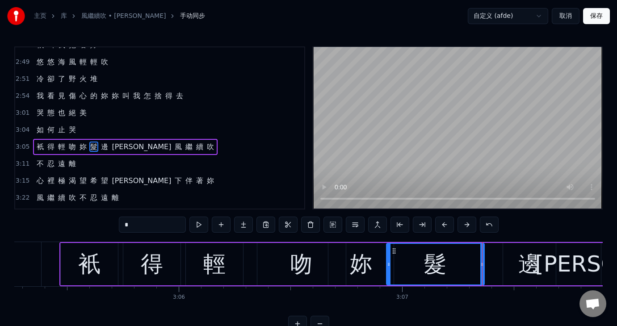
drag, startPoint x: 417, startPoint y: 265, endPoint x: 387, endPoint y: 265, distance: 29.5
click at [387, 265] on icon at bounding box center [389, 264] width 4 height 7
drag, startPoint x: 483, startPoint y: 264, endPoint x: 444, endPoint y: 266, distance: 38.5
click at [444, 266] on icon at bounding box center [445, 264] width 4 height 7
click at [535, 270] on div "邊" at bounding box center [530, 265] width 22 height 34
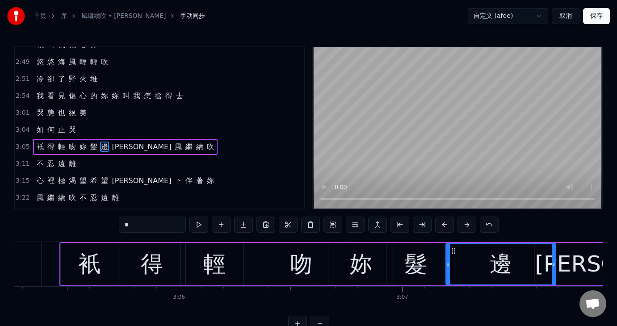
drag, startPoint x: 505, startPoint y: 264, endPoint x: 448, endPoint y: 263, distance: 57.2
click at [448, 263] on icon at bounding box center [449, 264] width 4 height 7
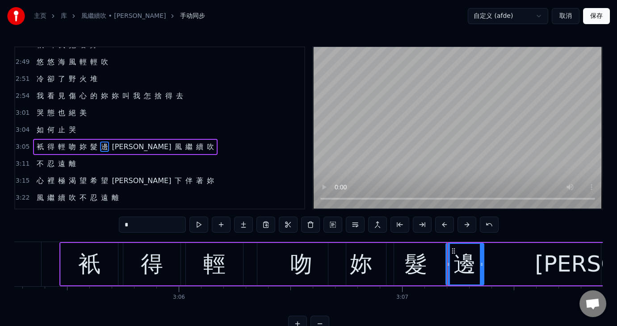
drag, startPoint x: 552, startPoint y: 266, endPoint x: 480, endPoint y: 269, distance: 72.1
click at [480, 269] on div at bounding box center [482, 264] width 4 height 41
click at [363, 266] on div "妳" at bounding box center [361, 265] width 22 height 34
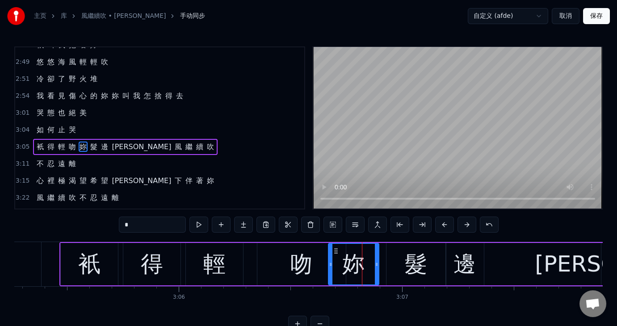
drag, startPoint x: 391, startPoint y: 263, endPoint x: 376, endPoint y: 263, distance: 14.8
click at [376, 263] on circle at bounding box center [376, 263] width 0 height 0
click at [298, 262] on div "吻" at bounding box center [302, 265] width 22 height 34
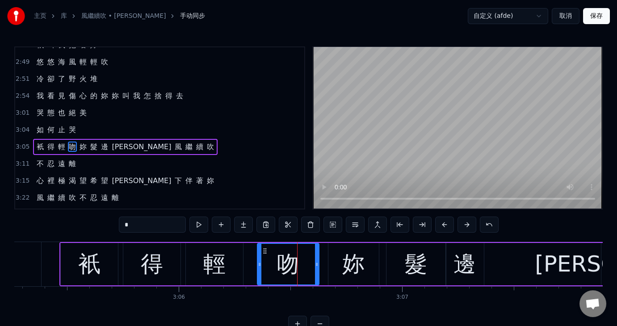
drag, startPoint x: 342, startPoint y: 262, endPoint x: 315, endPoint y: 259, distance: 27.0
click at [315, 259] on div at bounding box center [317, 264] width 4 height 41
click at [355, 270] on div "妳" at bounding box center [353, 265] width 22 height 34
type input "*"
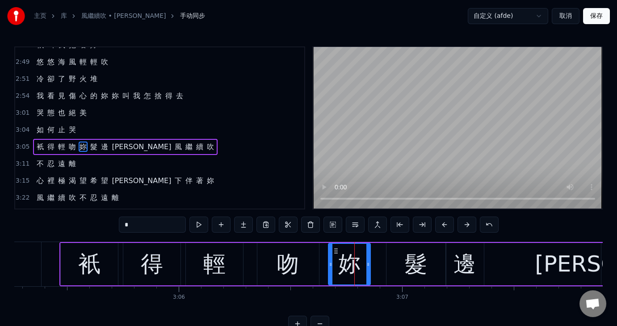
drag, startPoint x: 375, startPoint y: 265, endPoint x: 366, endPoint y: 266, distance: 8.5
click at [367, 266] on icon at bounding box center [369, 264] width 4 height 7
click at [46, 122] on div "如 何 止 哭" at bounding box center [56, 130] width 46 height 16
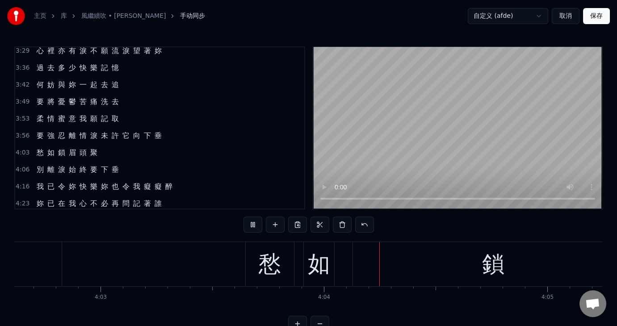
scroll to position [0, 54378]
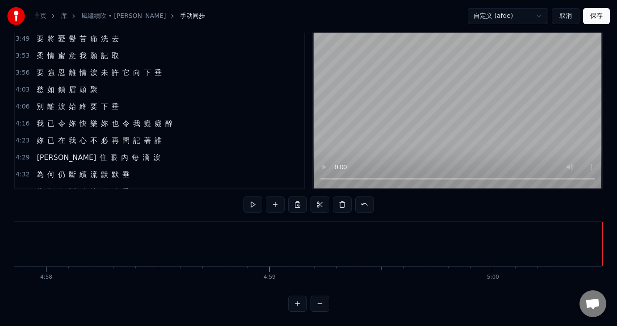
click at [600, 16] on button "保存" at bounding box center [596, 16] width 27 height 16
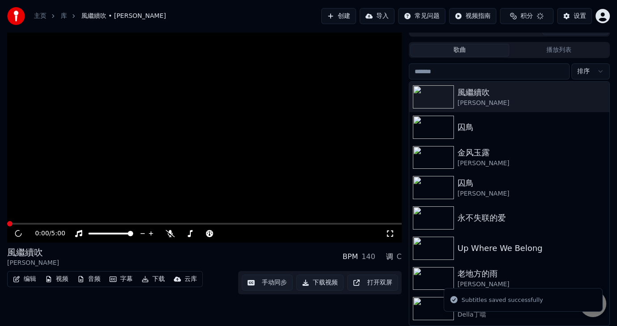
scroll to position [11, 0]
